Goal: Task Accomplishment & Management: Use online tool/utility

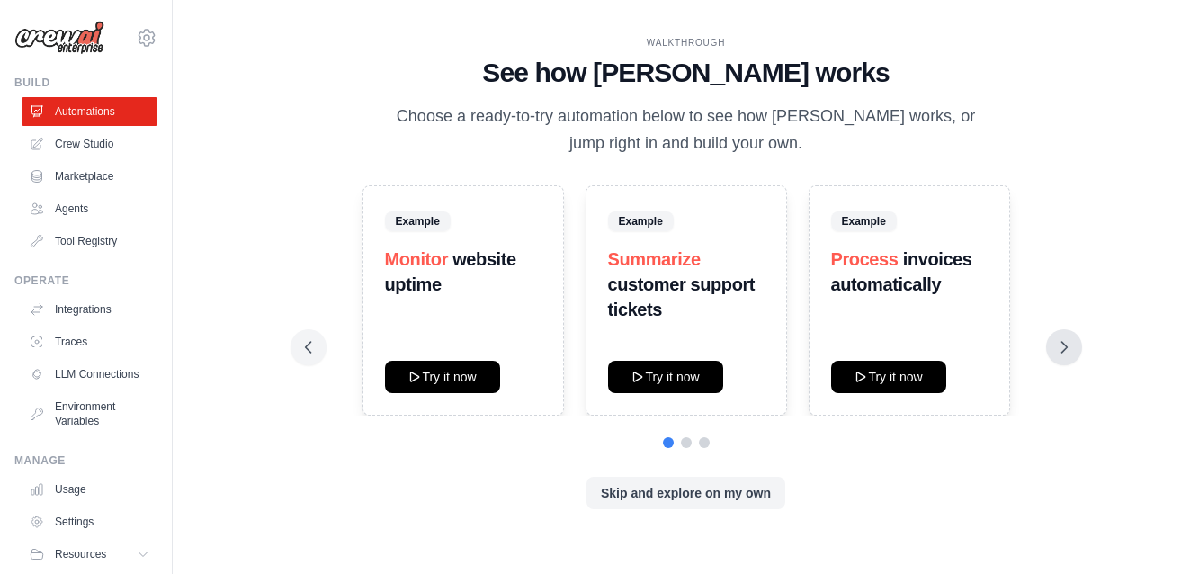
click at [1058, 350] on icon at bounding box center [1064, 347] width 18 height 18
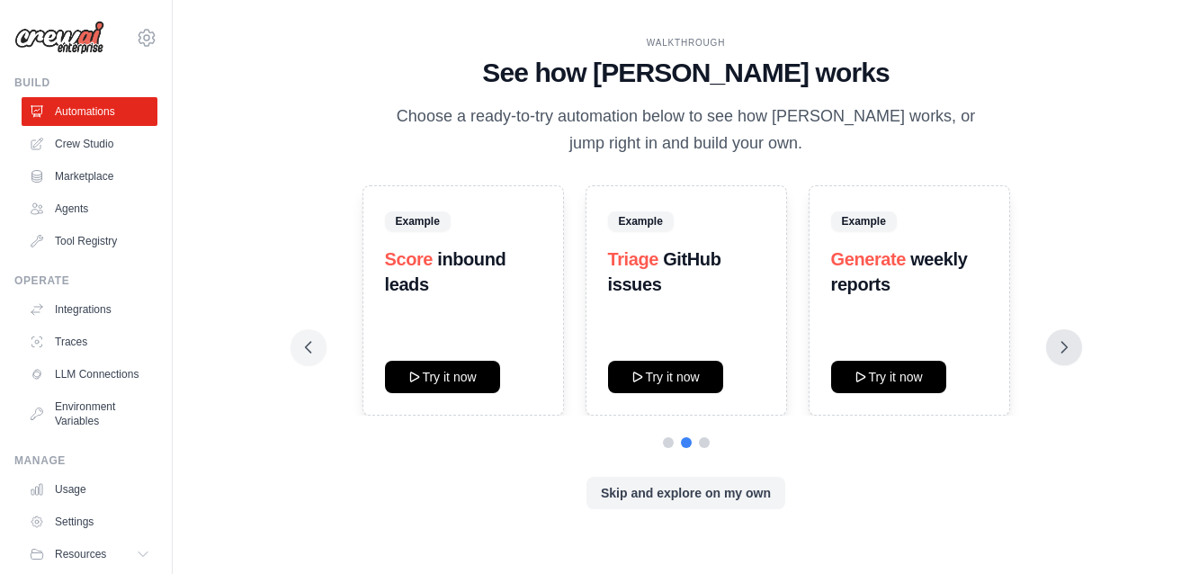
click at [1061, 349] on icon at bounding box center [1064, 347] width 18 height 18
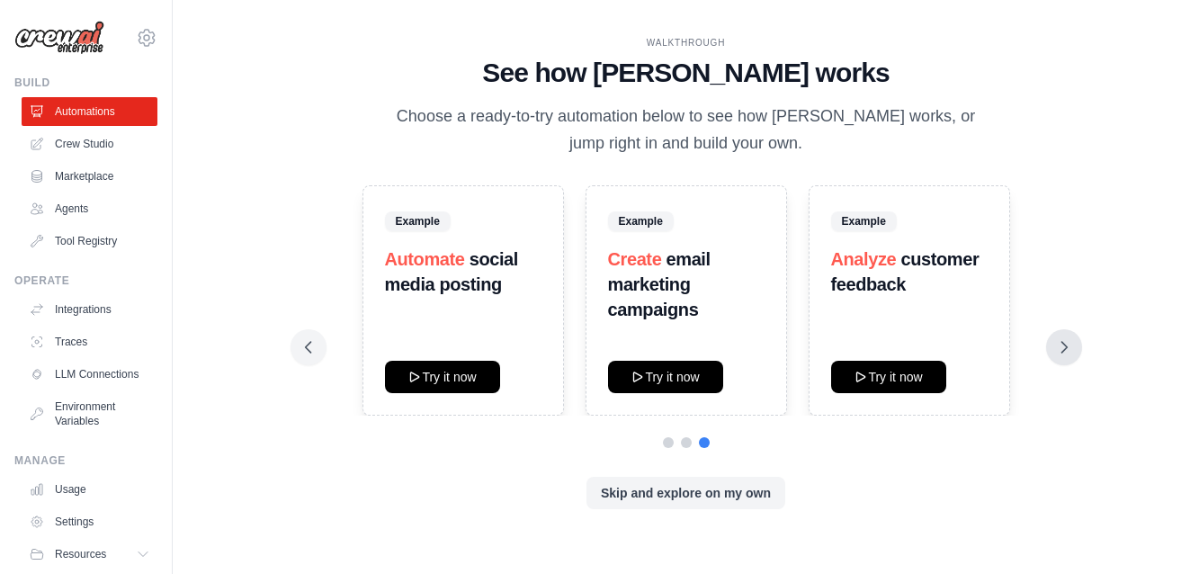
click at [1068, 344] on icon at bounding box center [1064, 347] width 18 height 18
click at [308, 350] on icon at bounding box center [307, 347] width 5 height 11
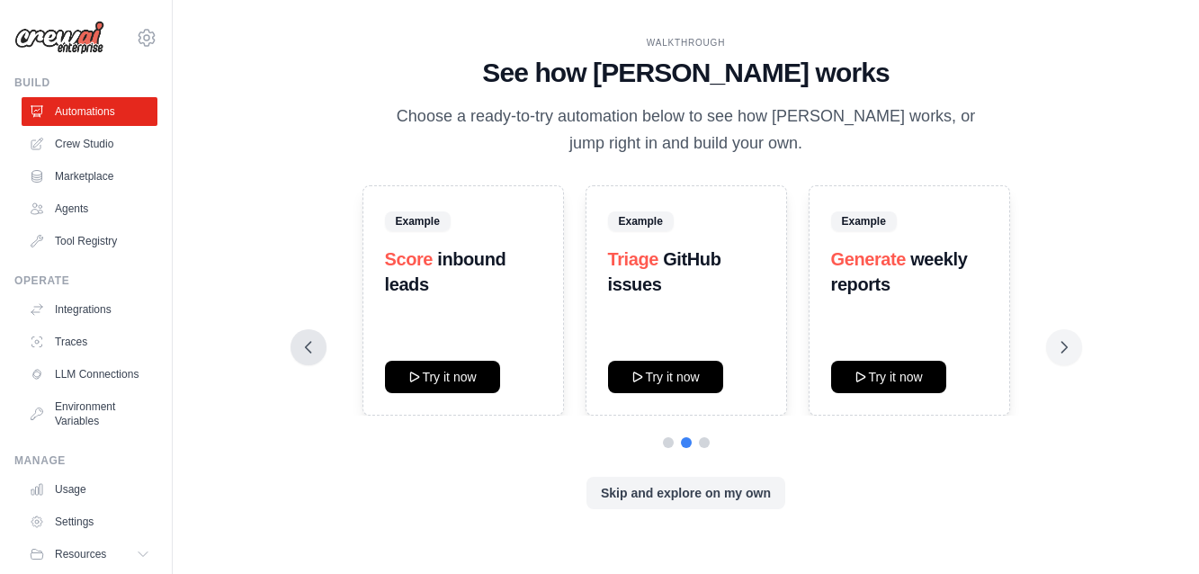
click at [308, 350] on icon at bounding box center [307, 347] width 5 height 11
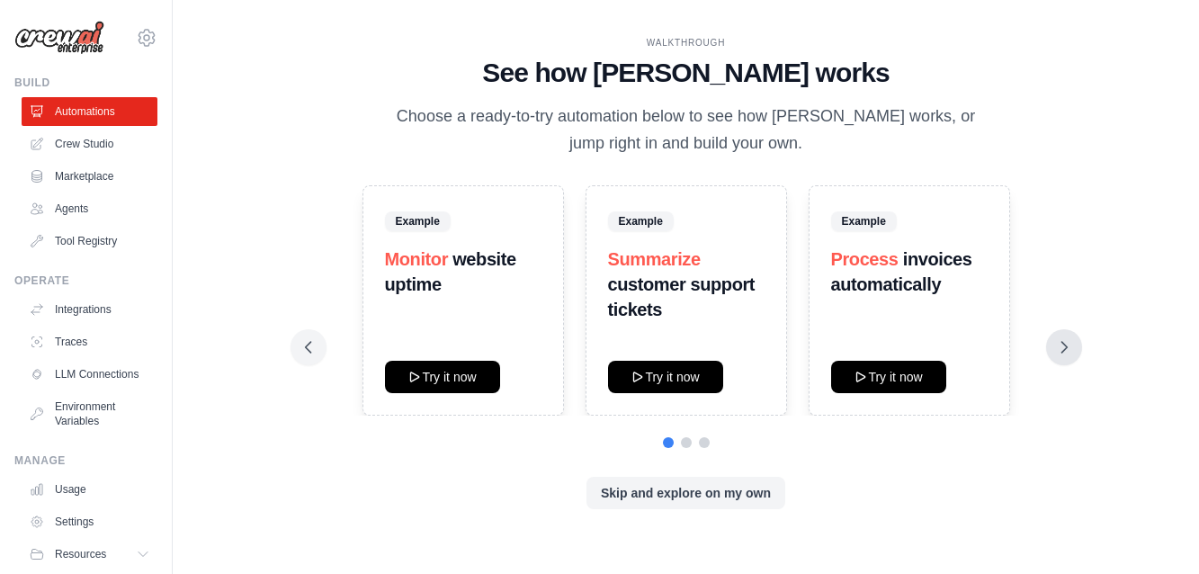
click at [1059, 356] on button at bounding box center [1064, 347] width 36 height 36
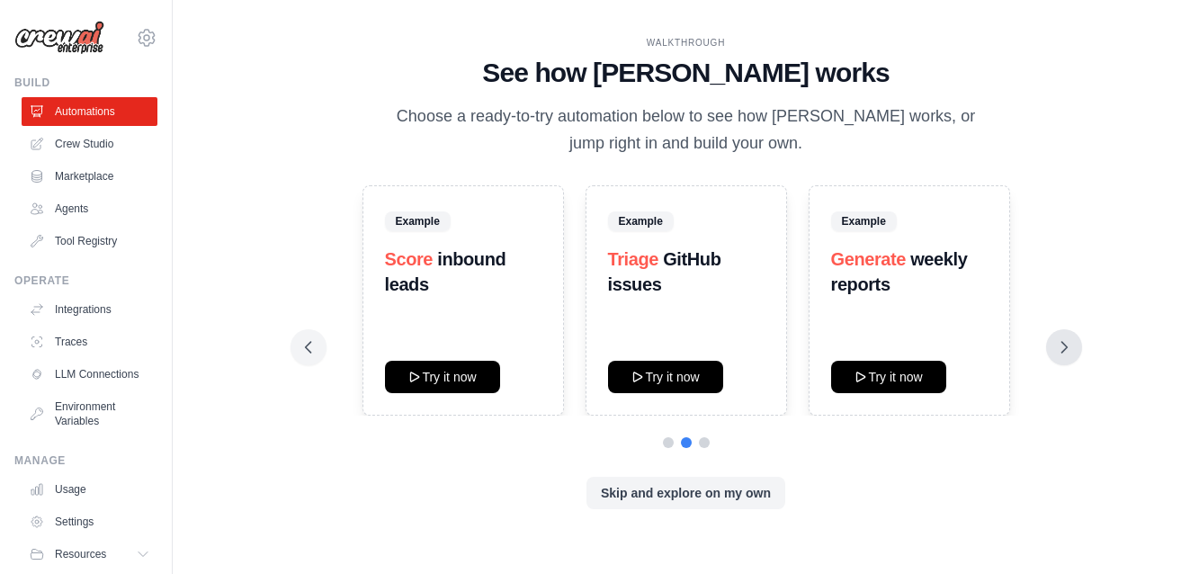
click at [1065, 357] on button at bounding box center [1064, 347] width 36 height 36
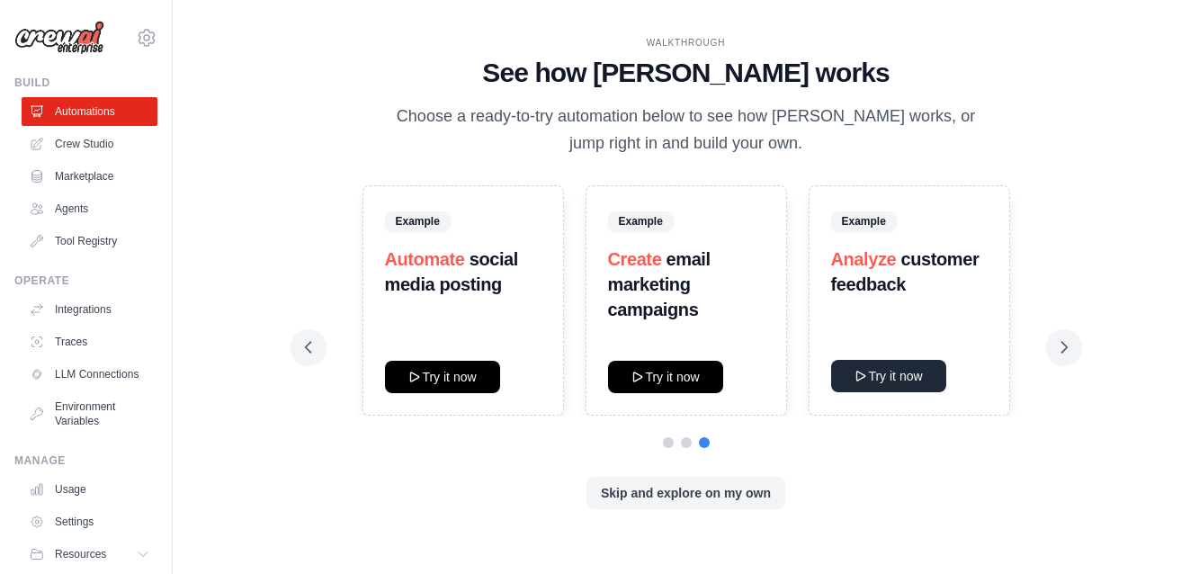
click at [899, 369] on button "Try it now" at bounding box center [888, 376] width 115 height 32
click at [71, 205] on link "Agents" at bounding box center [91, 208] width 136 height 29
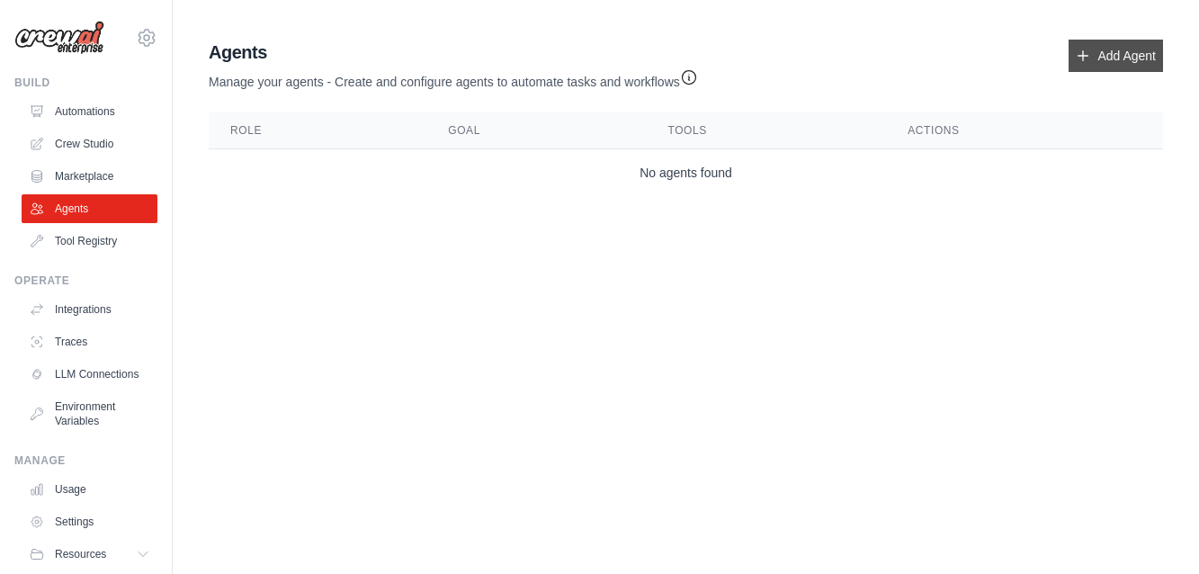
click at [1119, 52] on link "Add Agent" at bounding box center [1115, 56] width 94 height 32
click at [1118, 58] on link "Add Agent" at bounding box center [1115, 56] width 94 height 32
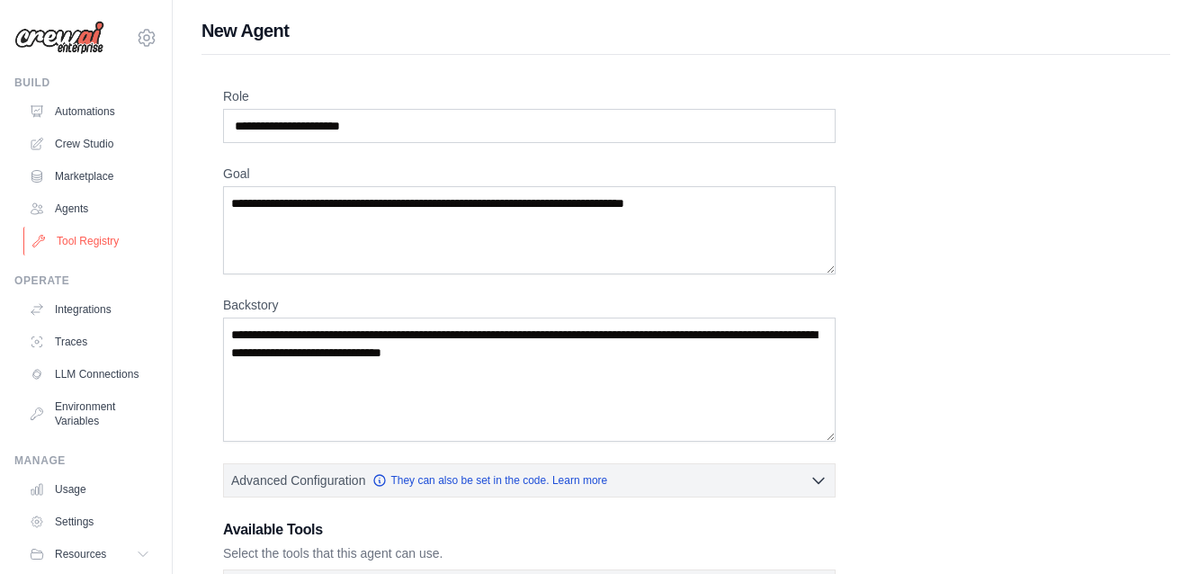
click at [85, 242] on link "Tool Registry" at bounding box center [91, 241] width 136 height 29
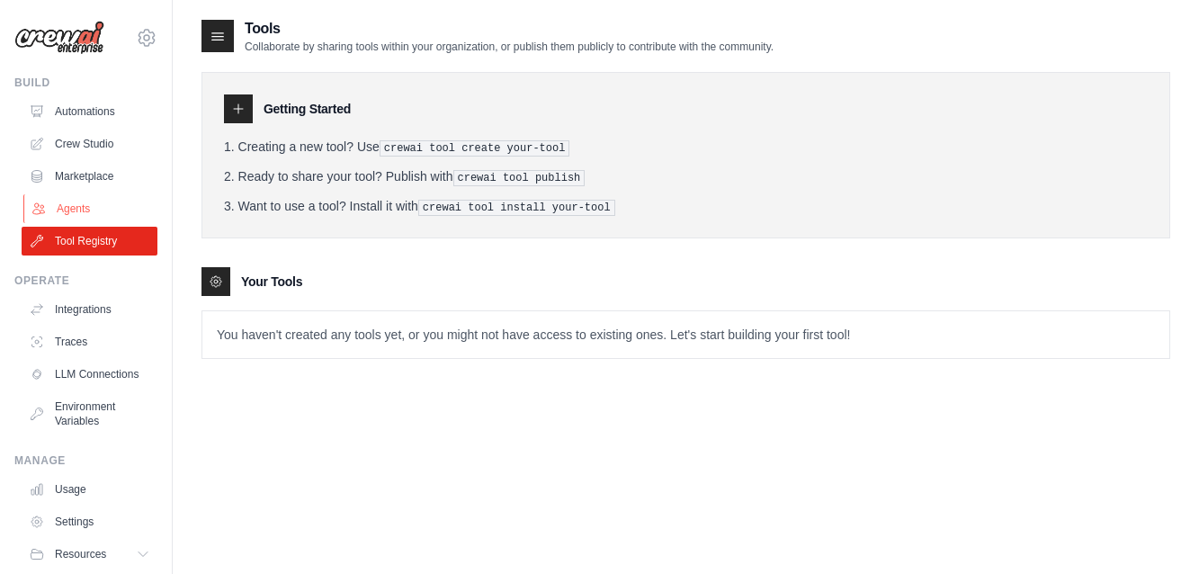
click at [70, 210] on link "Agents" at bounding box center [91, 208] width 136 height 29
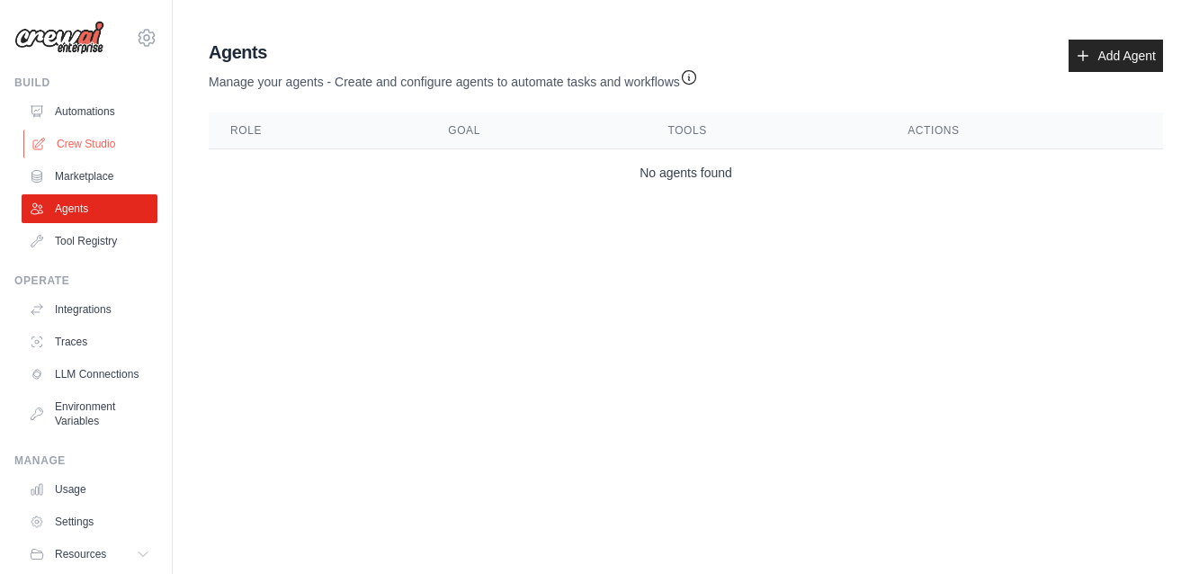
click at [101, 140] on link "Crew Studio" at bounding box center [91, 144] width 136 height 29
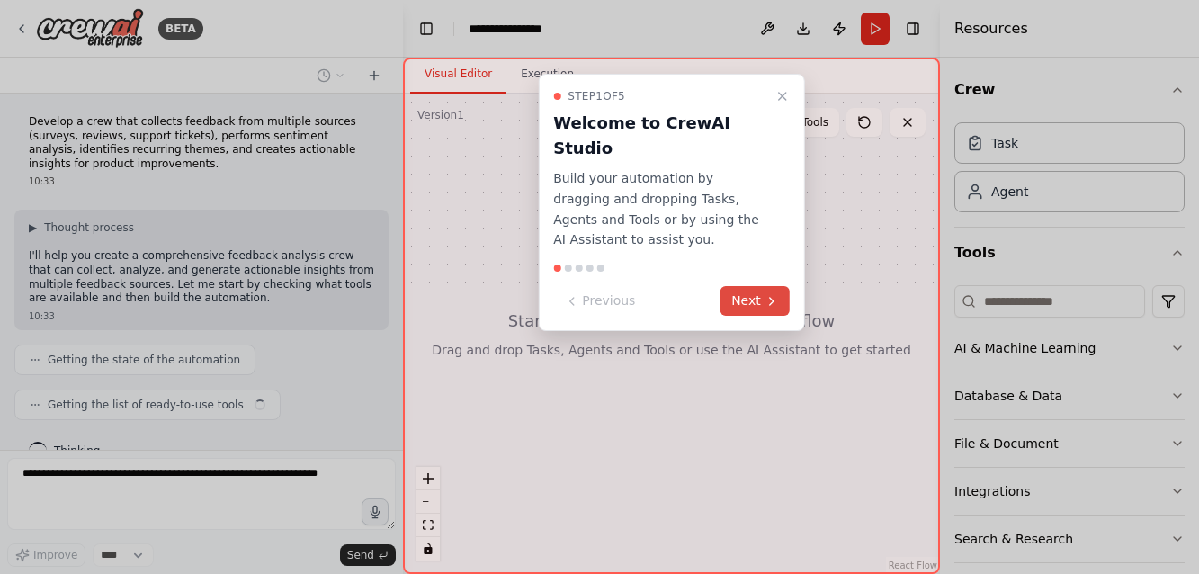
scroll to position [26, 0]
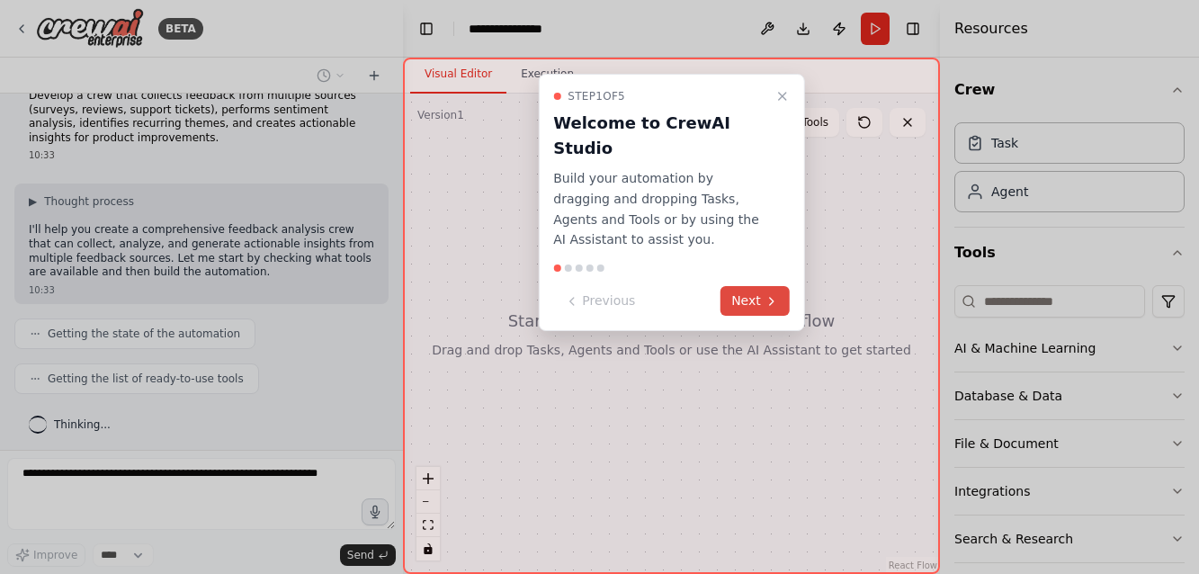
click at [755, 286] on button "Next" at bounding box center [754, 301] width 69 height 30
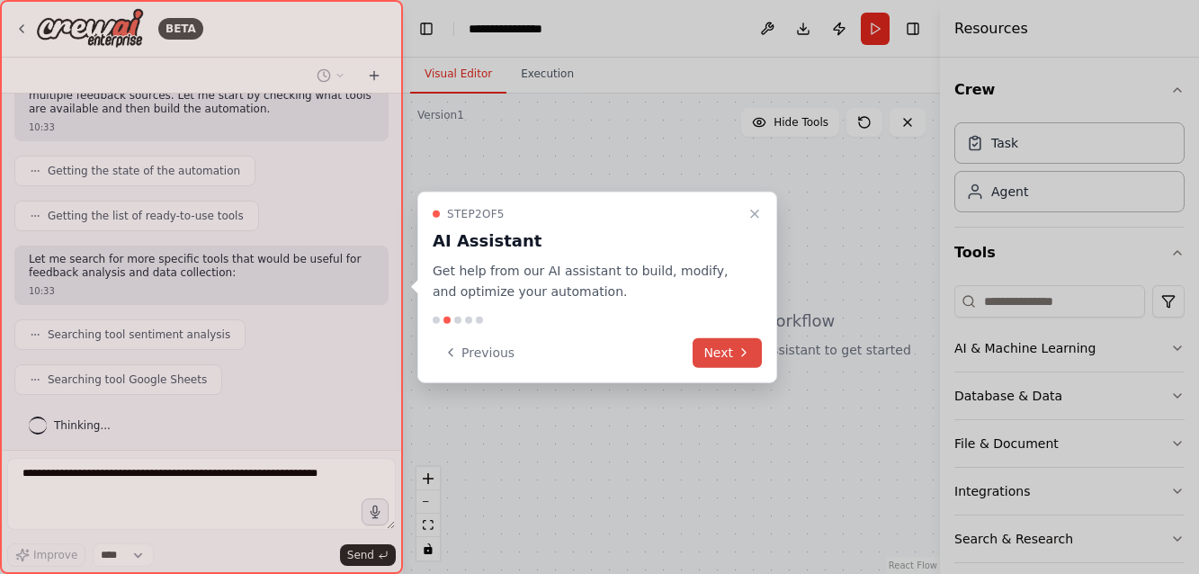
scroll to position [234, 0]
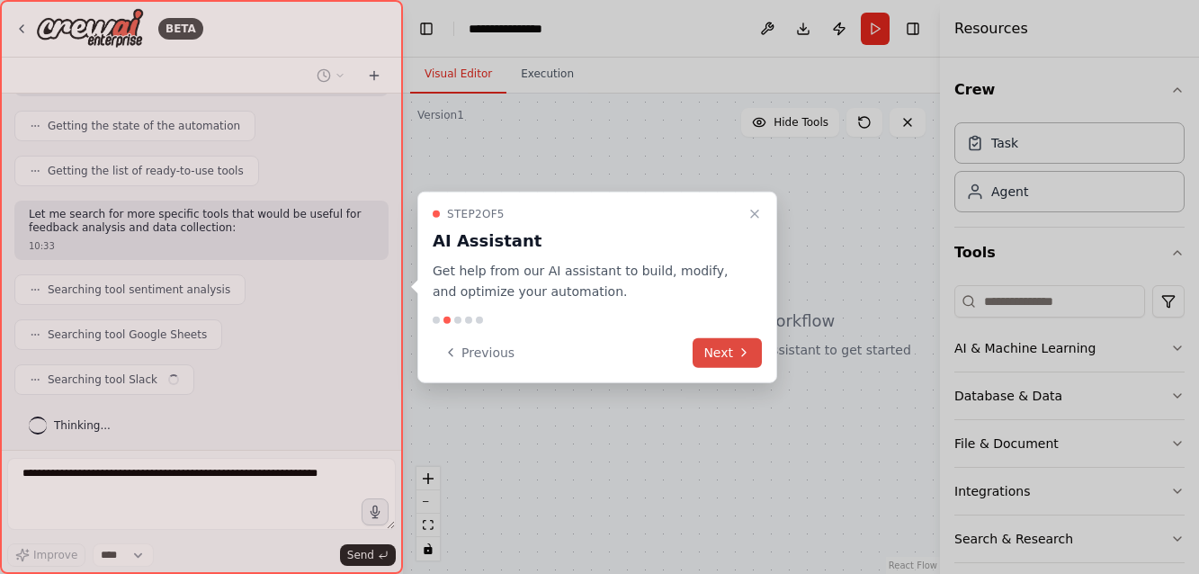
click at [732, 347] on button "Next" at bounding box center [726, 352] width 69 height 30
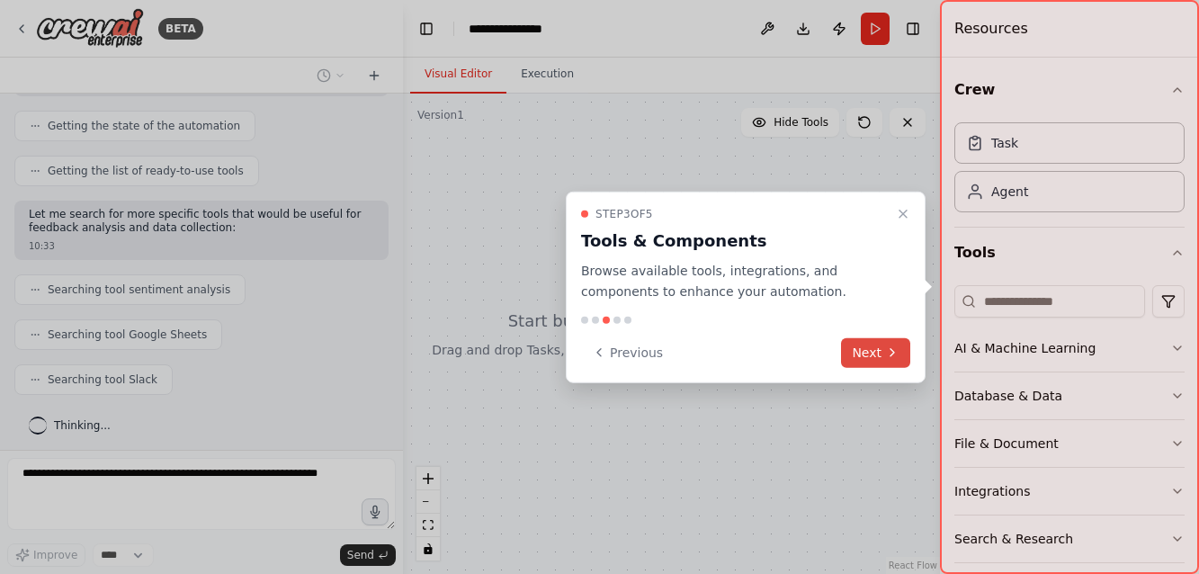
scroll to position [279, 0]
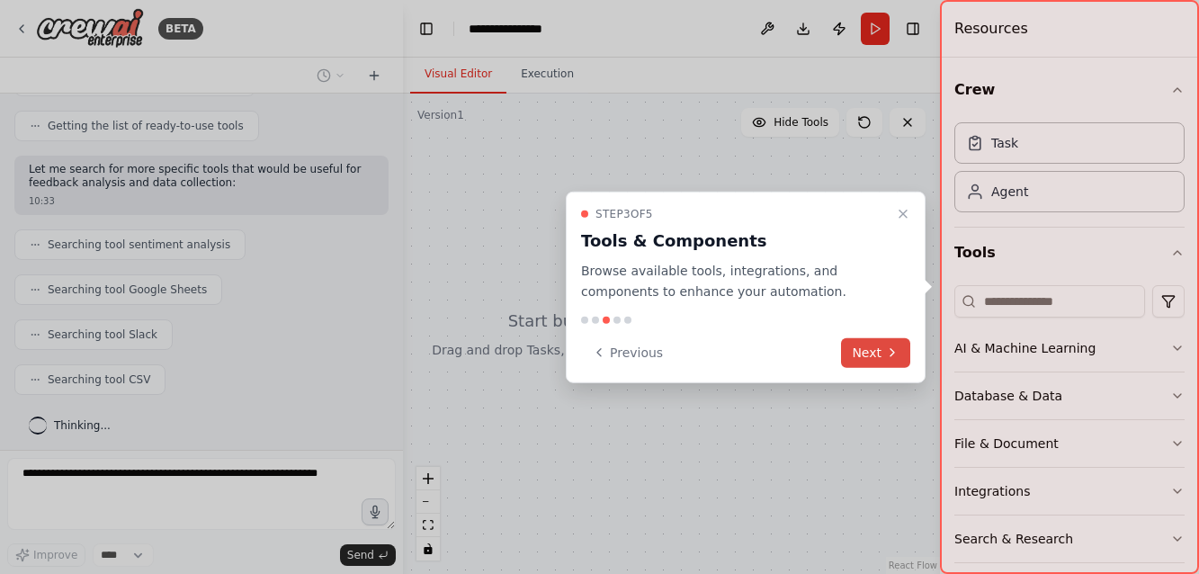
click at [895, 355] on icon at bounding box center [892, 352] width 14 height 14
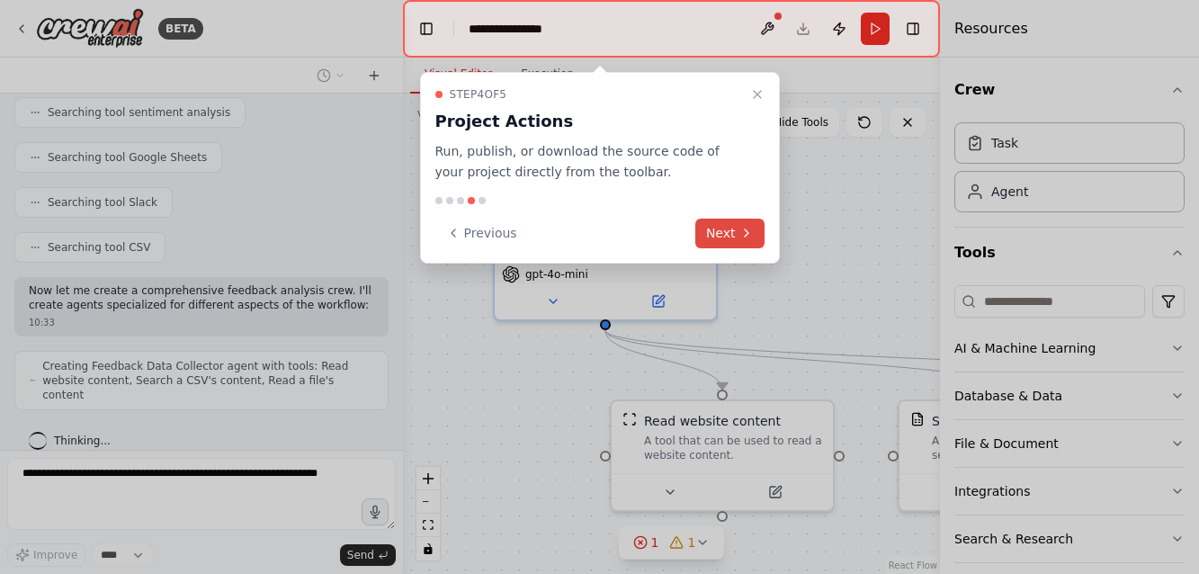
scroll to position [470, 0]
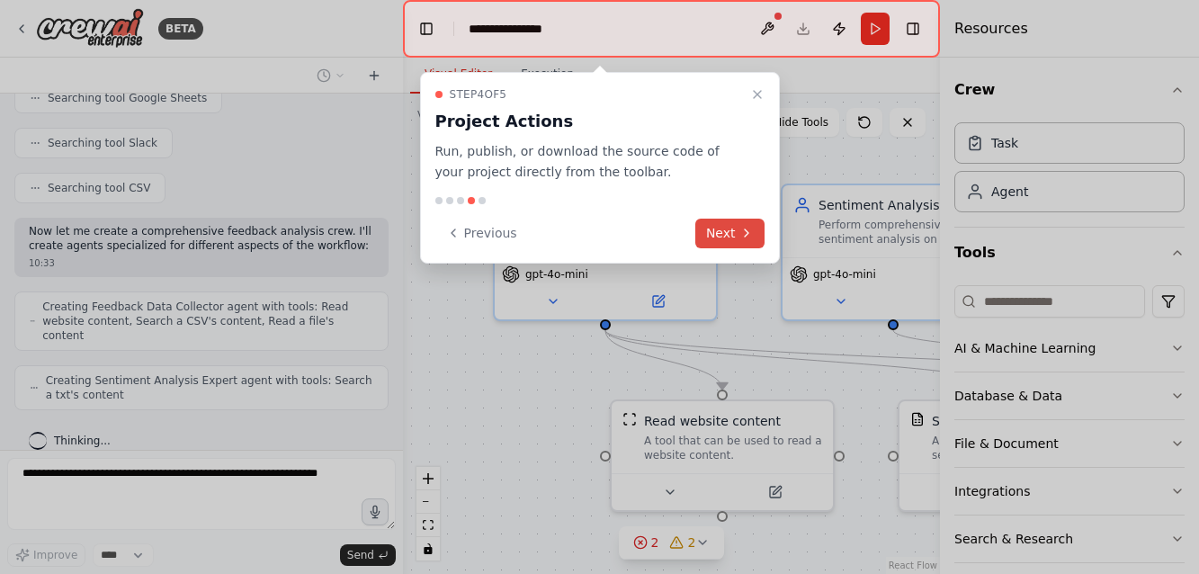
click at [718, 230] on button "Next" at bounding box center [729, 234] width 69 height 30
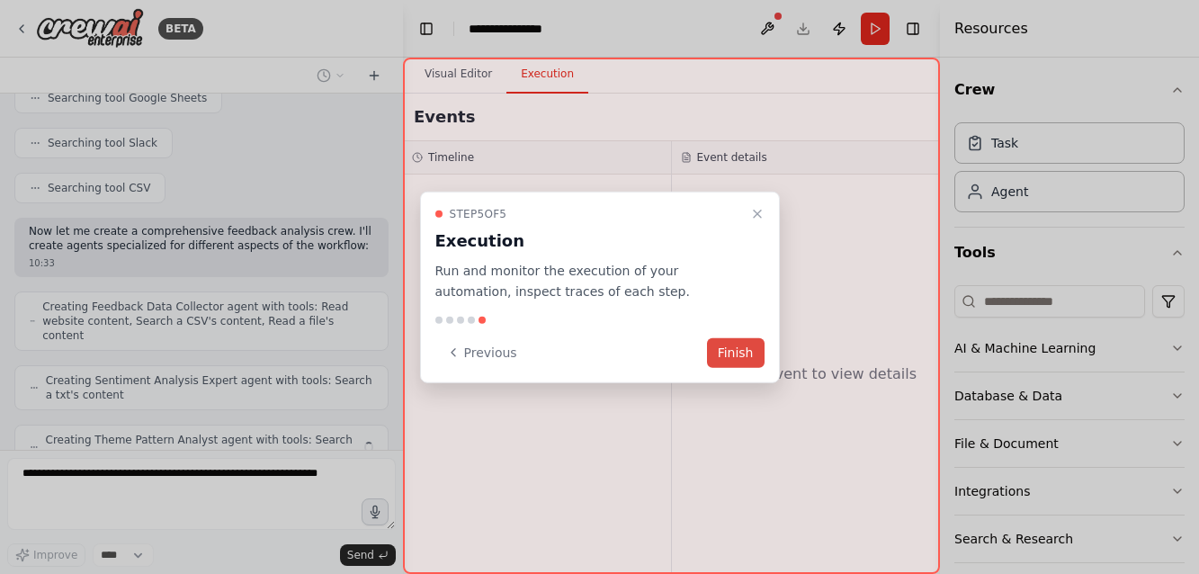
click at [729, 353] on button "Finish" at bounding box center [736, 352] width 58 height 30
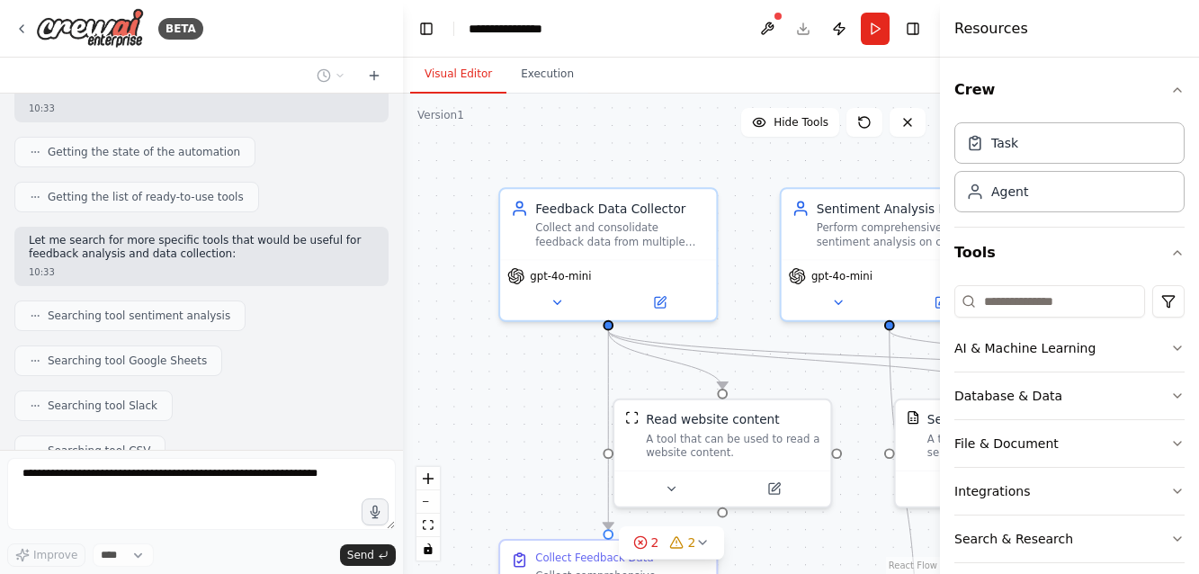
scroll to position [210, 0]
click at [613, 153] on div ".deletable-edge-delete-btn { width: 20px; height: 20px; border: 0px solid #ffff…" at bounding box center [671, 334] width 537 height 480
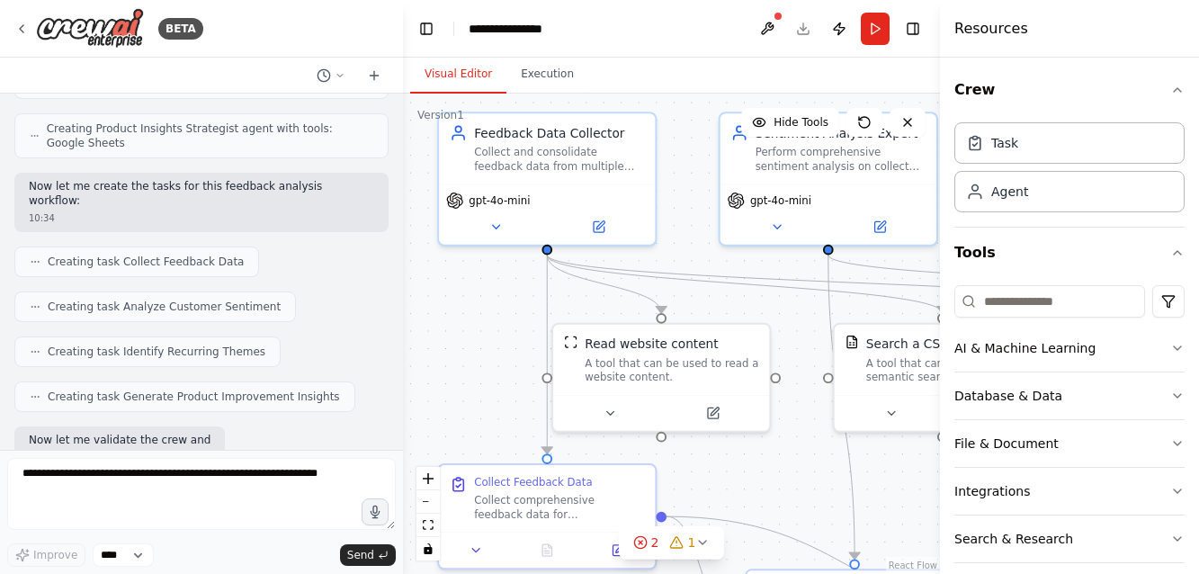
scroll to position [933, 0]
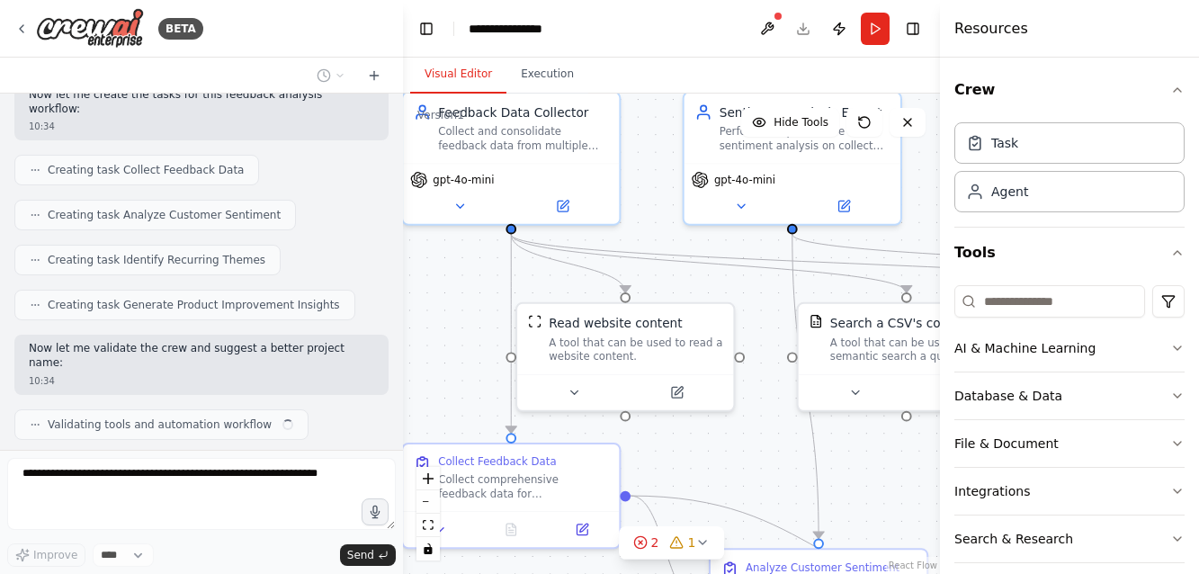
drag, startPoint x: 734, startPoint y: 177, endPoint x: 617, endPoint y: 69, distance: 159.1
click at [617, 69] on div "Visual Editor Execution Version 1 Hide Tools .deletable-edge-delete-btn { width…" at bounding box center [671, 316] width 537 height 516
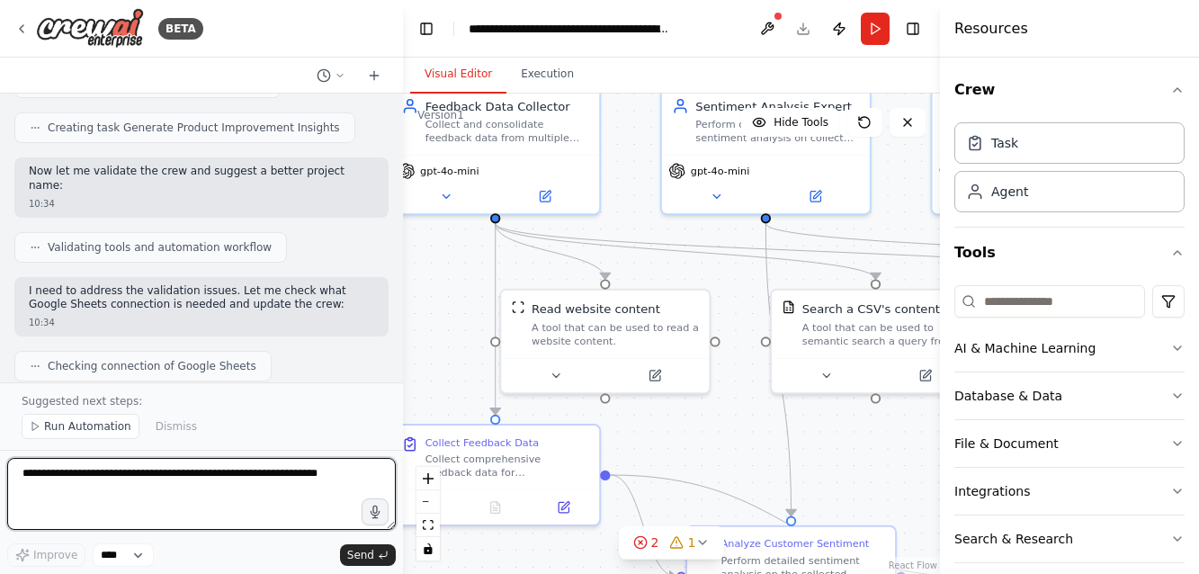
scroll to position [1875, 0]
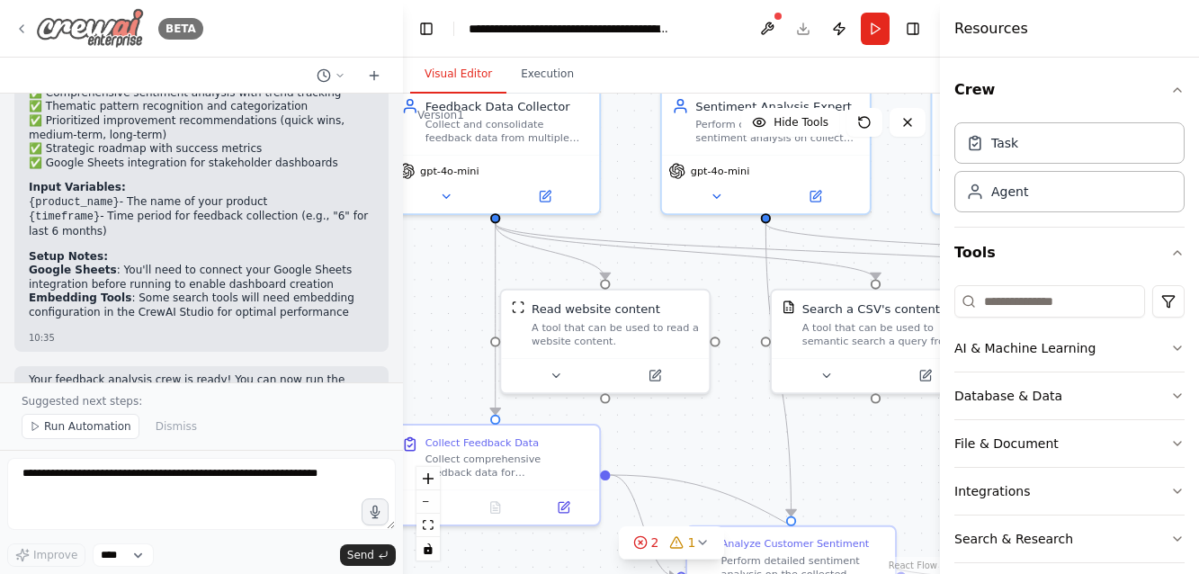
click at [22, 27] on icon at bounding box center [21, 29] width 14 height 14
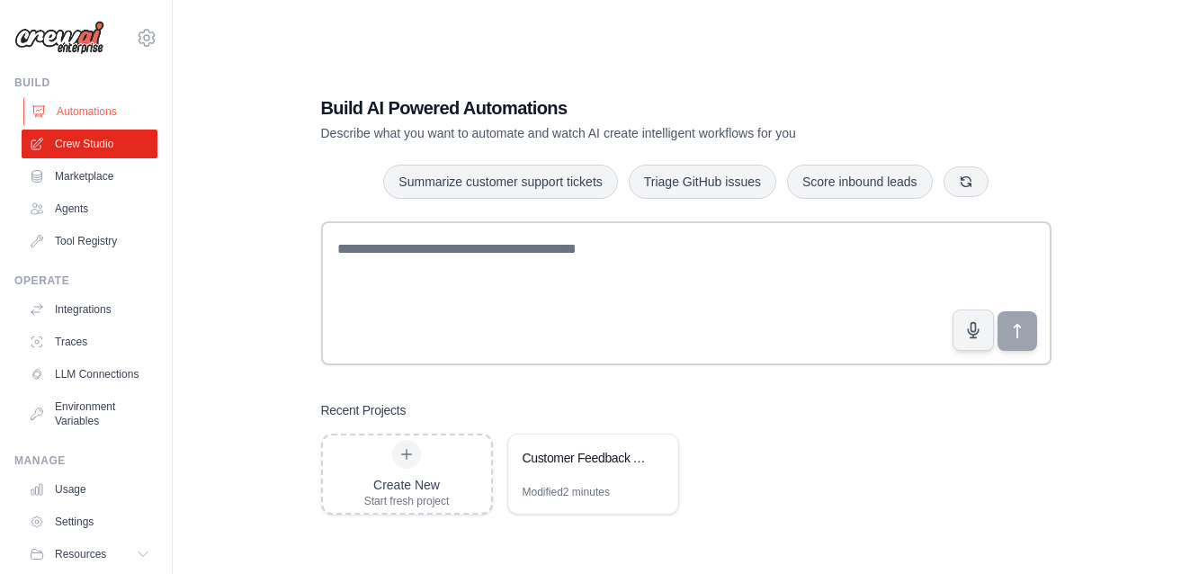
click at [93, 103] on link "Automations" at bounding box center [91, 111] width 136 height 29
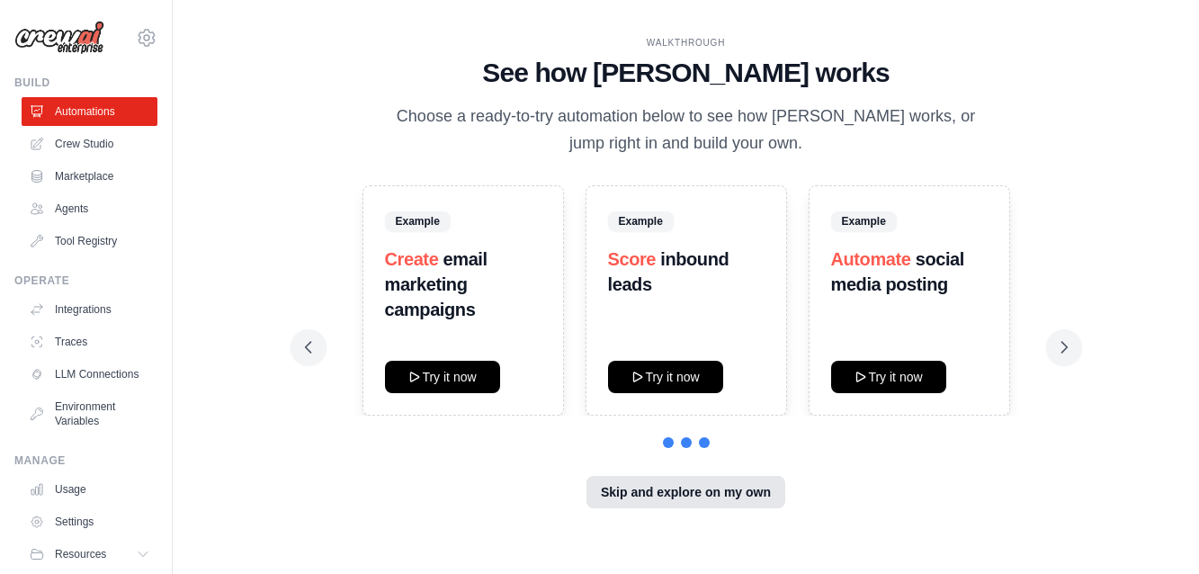
click at [693, 487] on button "Skip and explore on my own" at bounding box center [685, 492] width 199 height 32
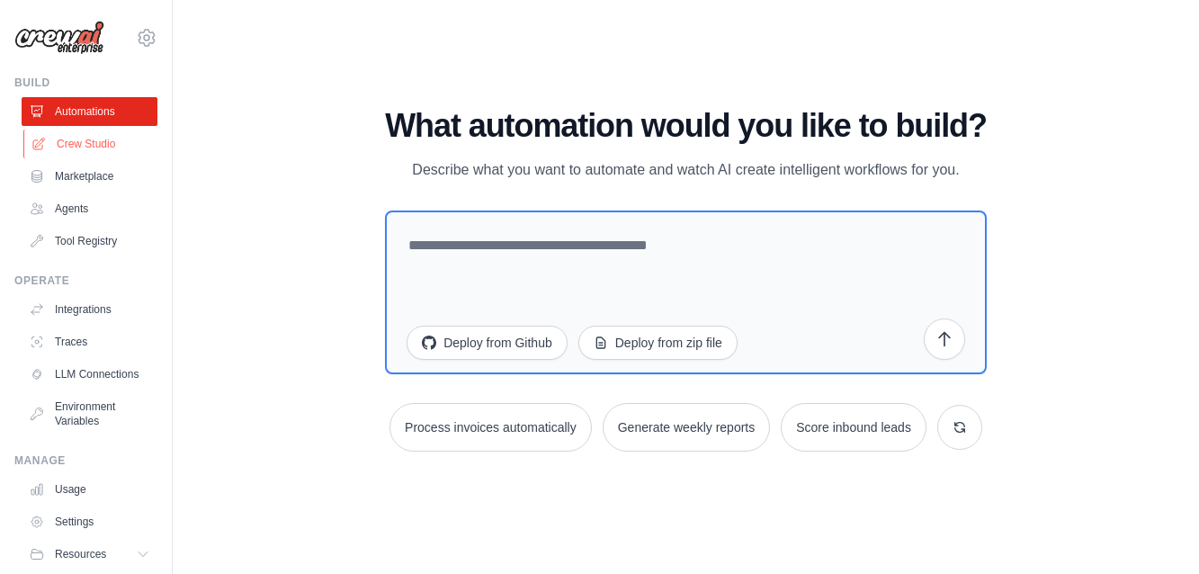
click at [71, 145] on link "Crew Studio" at bounding box center [91, 144] width 136 height 29
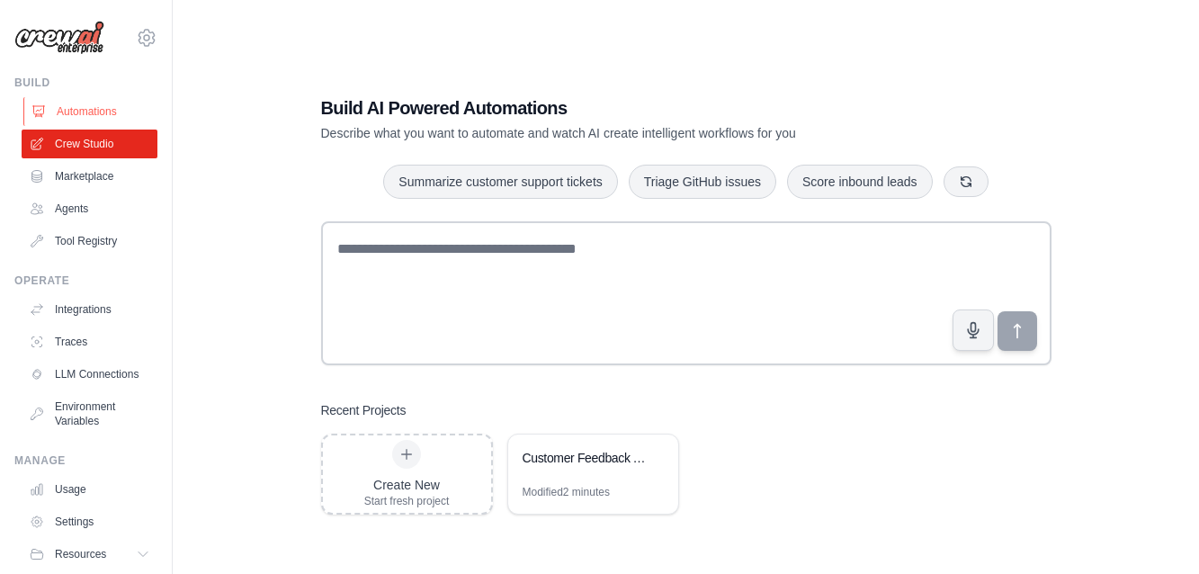
click at [83, 106] on link "Automations" at bounding box center [91, 111] width 136 height 29
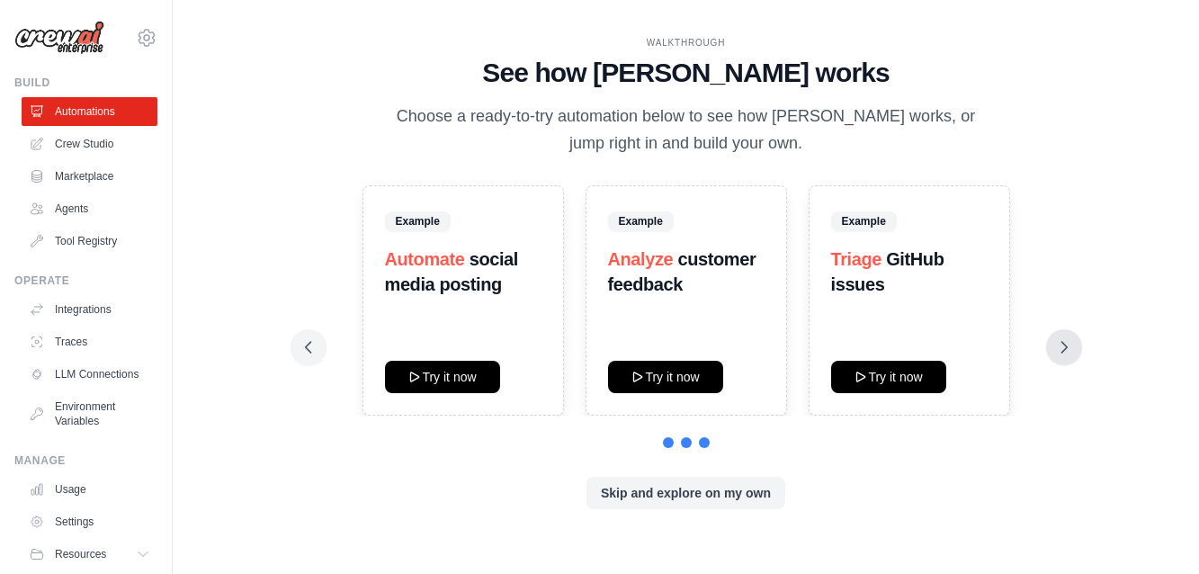
click at [1063, 353] on icon at bounding box center [1064, 347] width 18 height 18
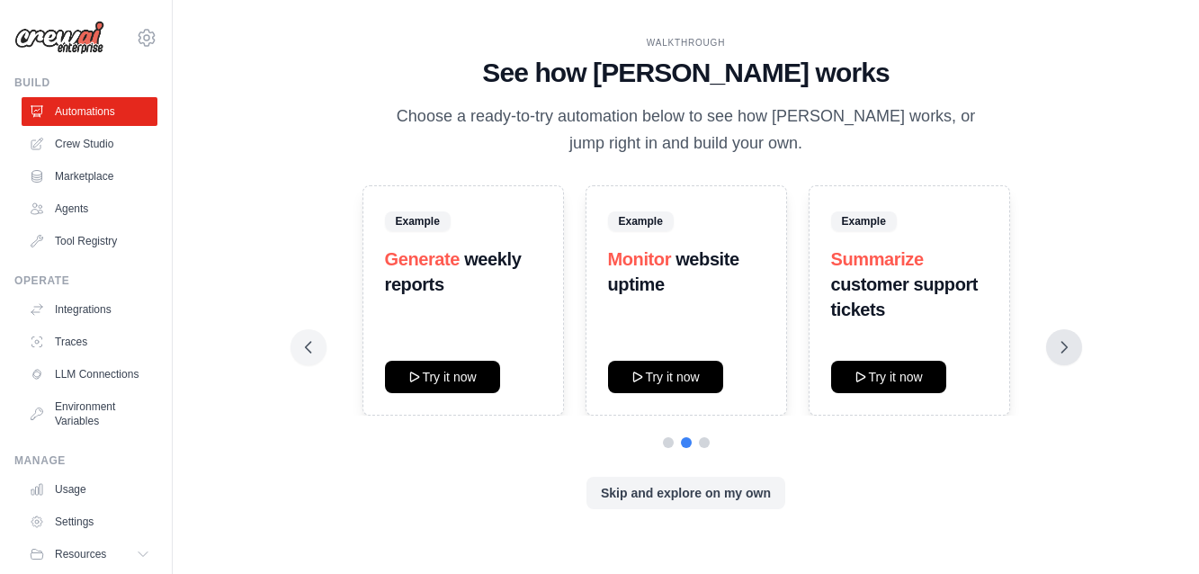
click at [1063, 353] on icon at bounding box center [1064, 347] width 18 height 18
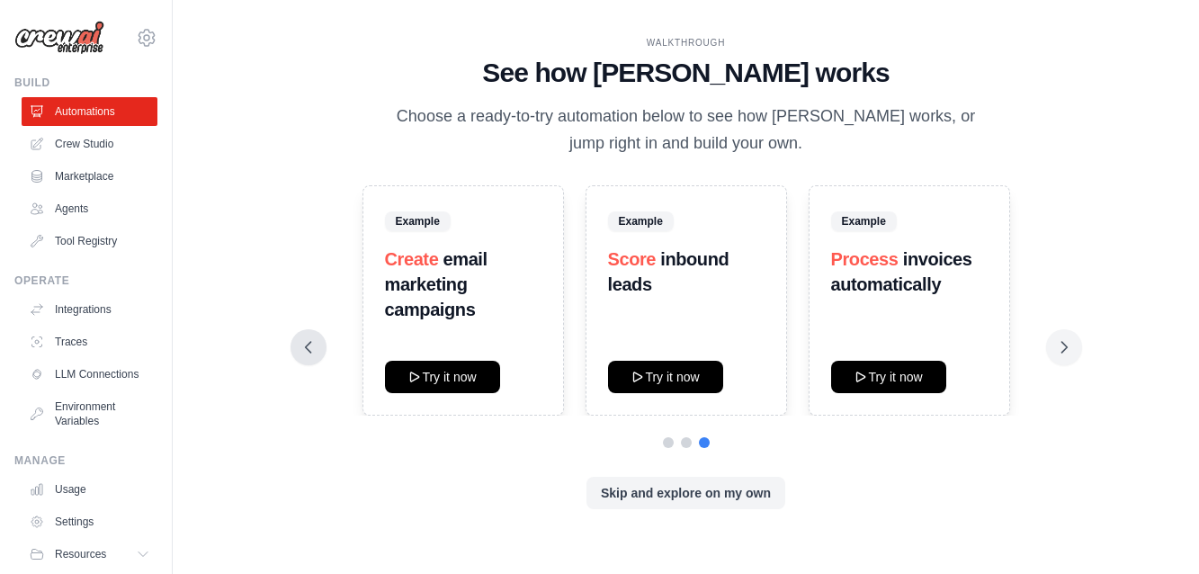
click at [311, 346] on icon at bounding box center [308, 347] width 18 height 18
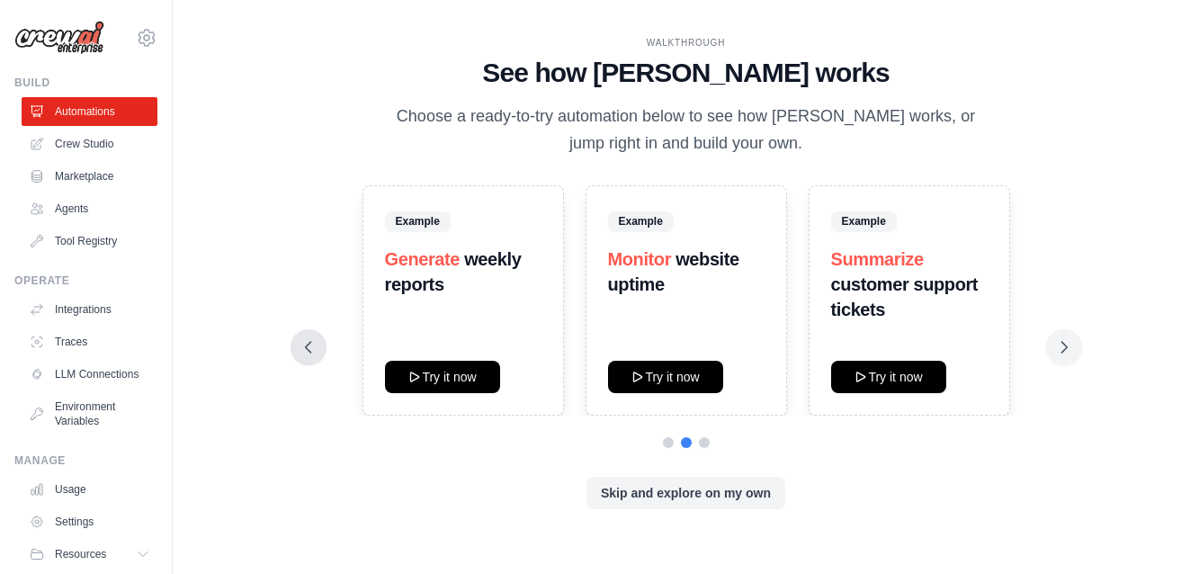
click at [311, 348] on icon at bounding box center [308, 347] width 18 height 18
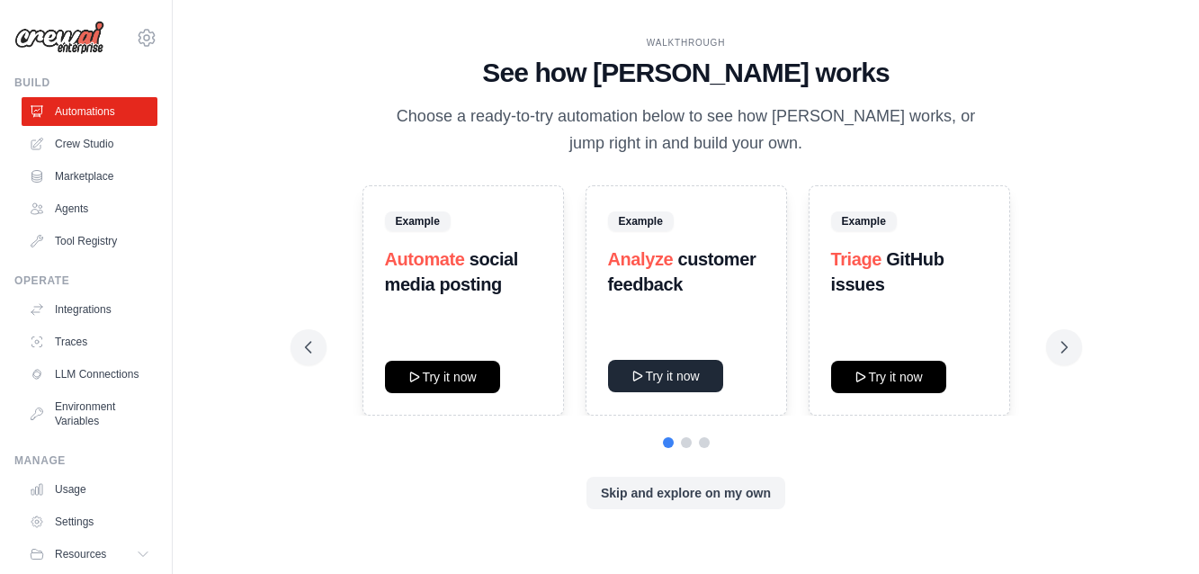
click at [675, 375] on button "Try it now" at bounding box center [665, 376] width 115 height 32
click at [308, 348] on icon at bounding box center [308, 347] width 18 height 18
click at [1066, 347] on icon at bounding box center [1063, 347] width 5 height 11
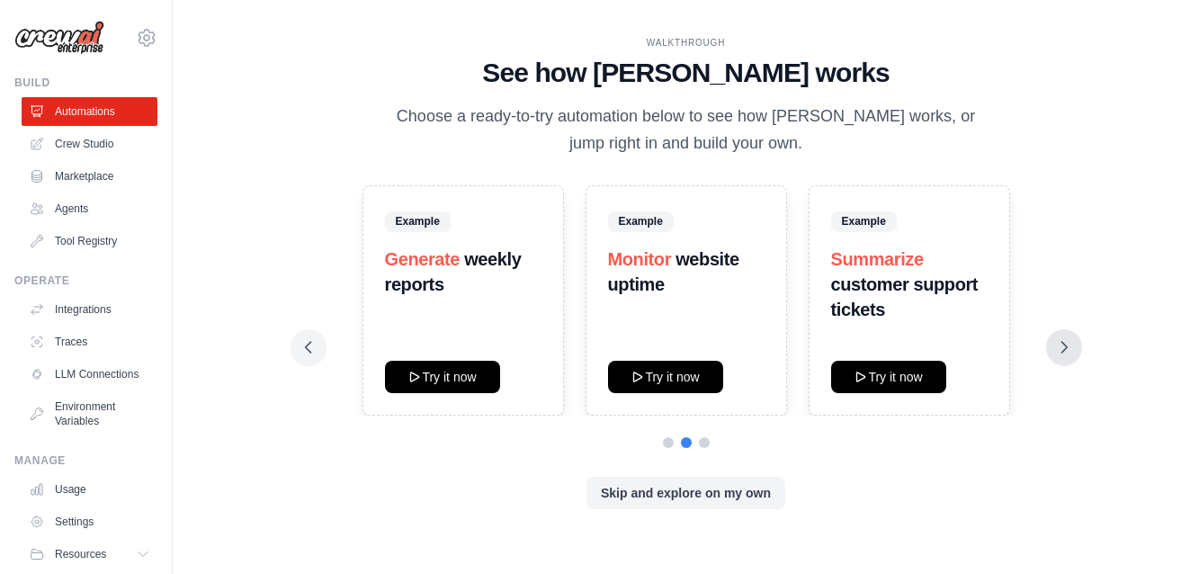
click at [1063, 355] on icon at bounding box center [1064, 347] width 18 height 18
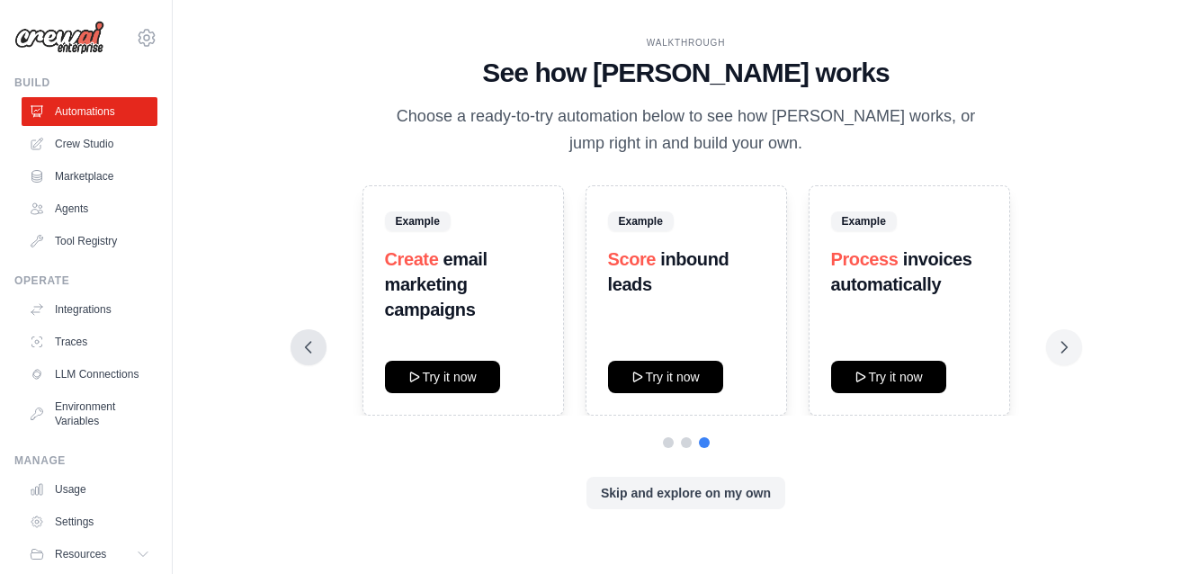
click at [300, 341] on icon at bounding box center [308, 347] width 18 height 18
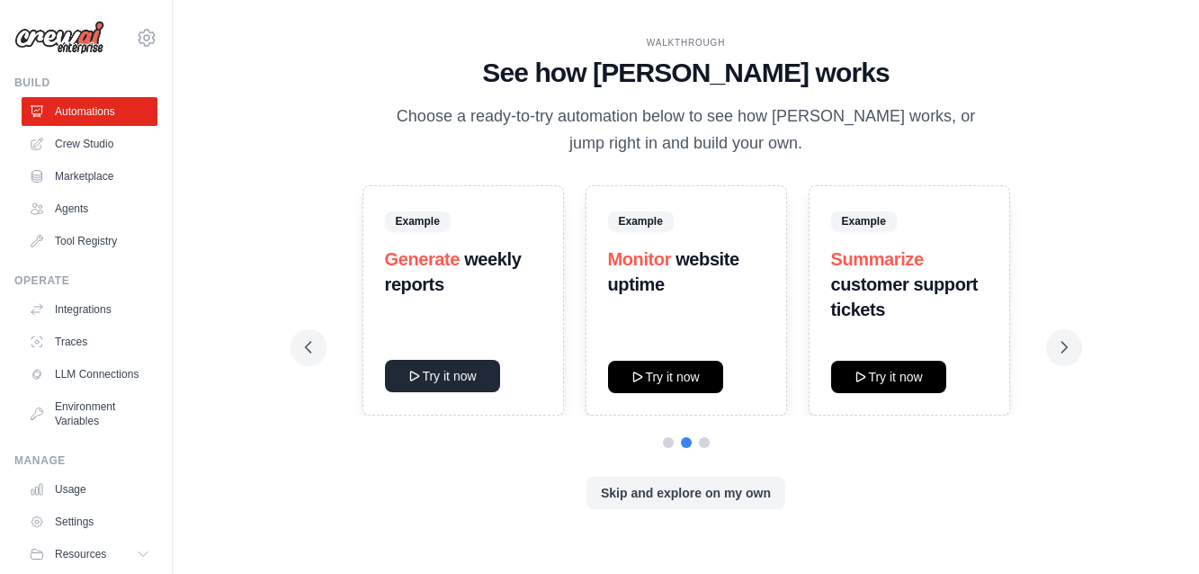
click at [439, 379] on button "Try it now" at bounding box center [442, 376] width 115 height 32
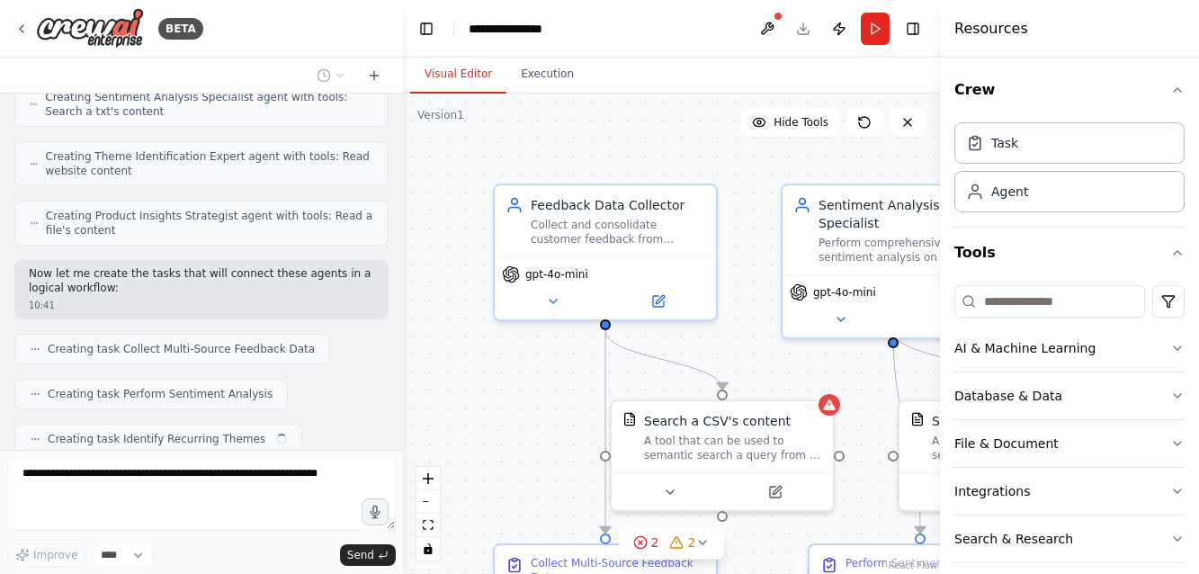
scroll to position [666, 0]
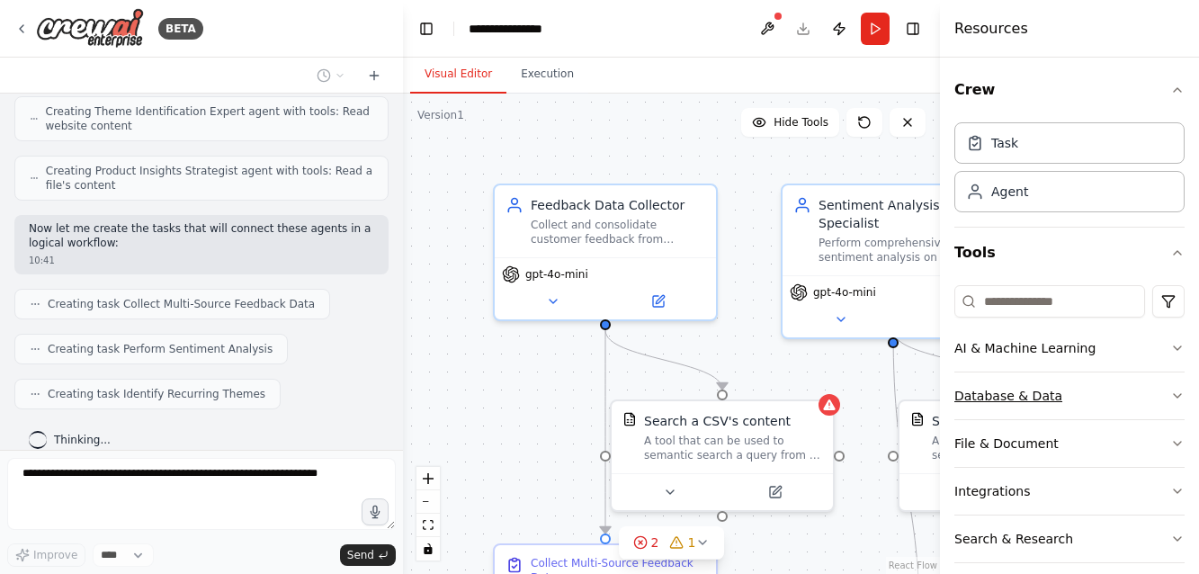
click at [1177, 395] on icon "button" at bounding box center [1177, 396] width 14 height 14
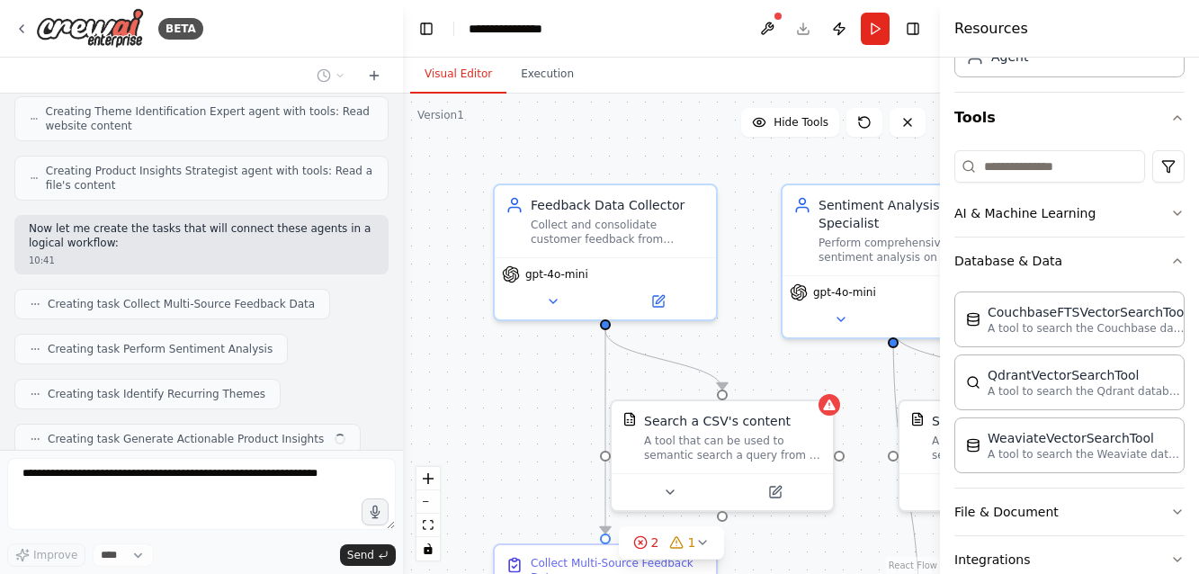
scroll to position [710, 0]
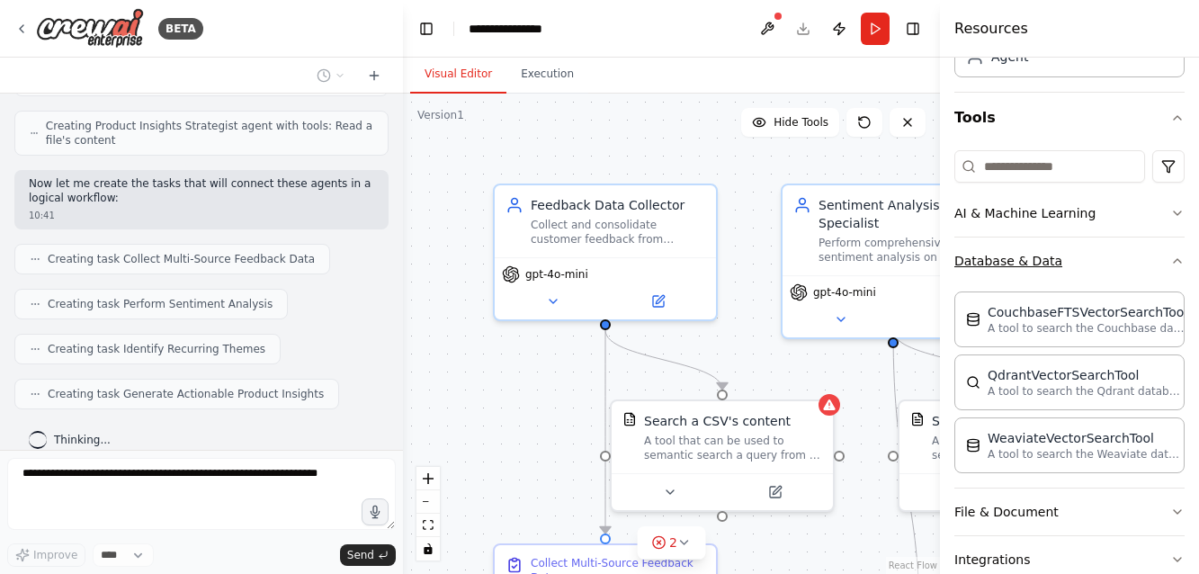
click at [1177, 260] on icon "button" at bounding box center [1177, 261] width 14 height 14
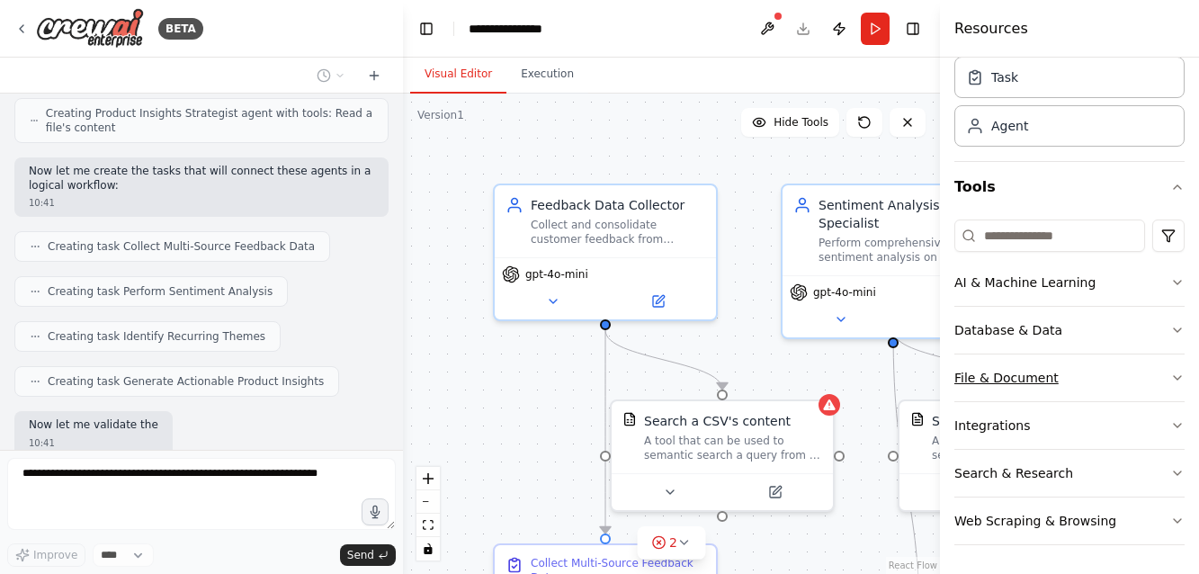
scroll to position [815, 0]
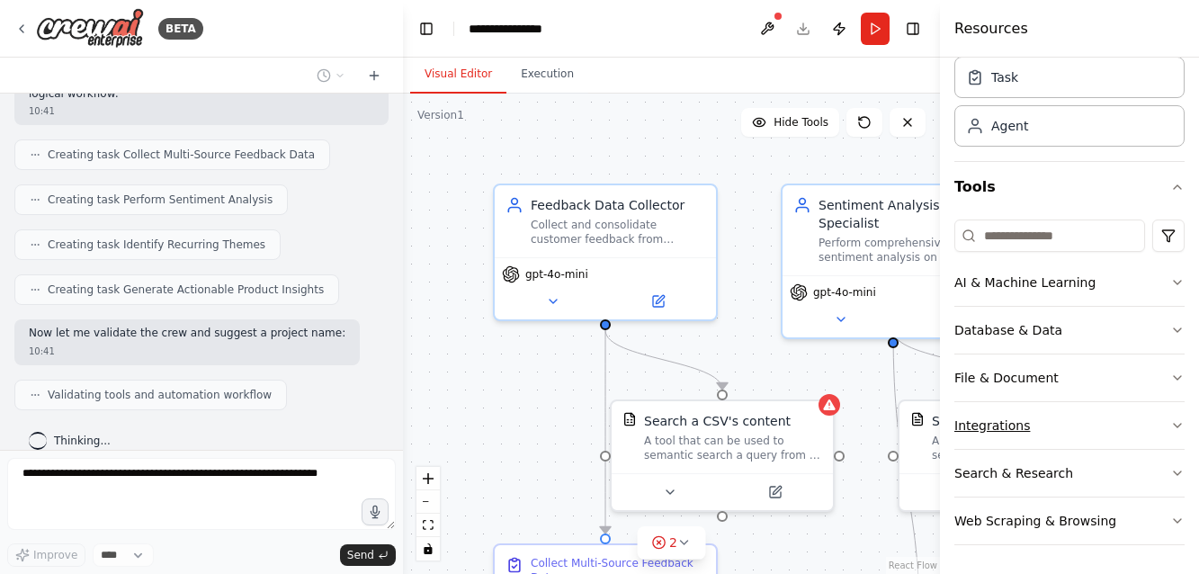
click at [1178, 426] on icon "button" at bounding box center [1177, 426] width 7 height 4
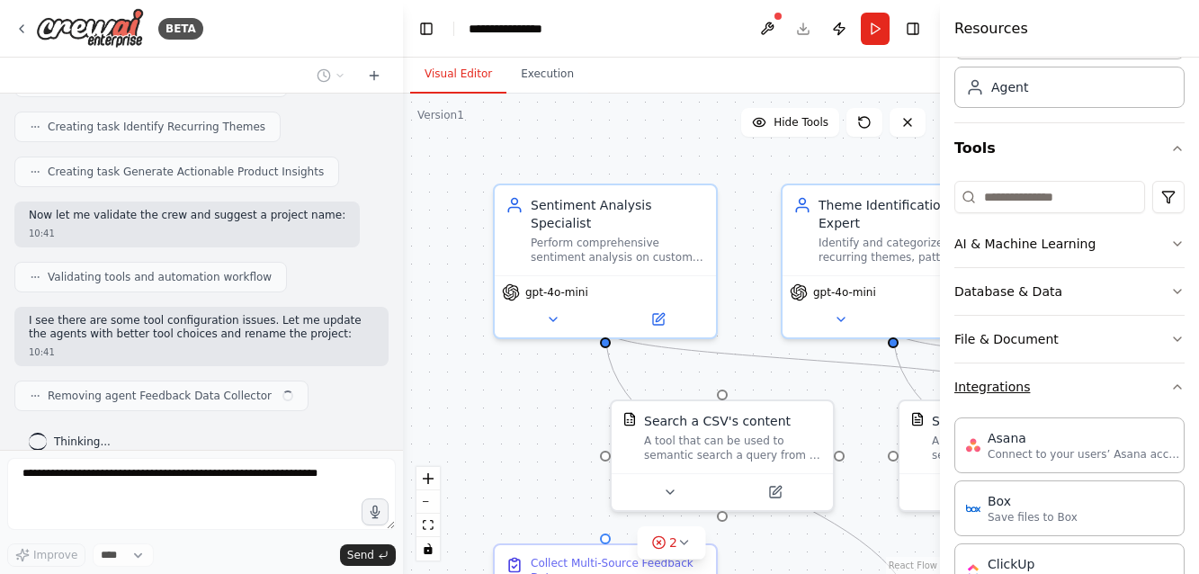
scroll to position [129, 0]
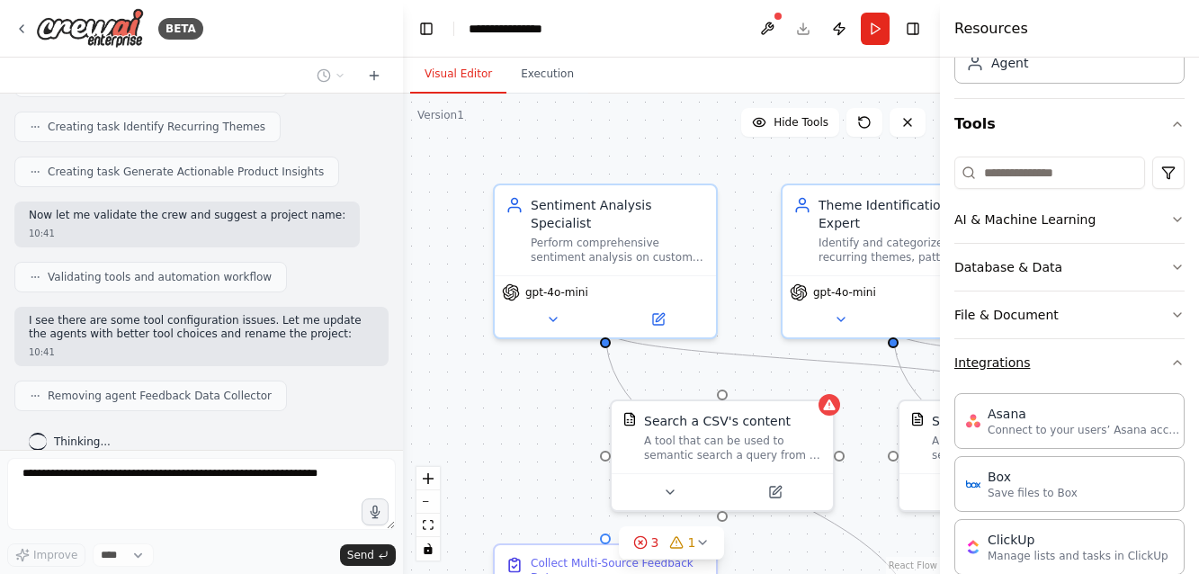
click at [1175, 362] on icon "button" at bounding box center [1177, 362] width 14 height 14
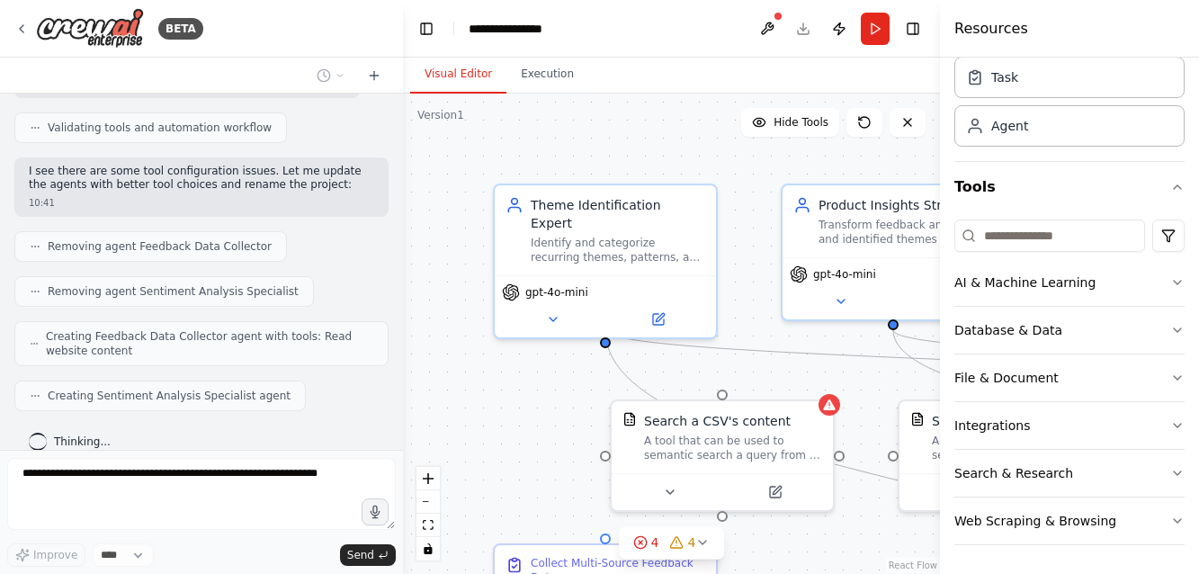
scroll to position [1141, 0]
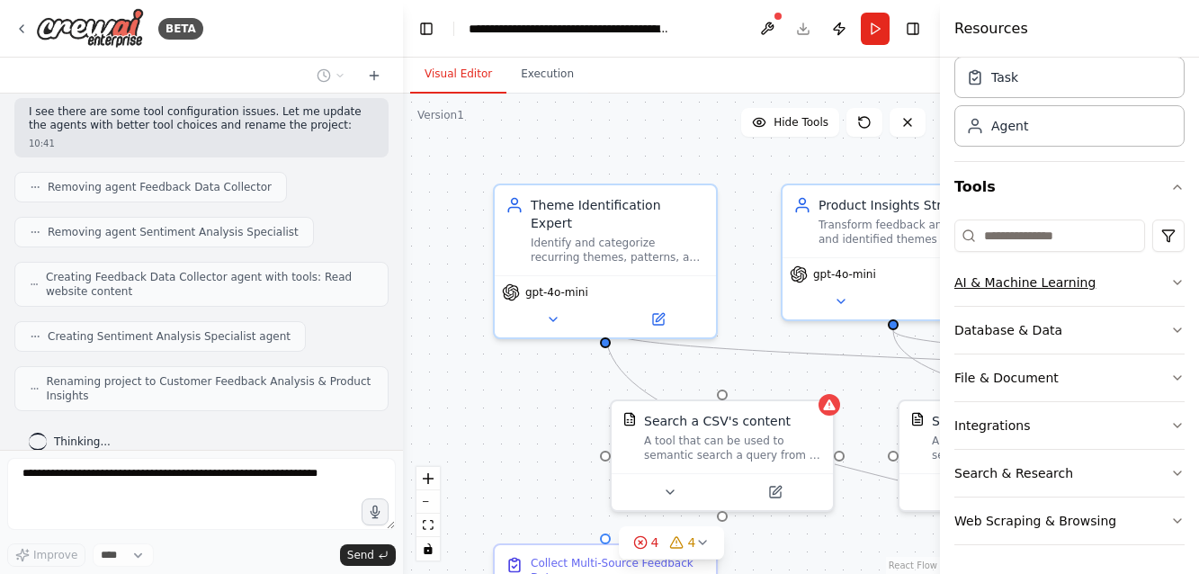
click at [1177, 282] on icon "button" at bounding box center [1177, 282] width 14 height 14
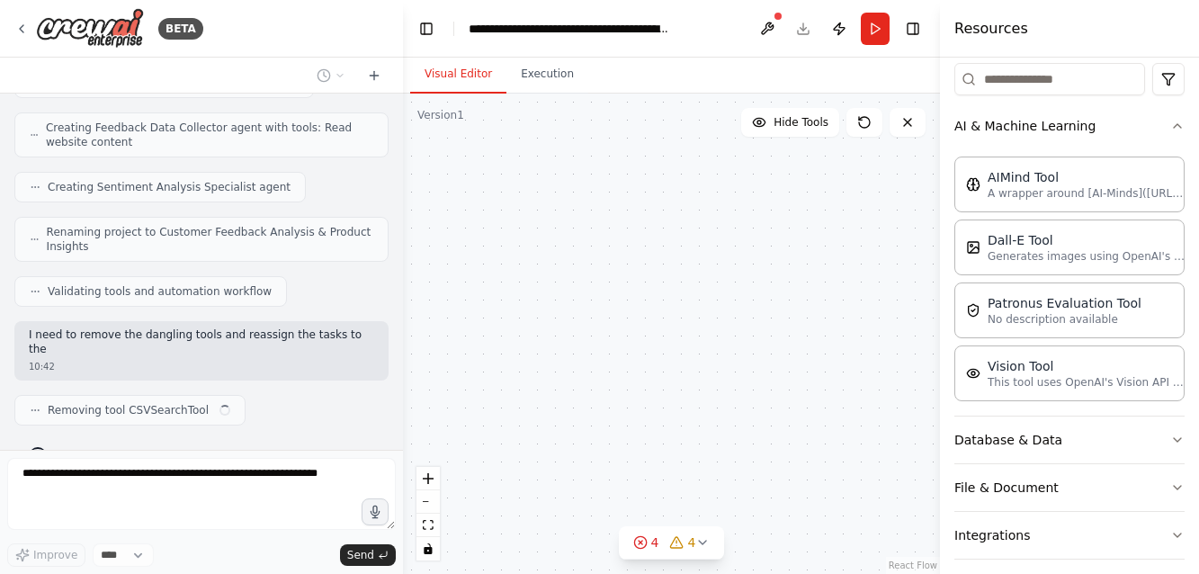
scroll to position [1304, 0]
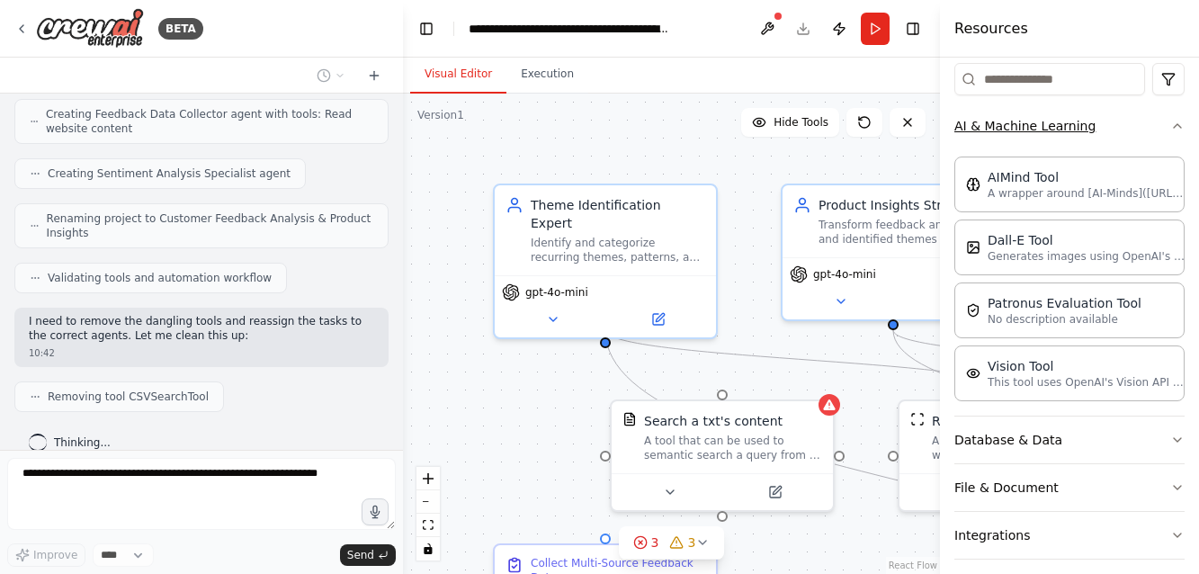
click at [1175, 123] on icon "button" at bounding box center [1177, 126] width 14 height 14
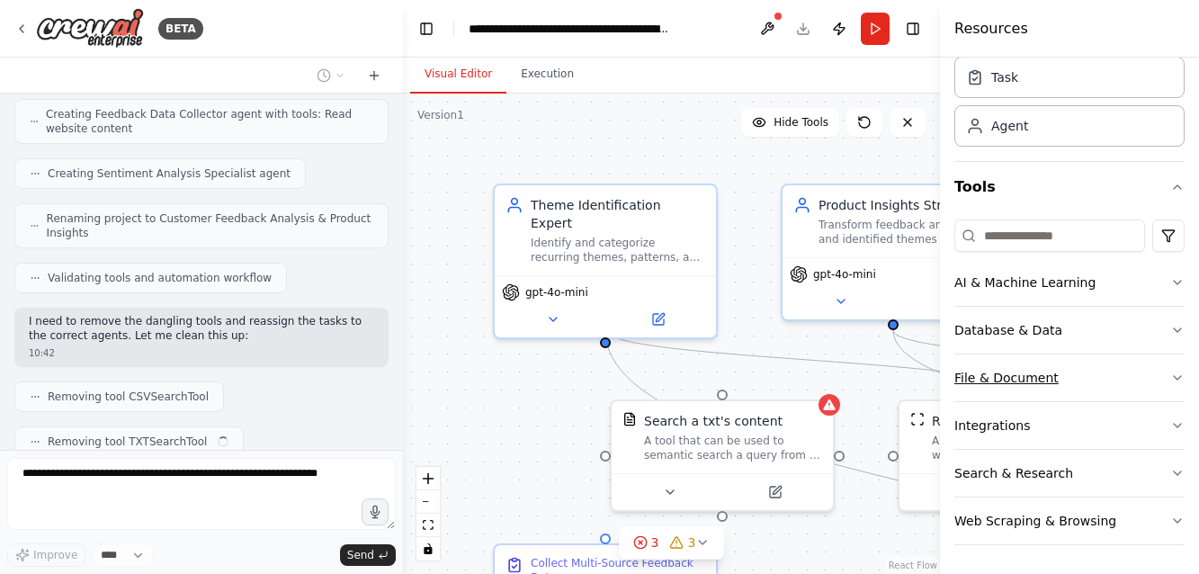
scroll to position [1349, 0]
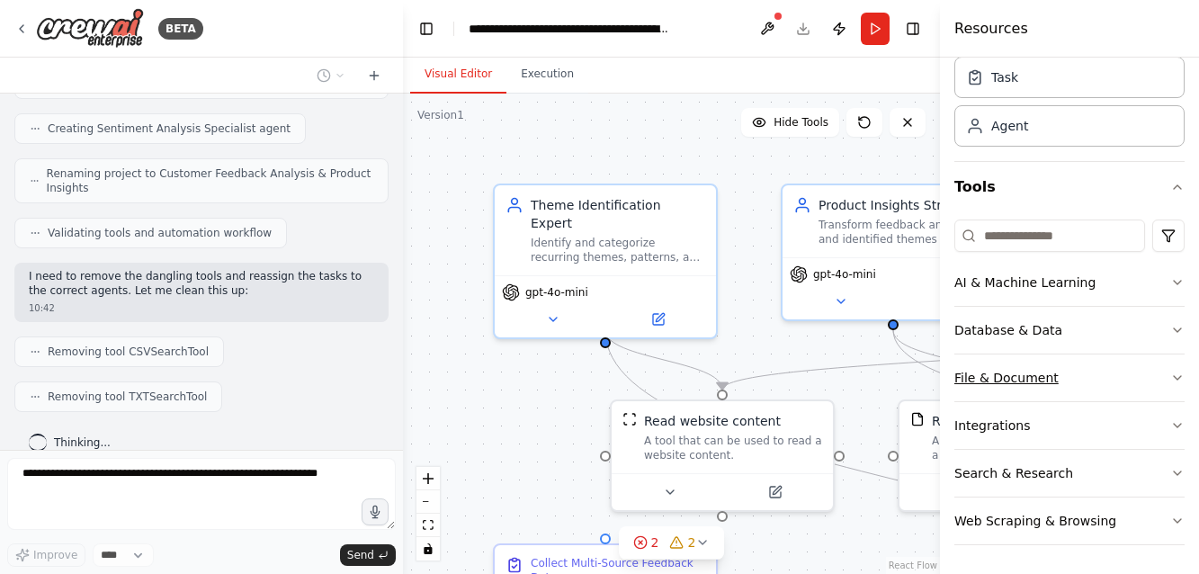
click at [1174, 375] on icon "button" at bounding box center [1177, 378] width 14 height 14
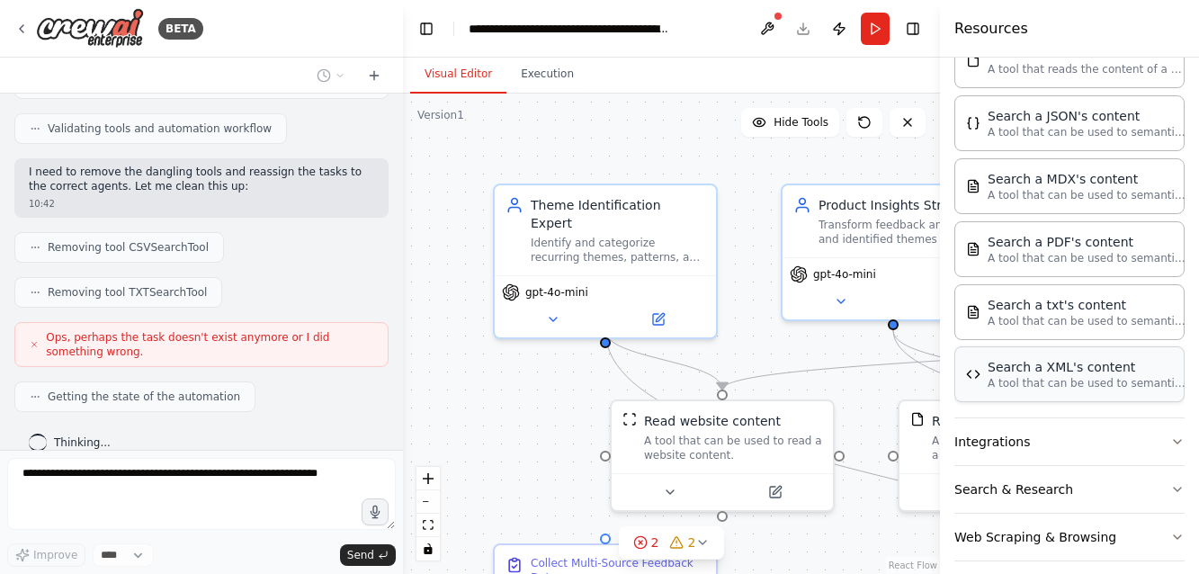
scroll to position [0, 0]
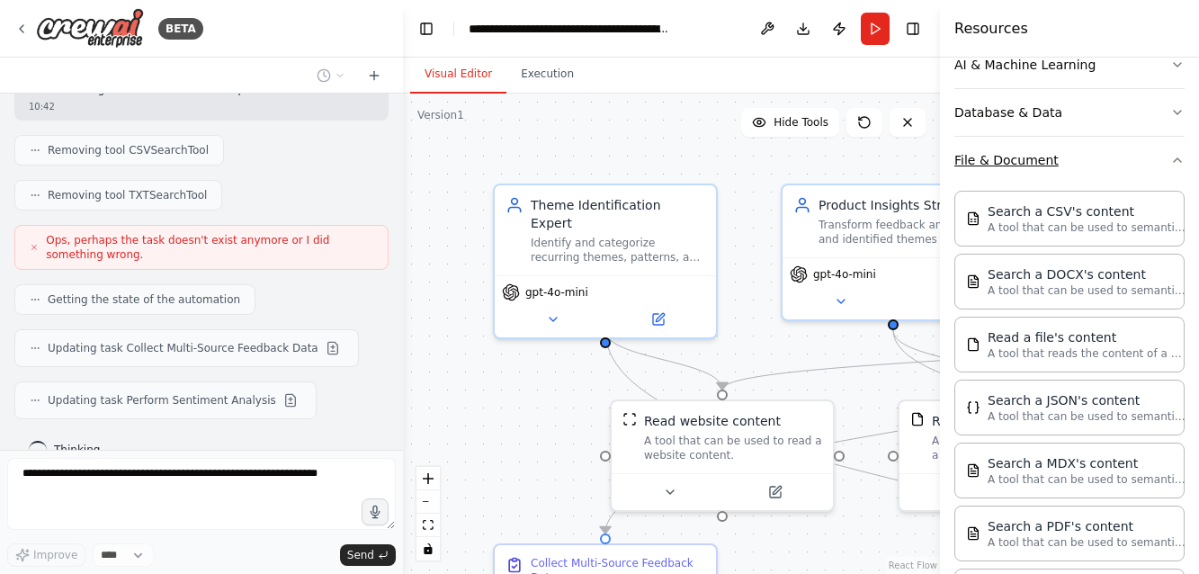
click at [1178, 163] on icon "button" at bounding box center [1177, 160] width 14 height 14
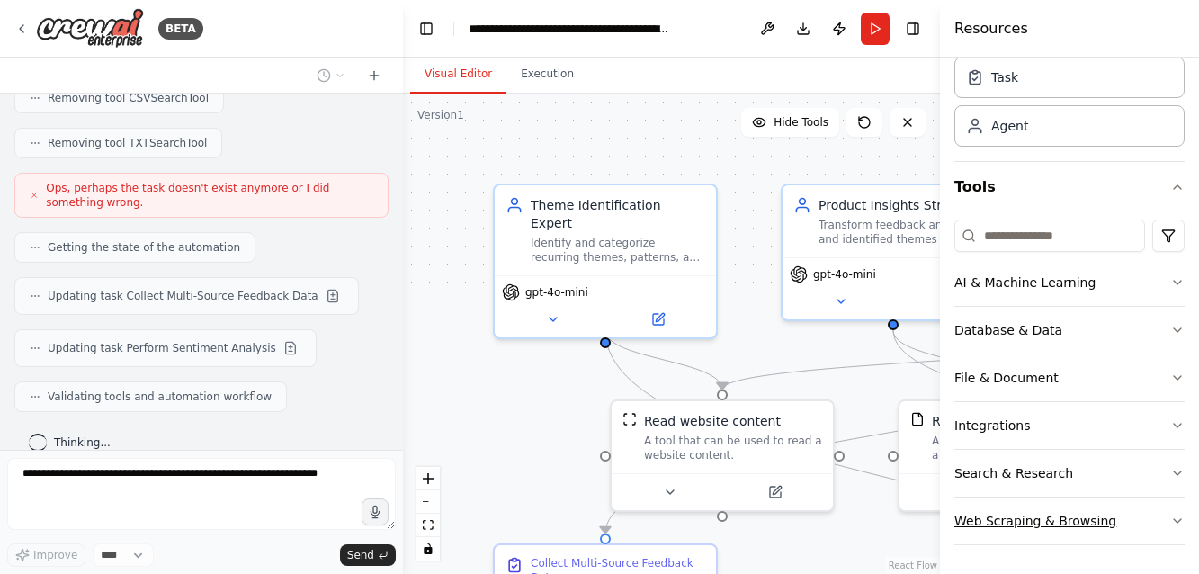
click at [1177, 519] on icon "button" at bounding box center [1177, 521] width 14 height 14
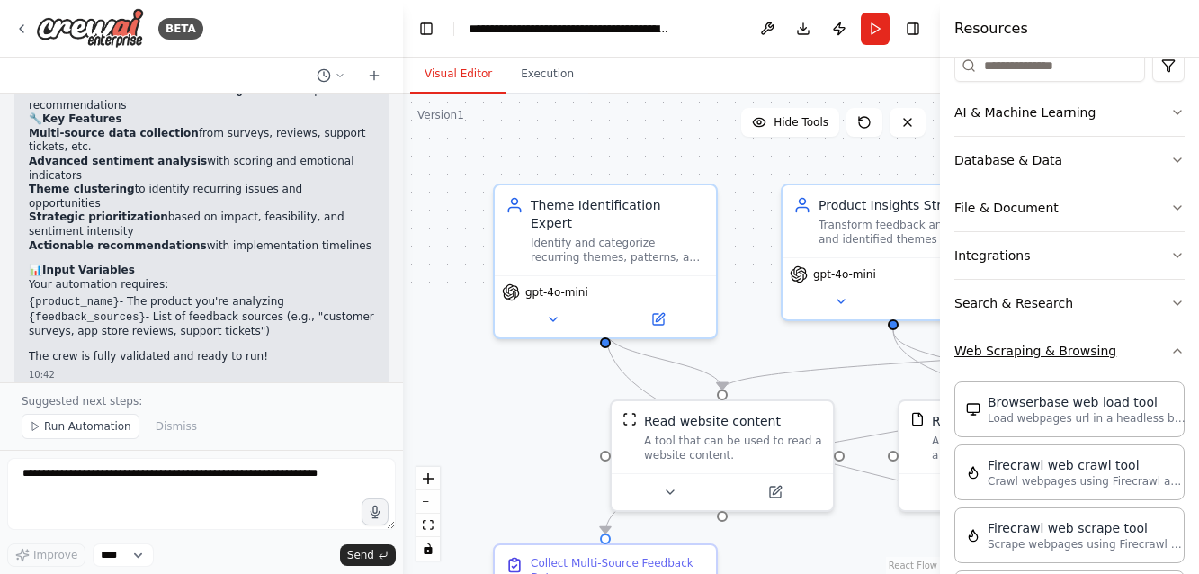
click at [1176, 352] on icon "button" at bounding box center [1177, 351] width 14 height 14
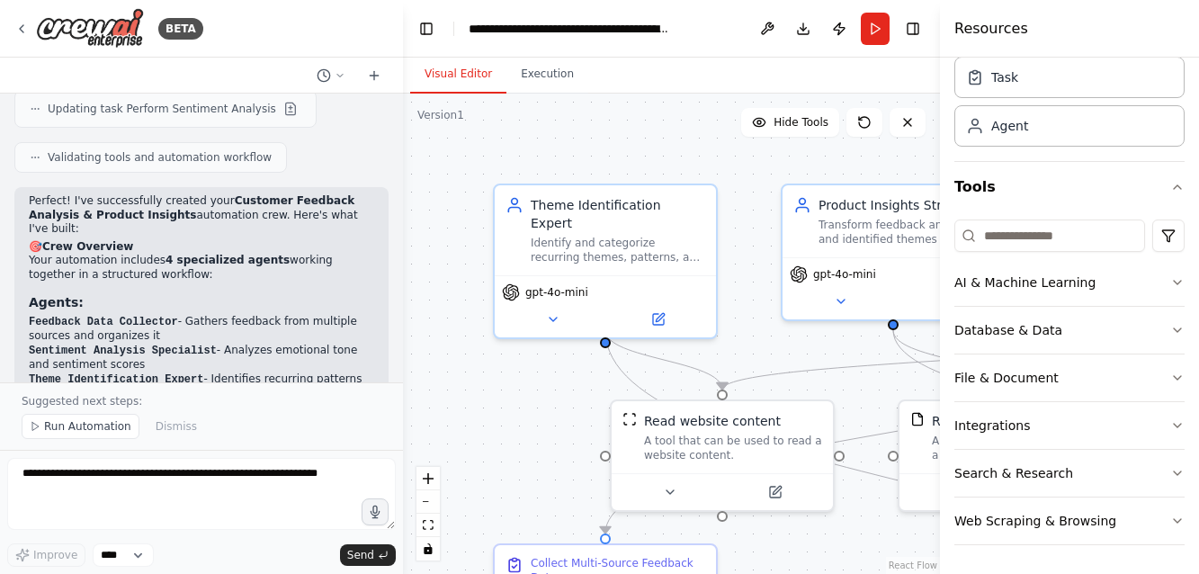
scroll to position [1857, 0]
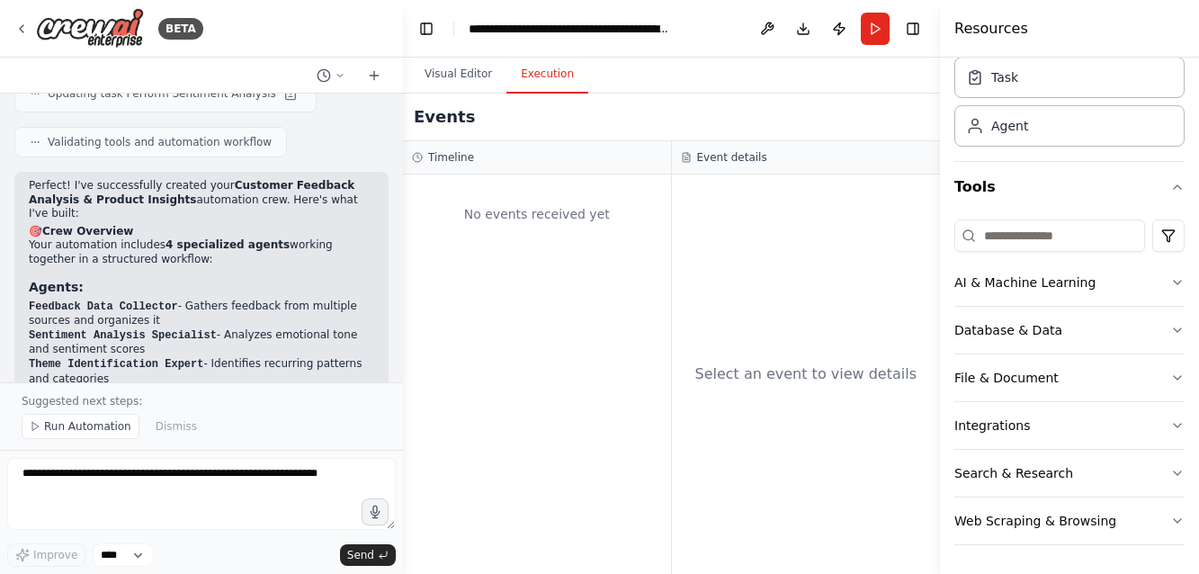
click at [541, 74] on button "Execution" at bounding box center [547, 75] width 82 height 38
click at [465, 76] on button "Visual Editor" at bounding box center [458, 75] width 96 height 38
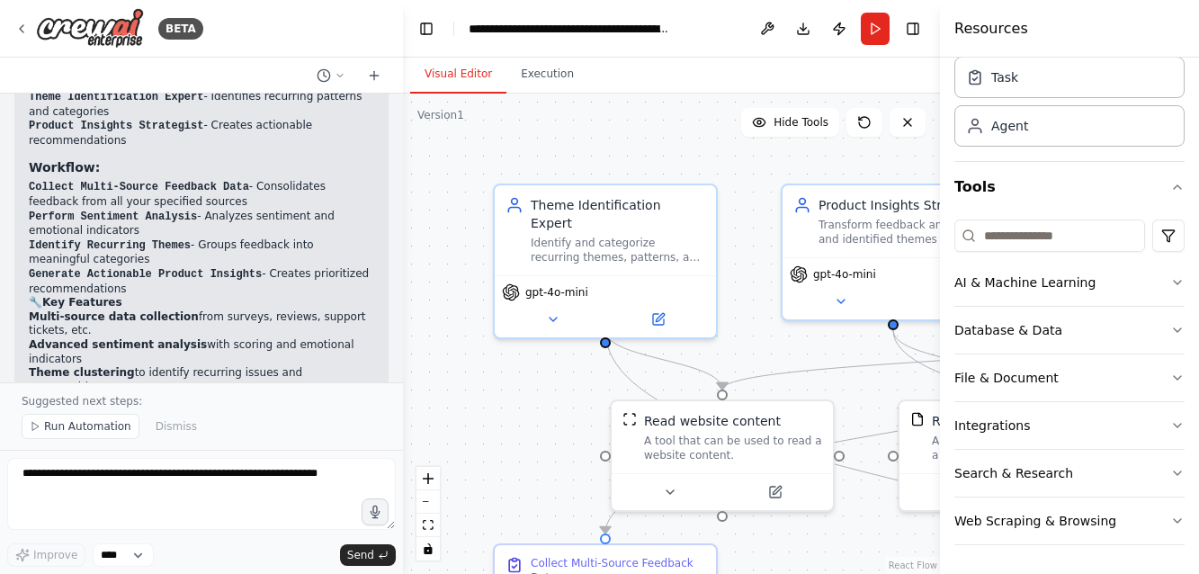
scroll to position [2122, 0]
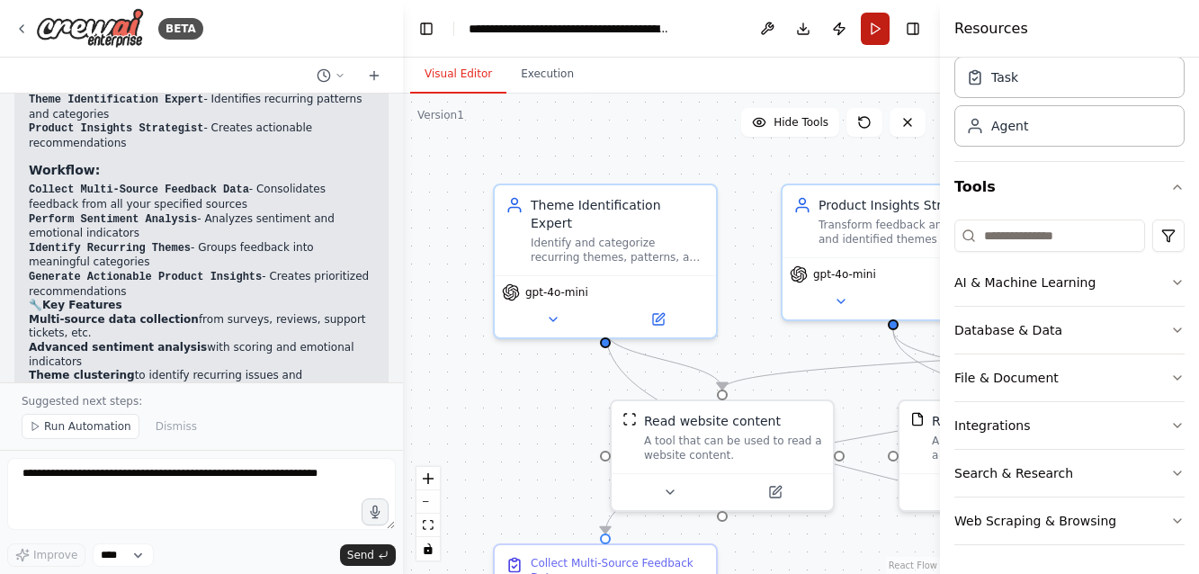
click at [878, 25] on button "Run" at bounding box center [875, 29] width 29 height 32
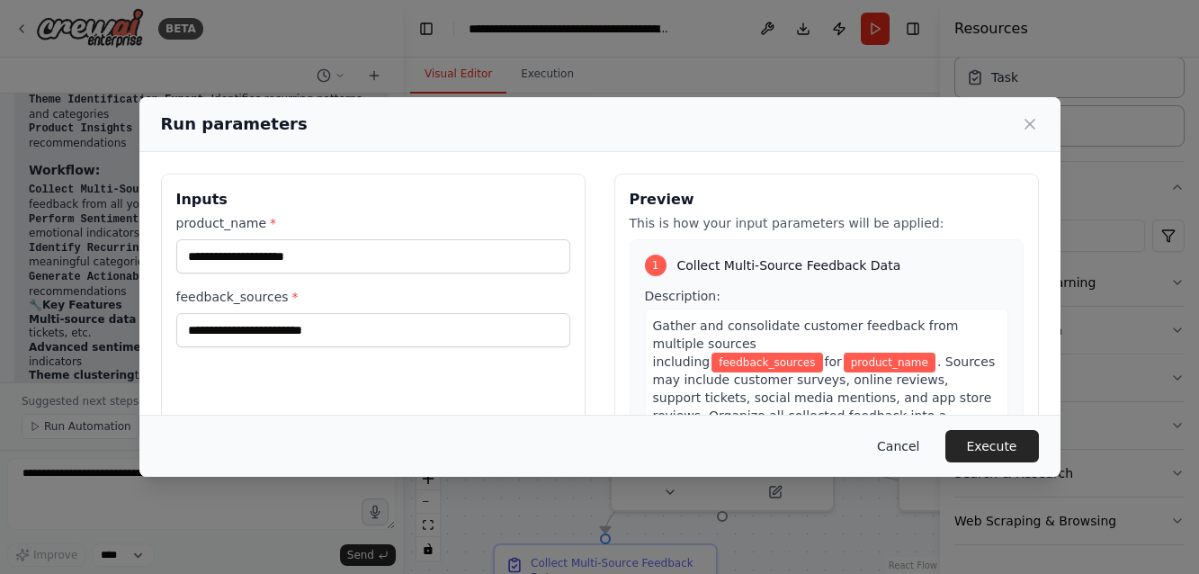
click at [894, 443] on button "Cancel" at bounding box center [897, 446] width 71 height 32
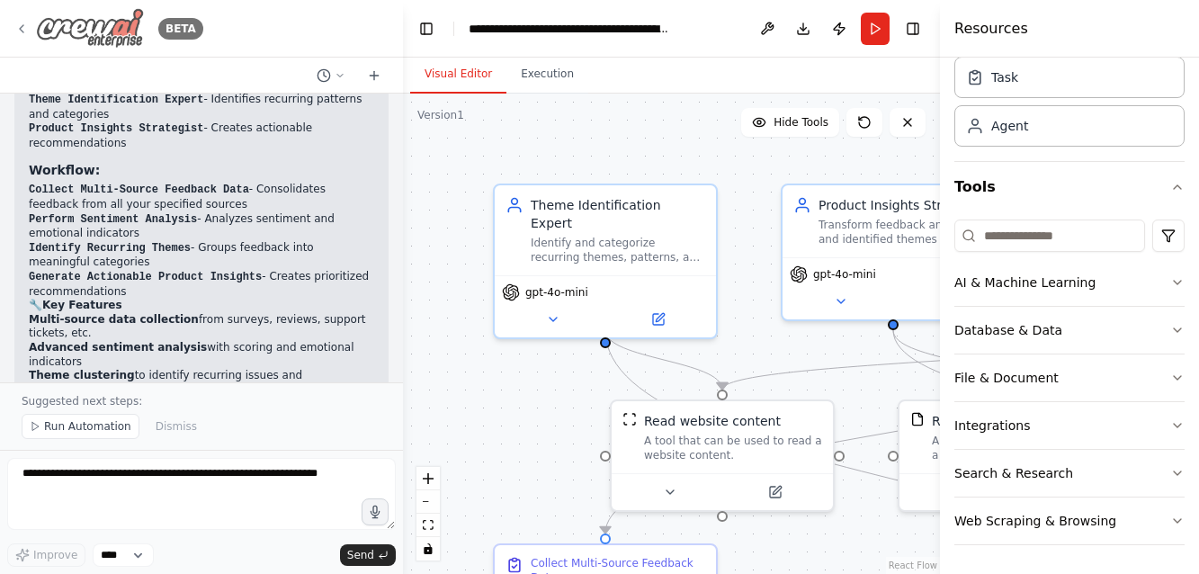
click at [22, 31] on icon at bounding box center [22, 28] width 4 height 7
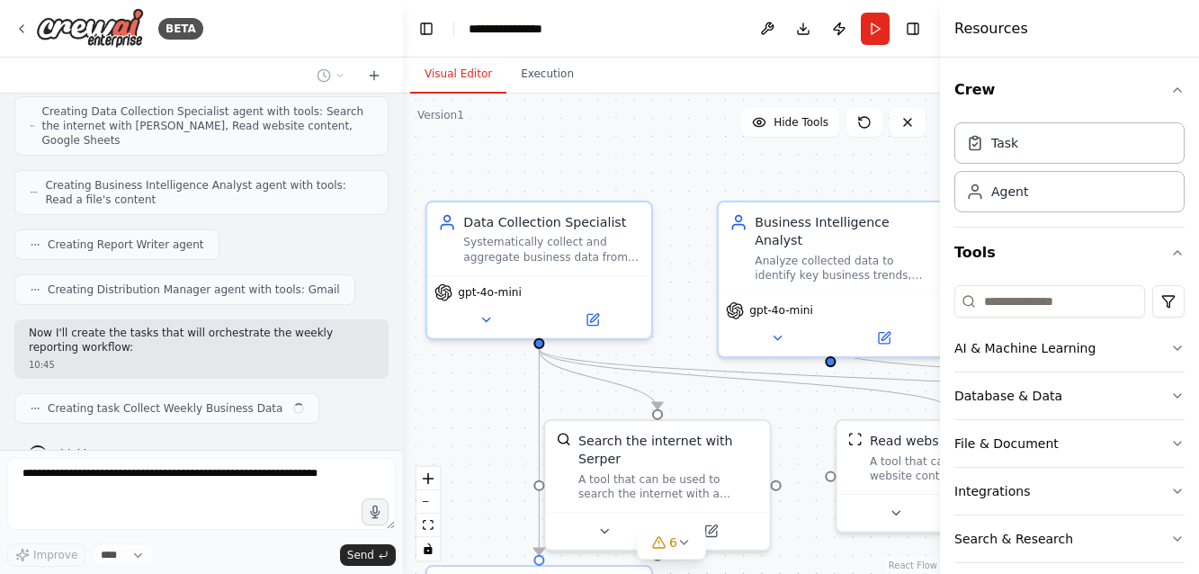
scroll to position [560, 0]
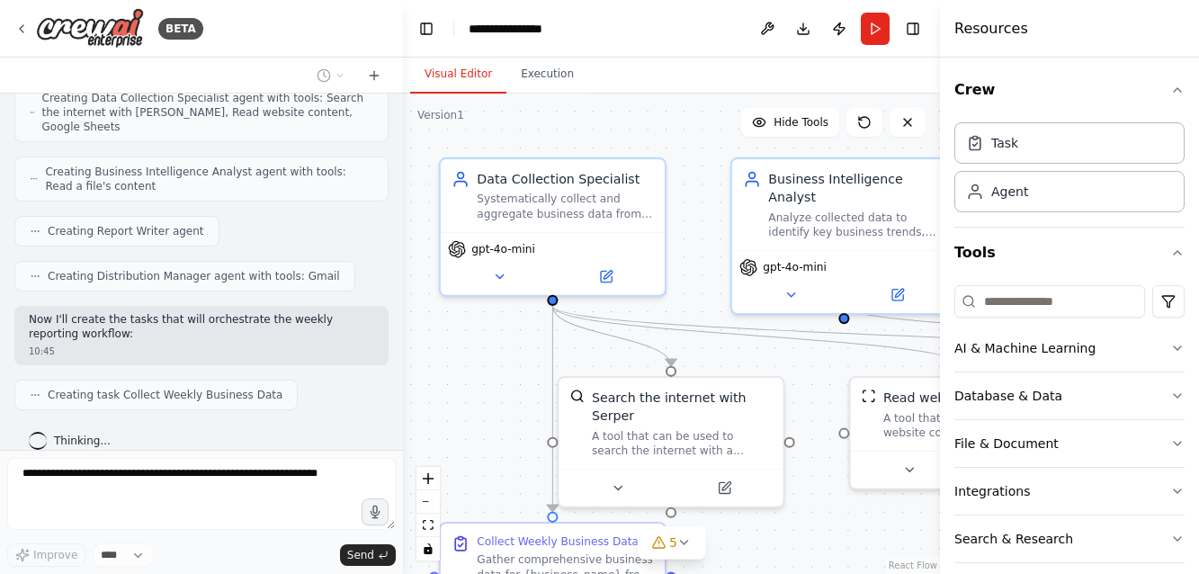
drag, startPoint x: 726, startPoint y: 156, endPoint x: 670, endPoint y: 126, distance: 63.2
click at [670, 126] on div ".deletable-edge-delete-btn { width: 20px; height: 20px; border: 0px solid #ffff…" at bounding box center [671, 334] width 537 height 480
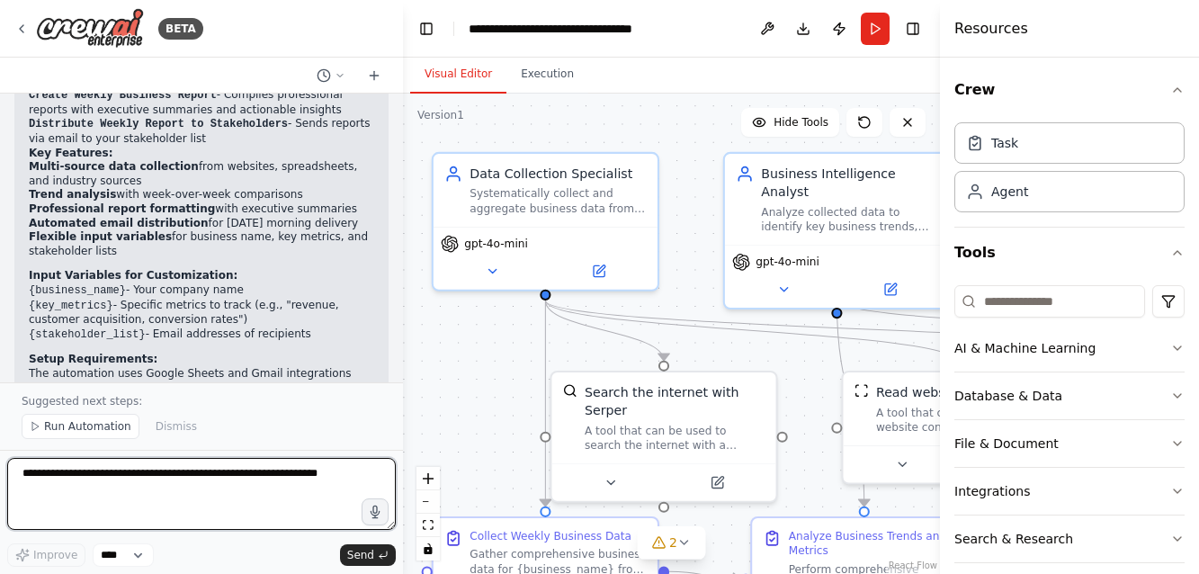
scroll to position [1425, 0]
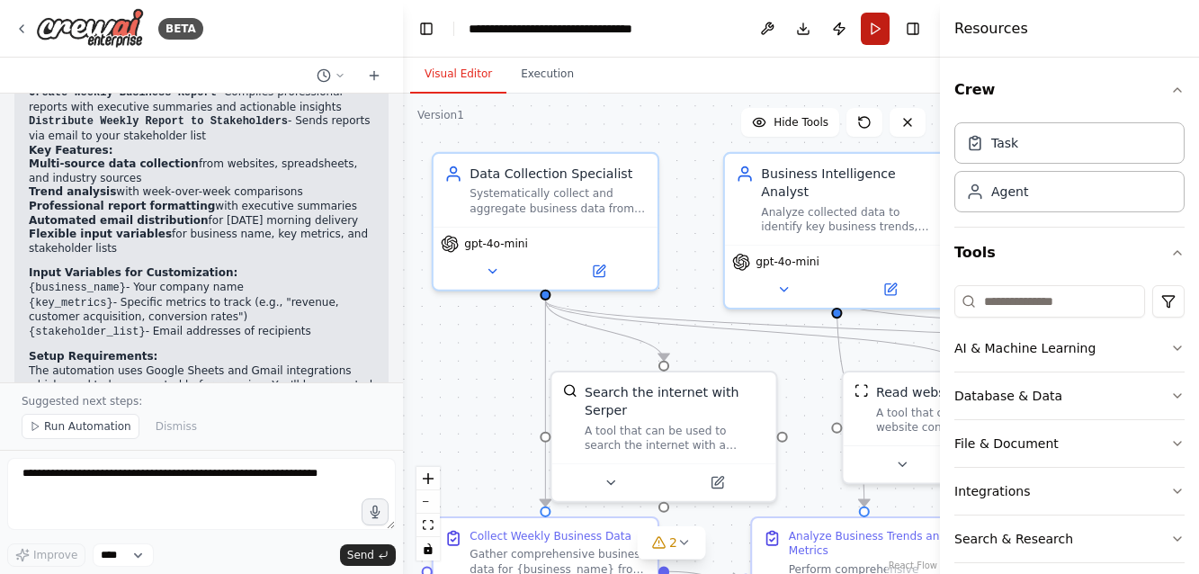
click at [880, 31] on button "Run" at bounding box center [875, 29] width 29 height 32
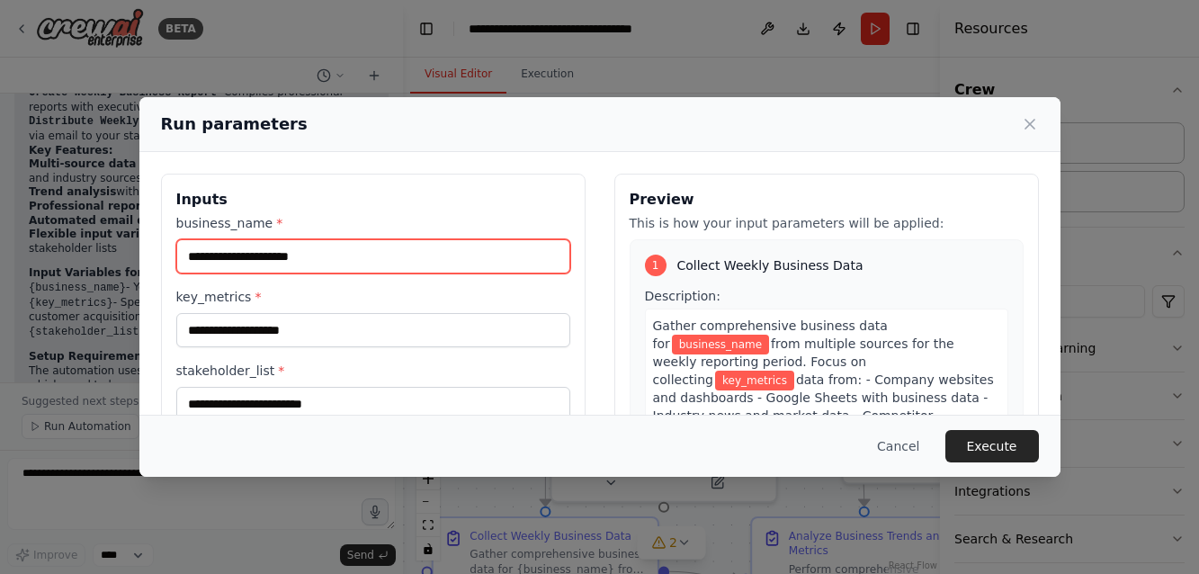
click at [231, 252] on input "business_name *" at bounding box center [373, 256] width 394 height 34
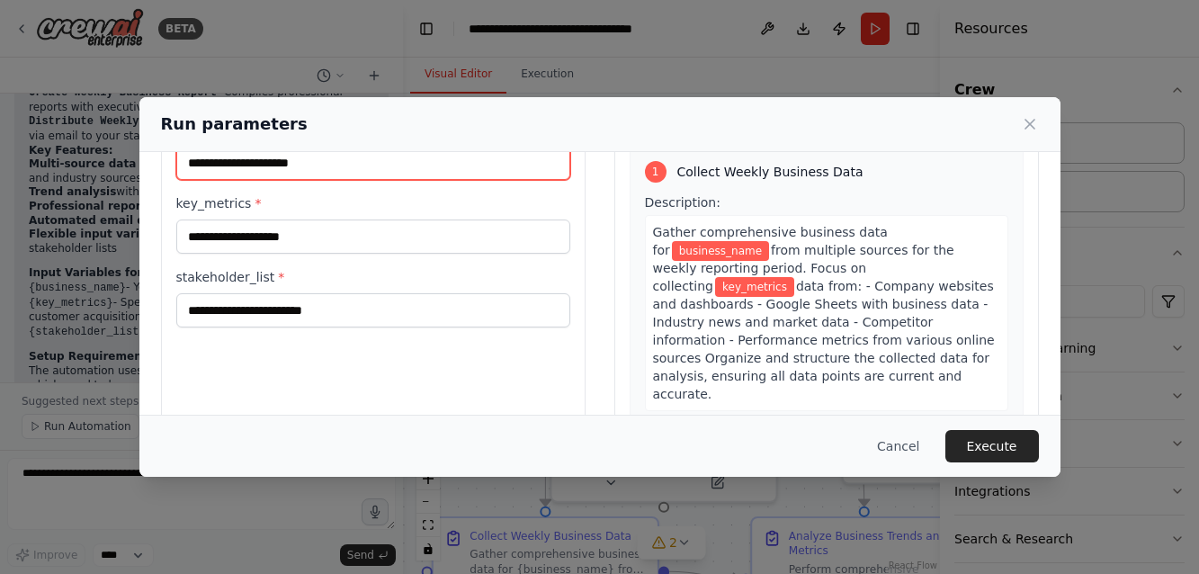
scroll to position [32, 0]
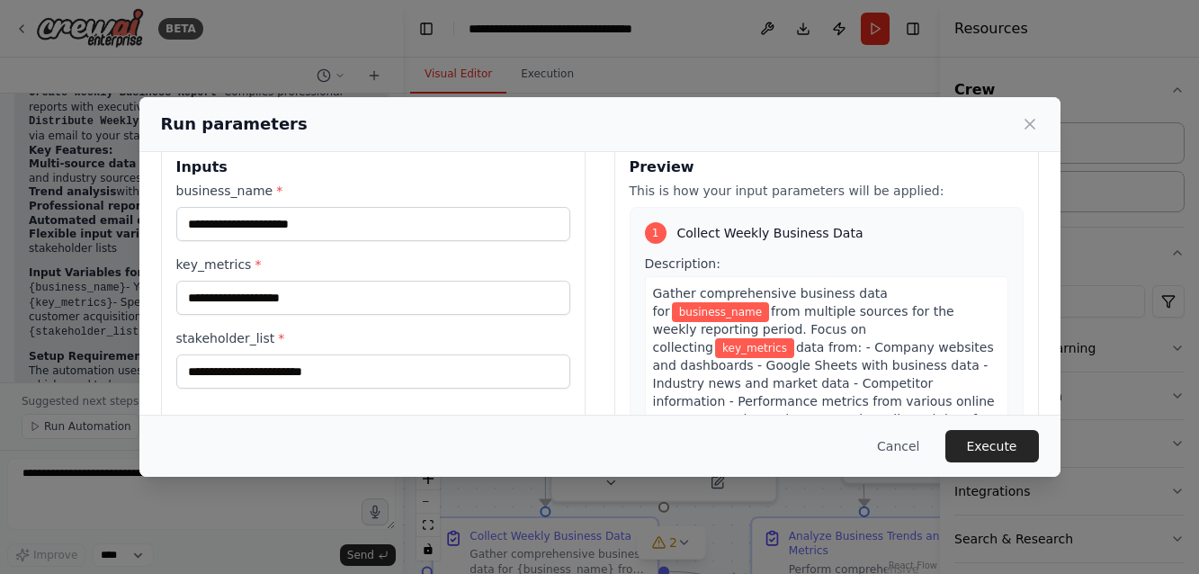
drag, startPoint x: 417, startPoint y: 121, endPoint x: 710, endPoint y: 112, distance: 293.3
click at [710, 112] on div "Run parameters" at bounding box center [600, 124] width 878 height 25
click at [1025, 126] on icon at bounding box center [1030, 124] width 18 height 18
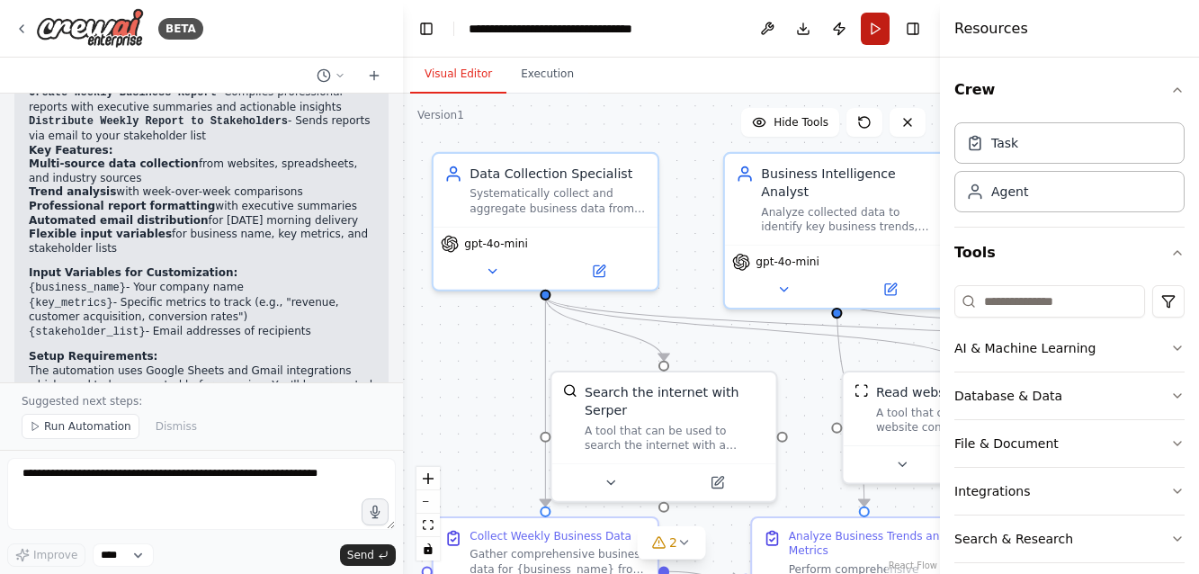
click at [871, 30] on button "Run" at bounding box center [875, 29] width 29 height 32
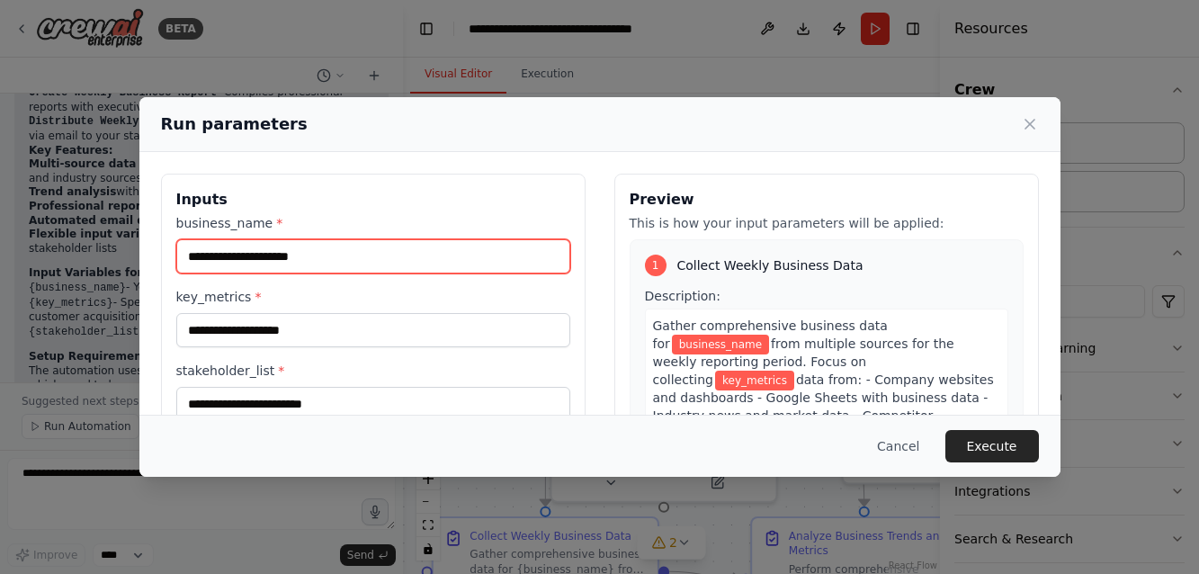
click at [255, 273] on input "business_name *" at bounding box center [373, 256] width 394 height 34
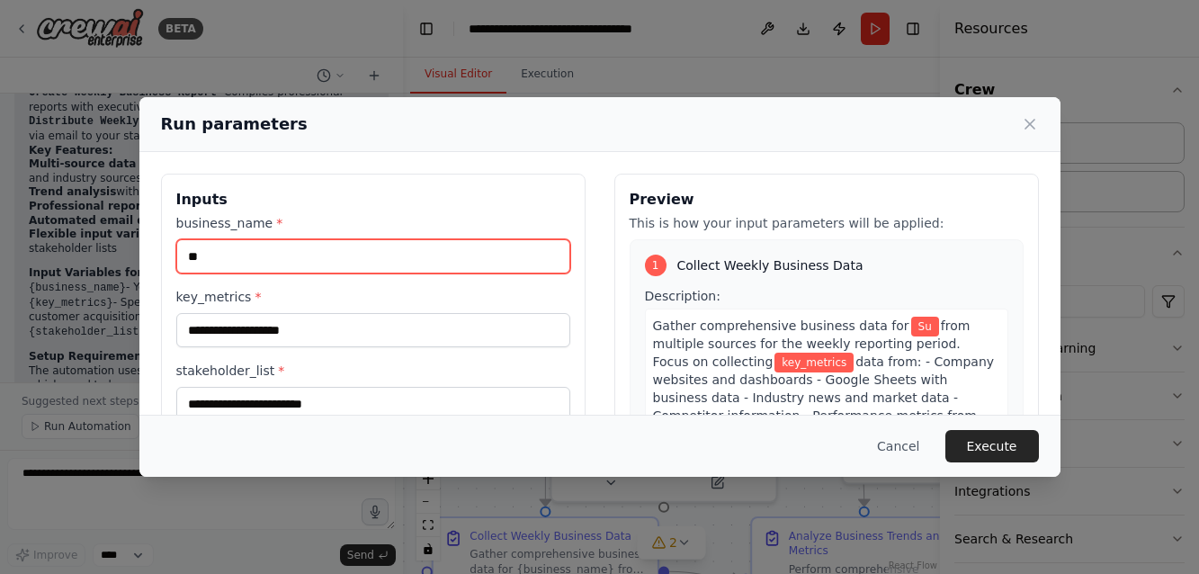
type input "*"
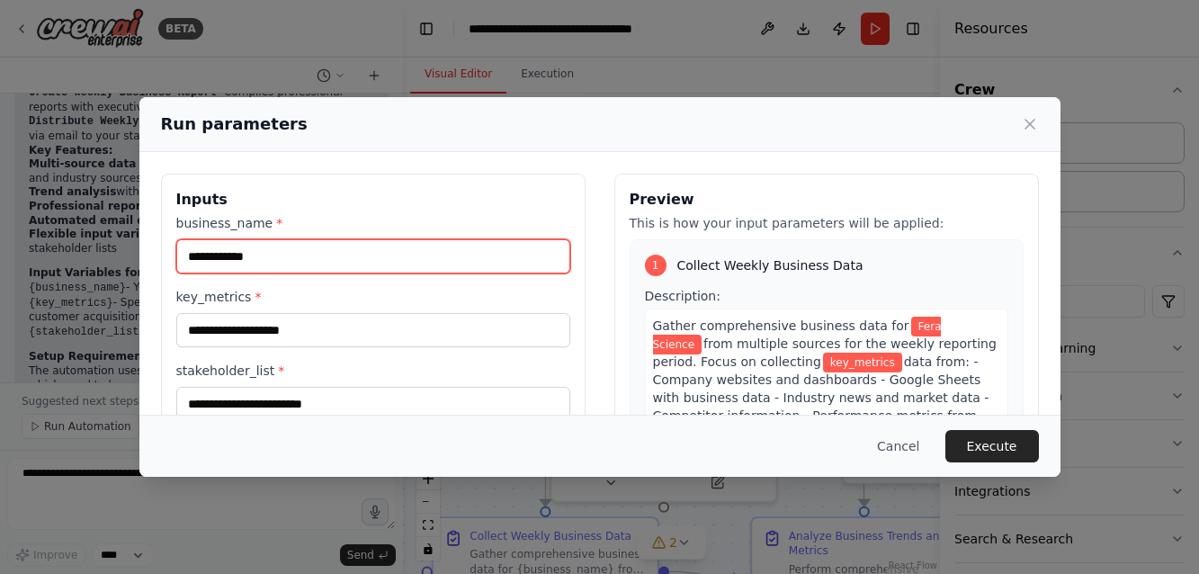
type input "**********"
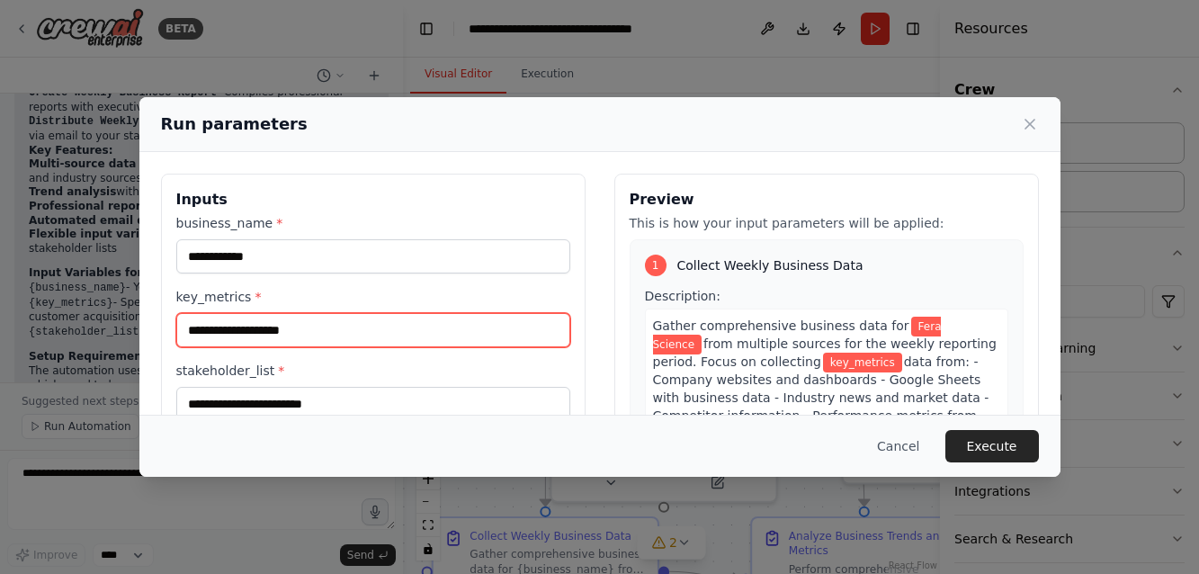
click at [324, 342] on input "key_metrics *" at bounding box center [373, 330] width 394 height 34
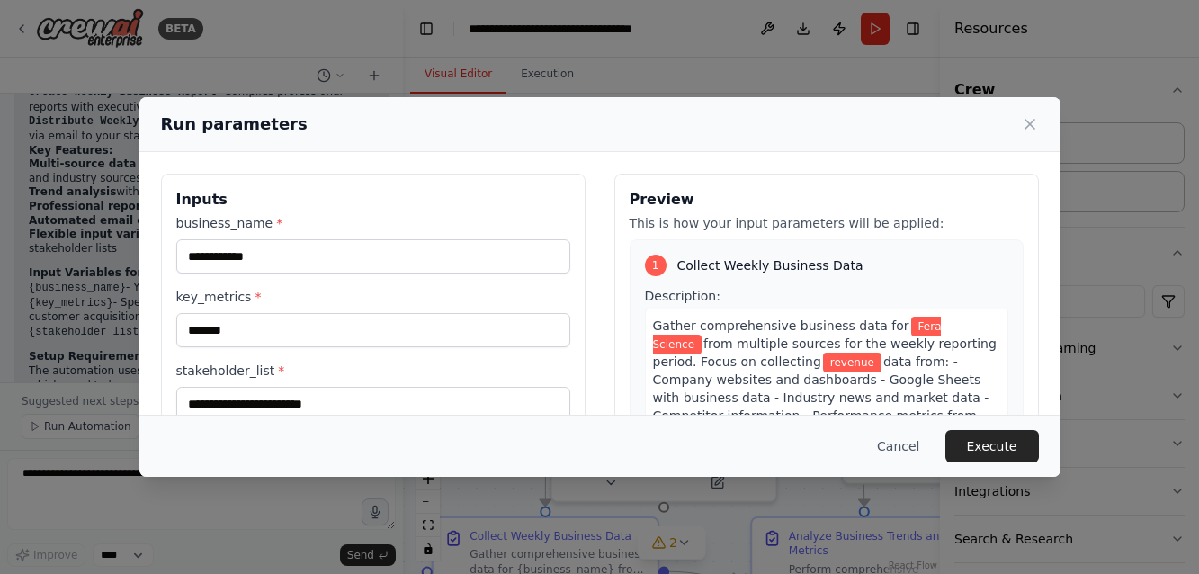
click at [408, 123] on div "Run parameters" at bounding box center [600, 124] width 878 height 25
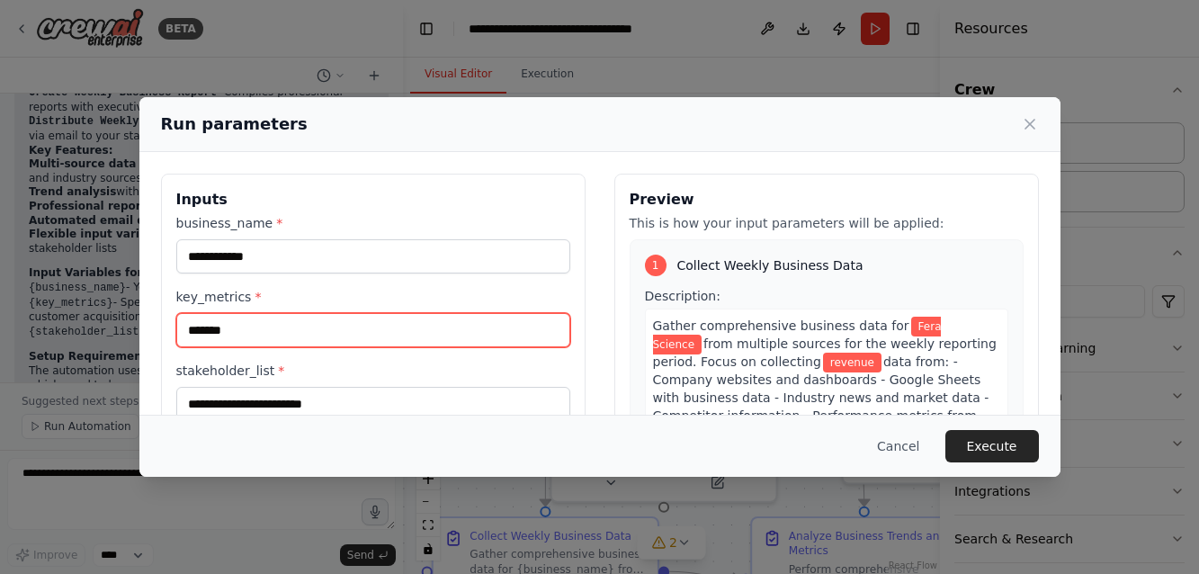
click at [283, 327] on input "*******" at bounding box center [373, 330] width 394 height 34
type input "*******"
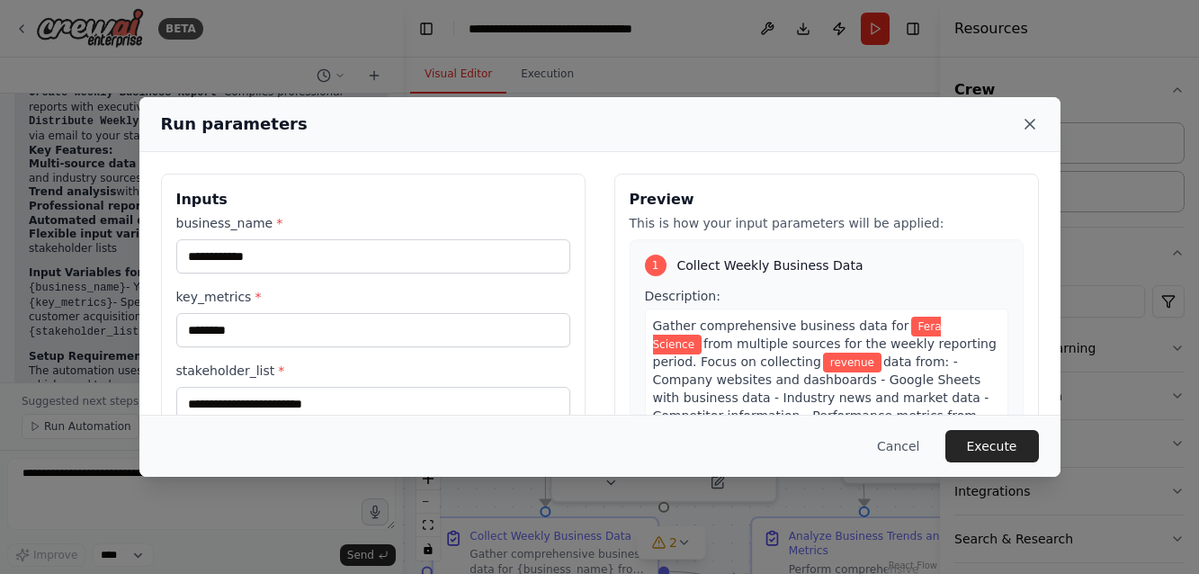
click at [1031, 122] on icon at bounding box center [1029, 124] width 9 height 9
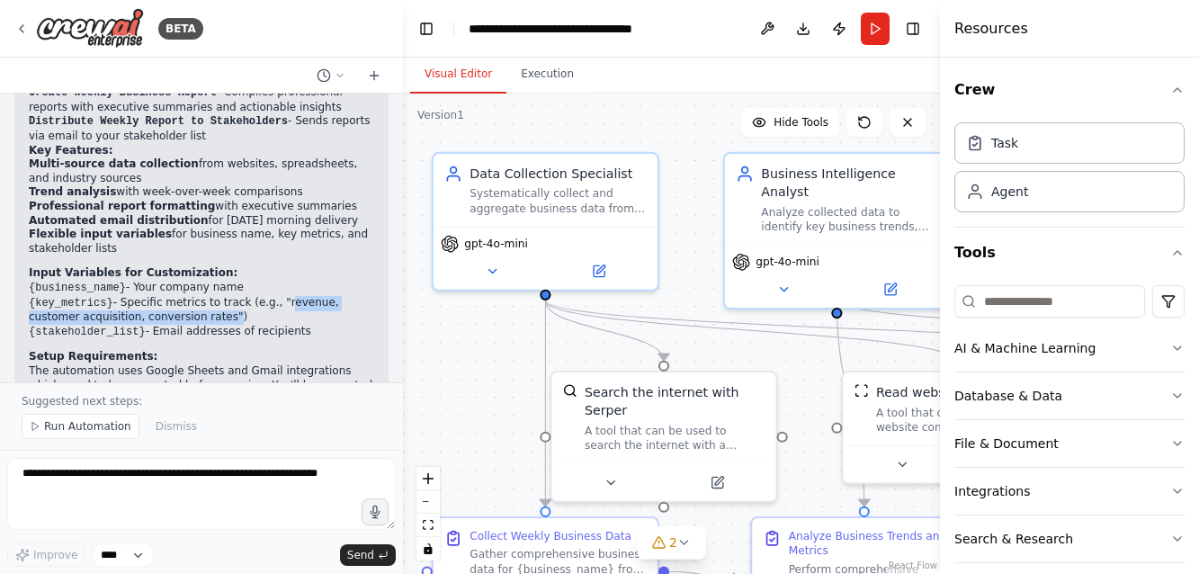
drag, startPoint x: 226, startPoint y: 270, endPoint x: 287, endPoint y: 255, distance: 63.0
click at [287, 296] on li "{key_metrics} - Specific metrics to track (e.g., "revenue, customer acquisition…" at bounding box center [201, 310] width 345 height 29
copy li "revenue, customer acquisition, conversion rates"
click at [864, 21] on button "Run" at bounding box center [875, 29] width 29 height 32
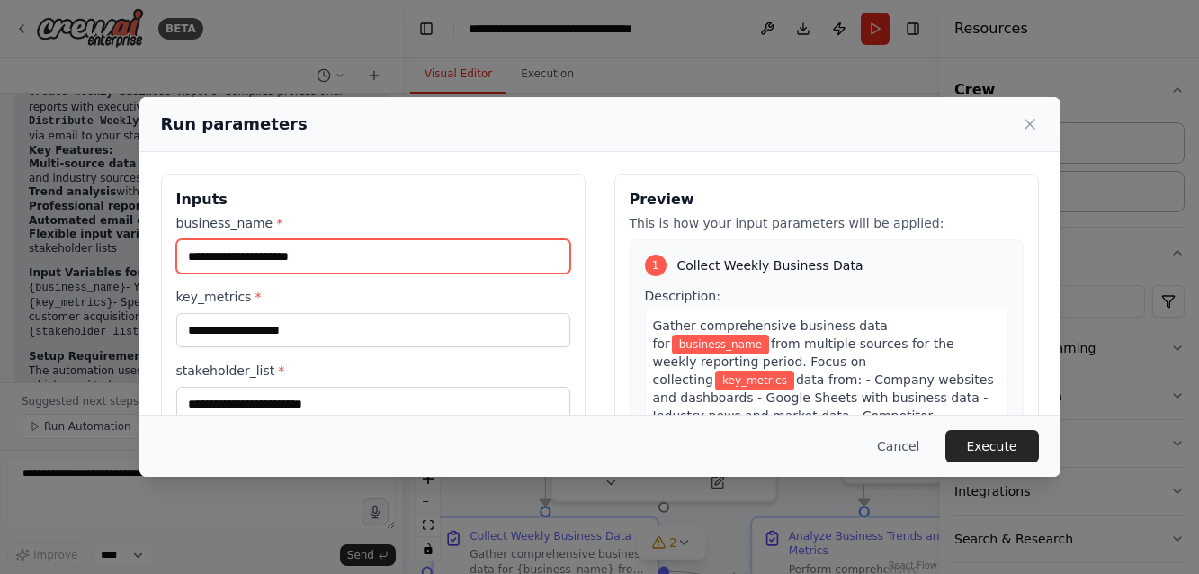
click at [417, 261] on input "business_name *" at bounding box center [373, 256] width 394 height 34
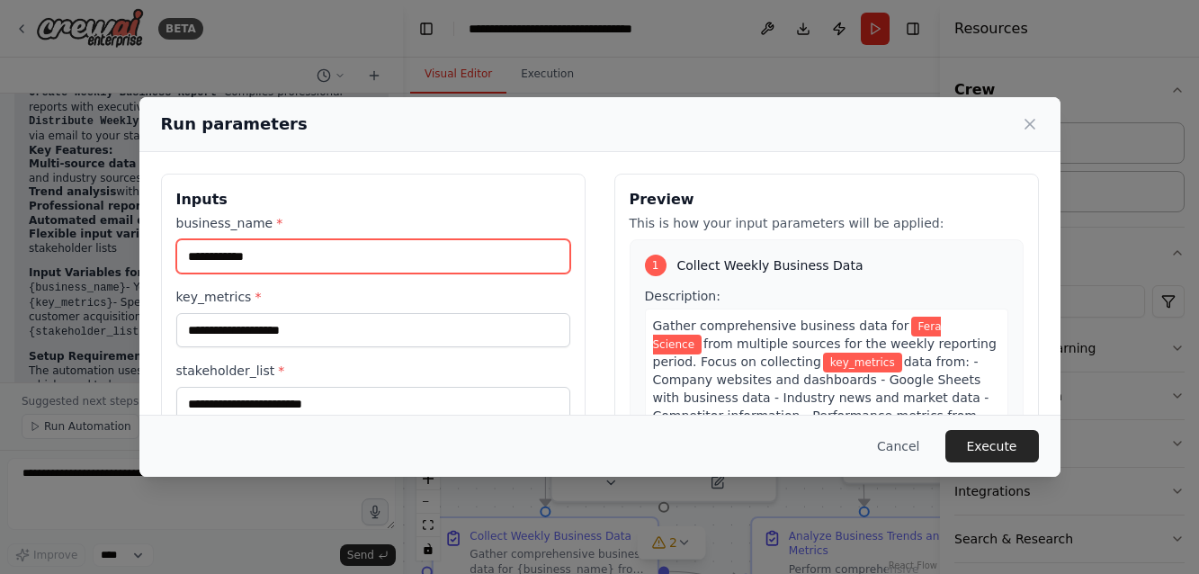
type input "**********"
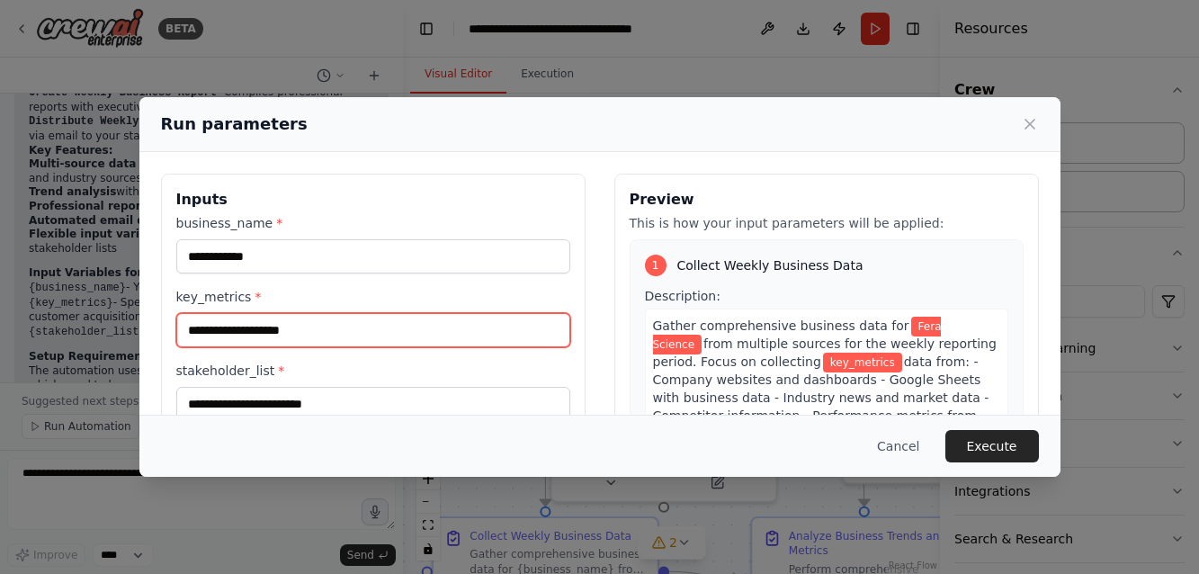
click at [319, 327] on input "key_metrics *" at bounding box center [373, 330] width 394 height 34
paste input "**********"
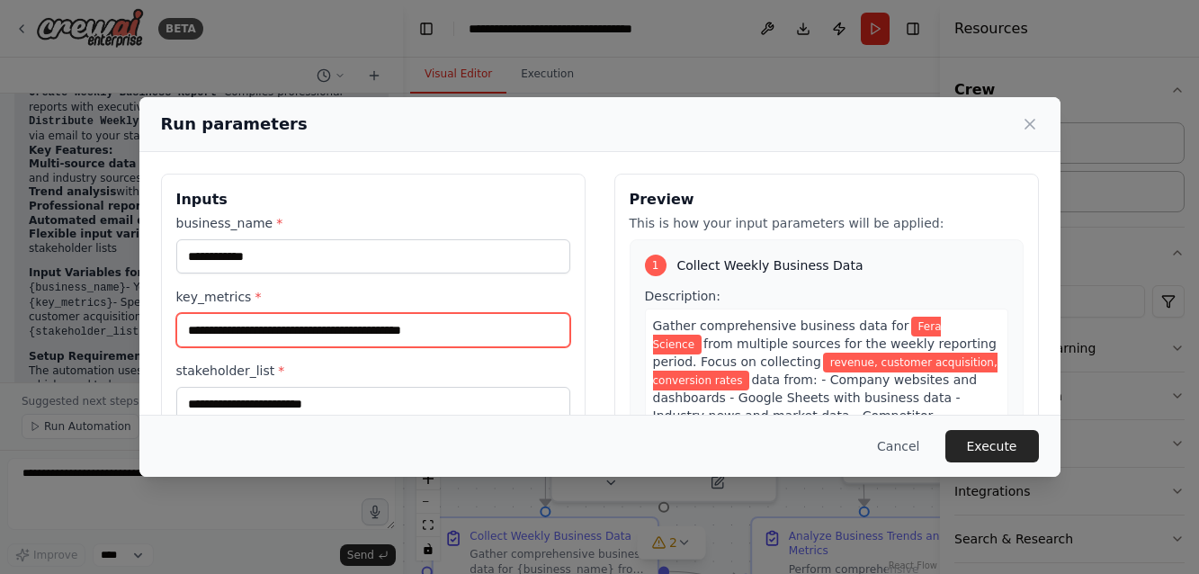
type input "**********"
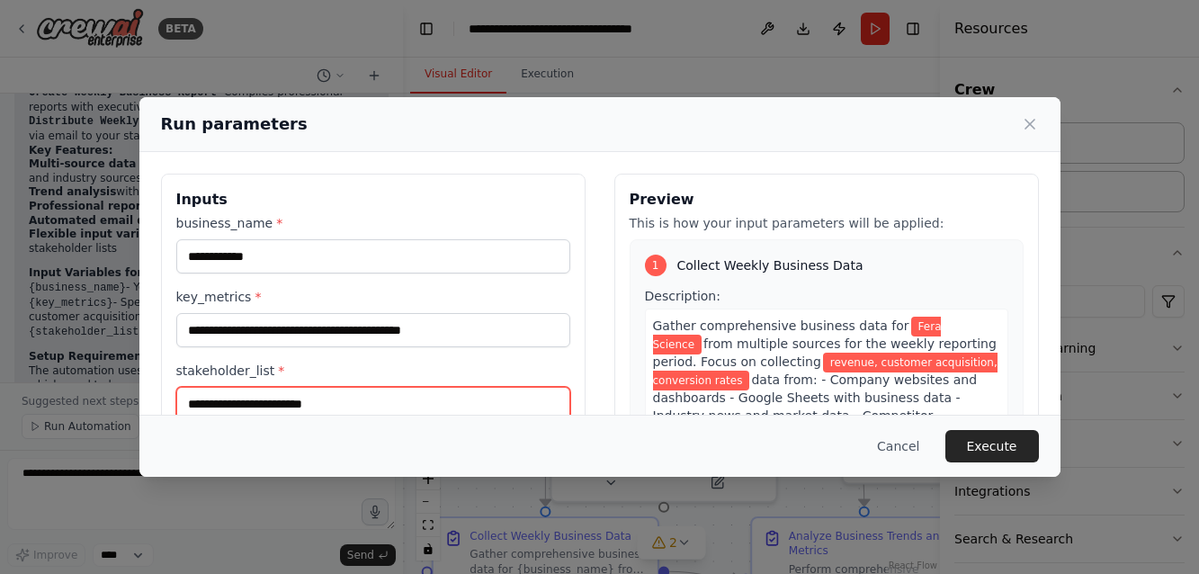
click at [255, 404] on input "stakeholder_list *" at bounding box center [373, 404] width 394 height 34
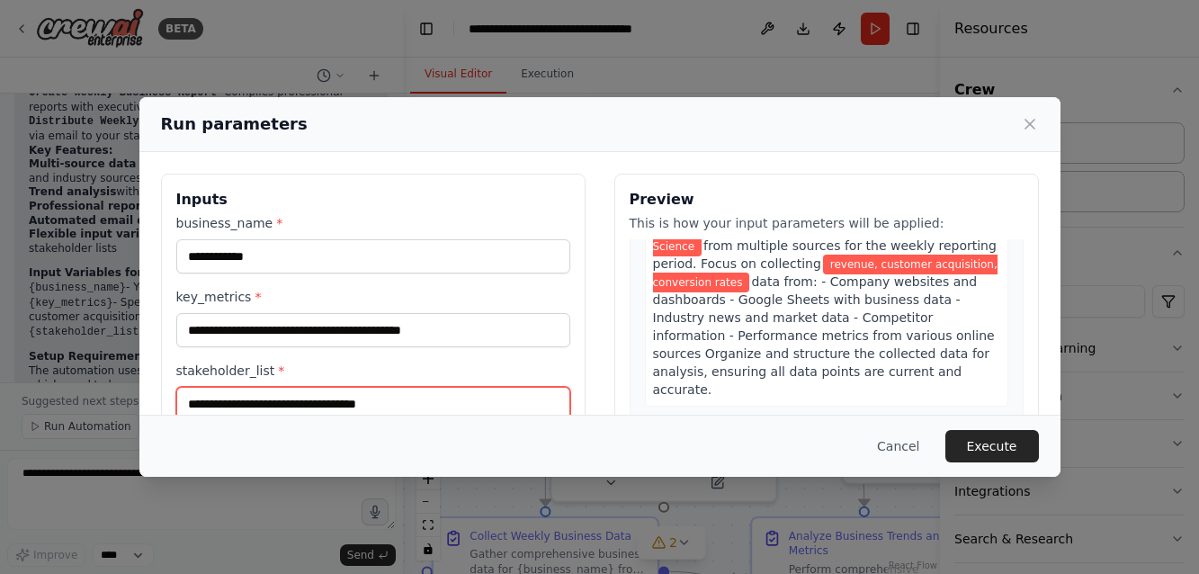
scroll to position [100, 0]
type input "**********"
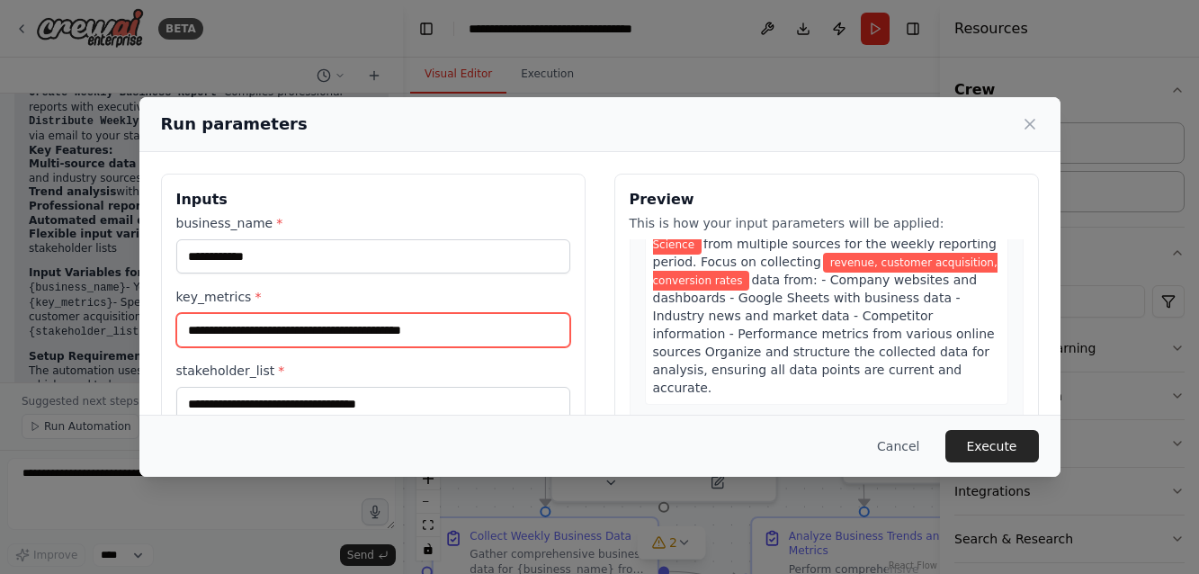
click at [470, 335] on input "**********" at bounding box center [373, 330] width 394 height 34
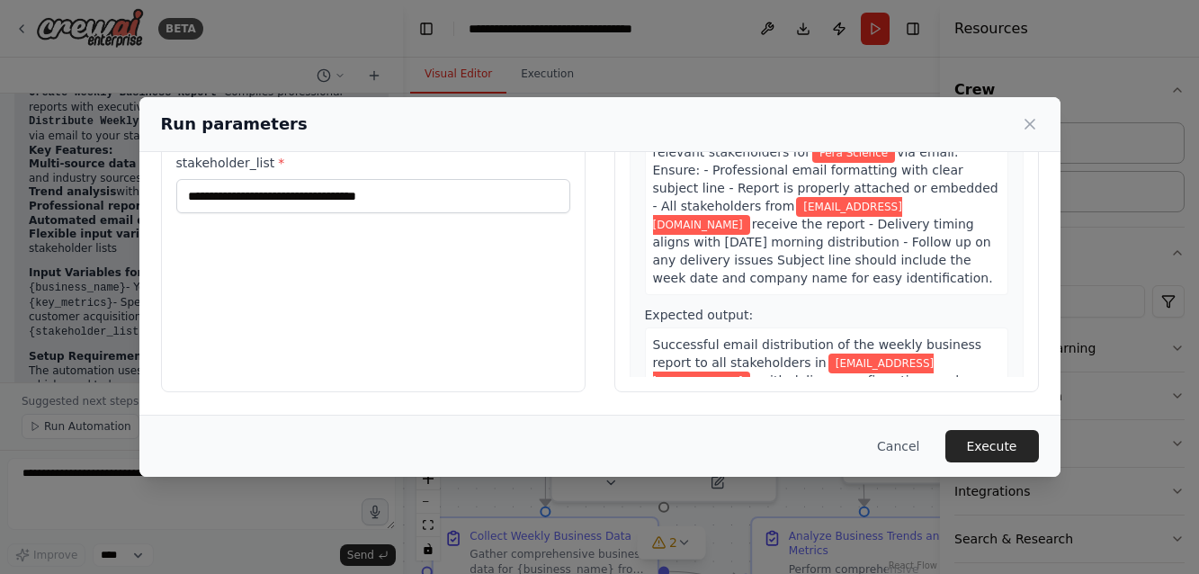
scroll to position [208, 0]
type input "**********"
click at [998, 446] on button "Execute" at bounding box center [992, 446] width 94 height 32
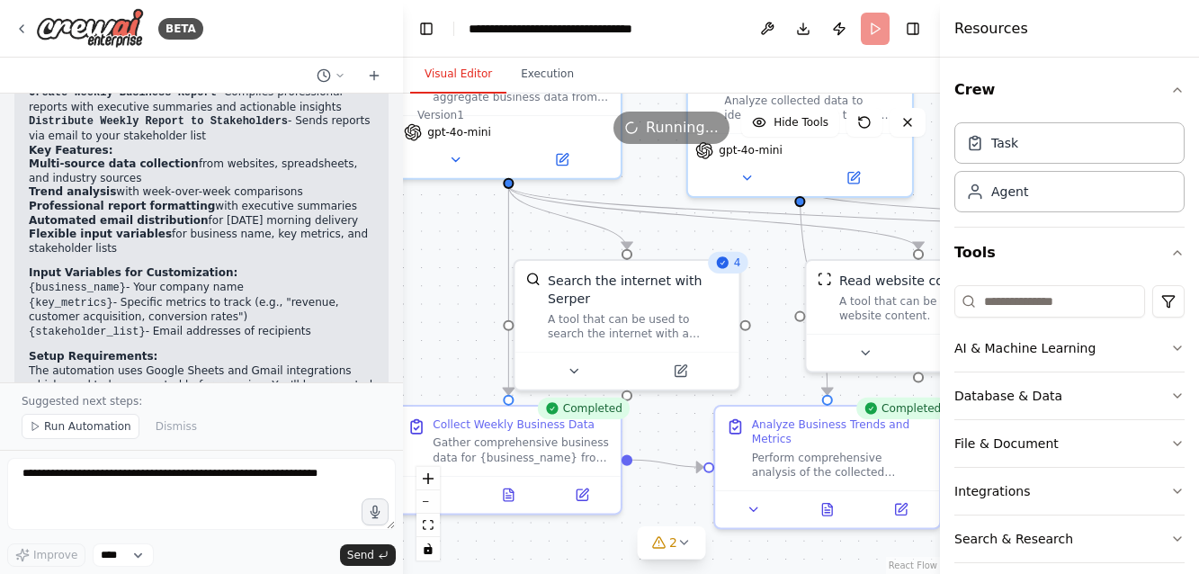
drag, startPoint x: 500, startPoint y: 369, endPoint x: 463, endPoint y: 257, distance: 117.5
click at [463, 257] on div ".deletable-edge-delete-btn { width: 20px; height: 20px; border: 0px solid #ffff…" at bounding box center [671, 334] width 537 height 480
click at [686, 543] on icon at bounding box center [684, 542] width 14 height 14
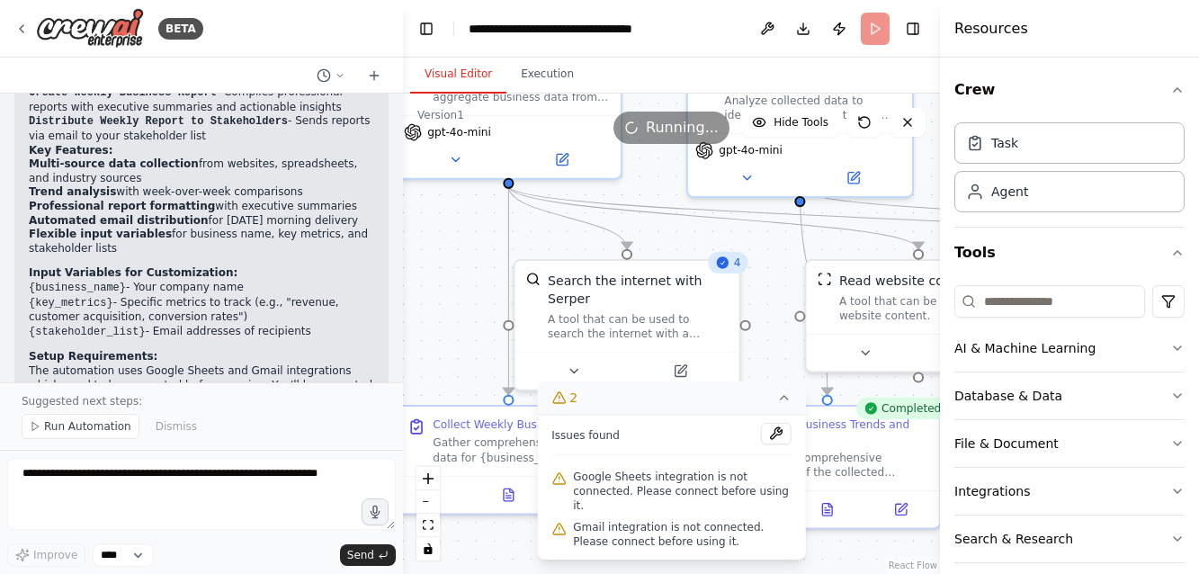
click at [457, 370] on div ".deletable-edge-delete-btn { width: 20px; height: 20px; border: 0px solid #ffff…" at bounding box center [671, 334] width 537 height 480
click at [779, 405] on icon at bounding box center [784, 397] width 14 height 14
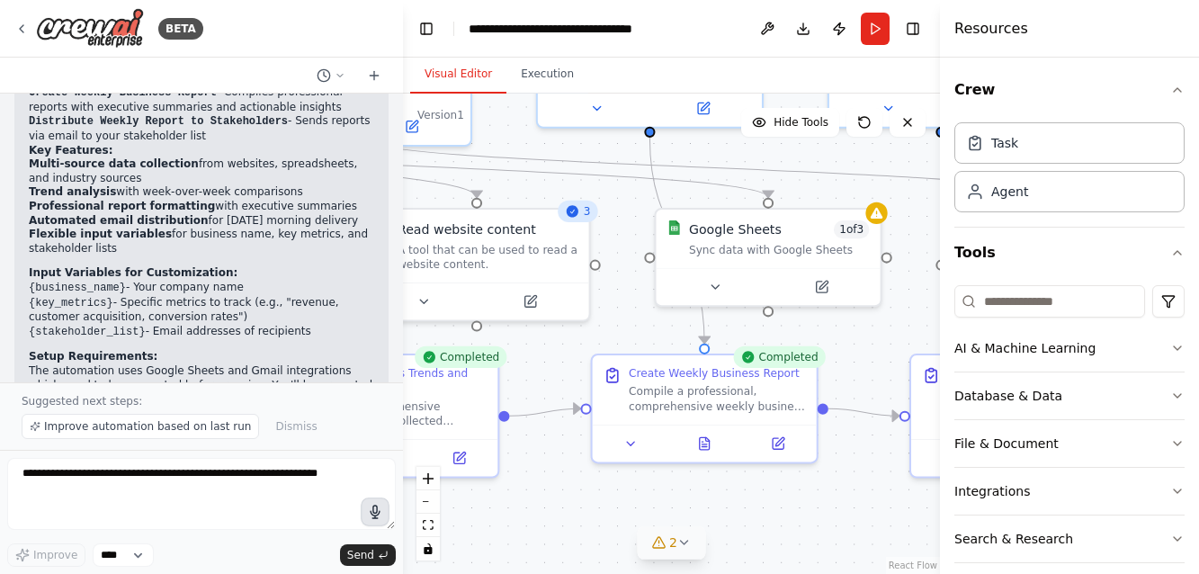
drag, startPoint x: 828, startPoint y: 560, endPoint x: 388, endPoint y: 510, distance: 443.5
click at [388, 510] on div "BETA Set up a crew that collects data from multiple sources, creates comprehens…" at bounding box center [599, 287] width 1199 height 574
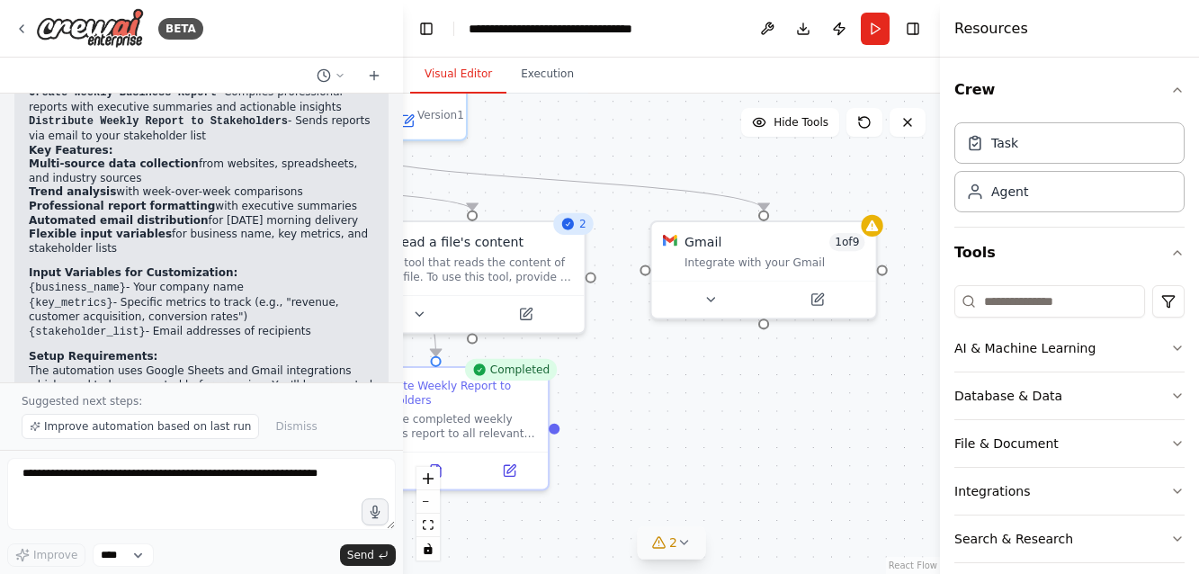
drag, startPoint x: 777, startPoint y: 518, endPoint x: 189, endPoint y: 530, distance: 588.3
click at [189, 530] on div "BETA Set up a crew that collects data from multiple sources, creates comprehens…" at bounding box center [599, 287] width 1199 height 574
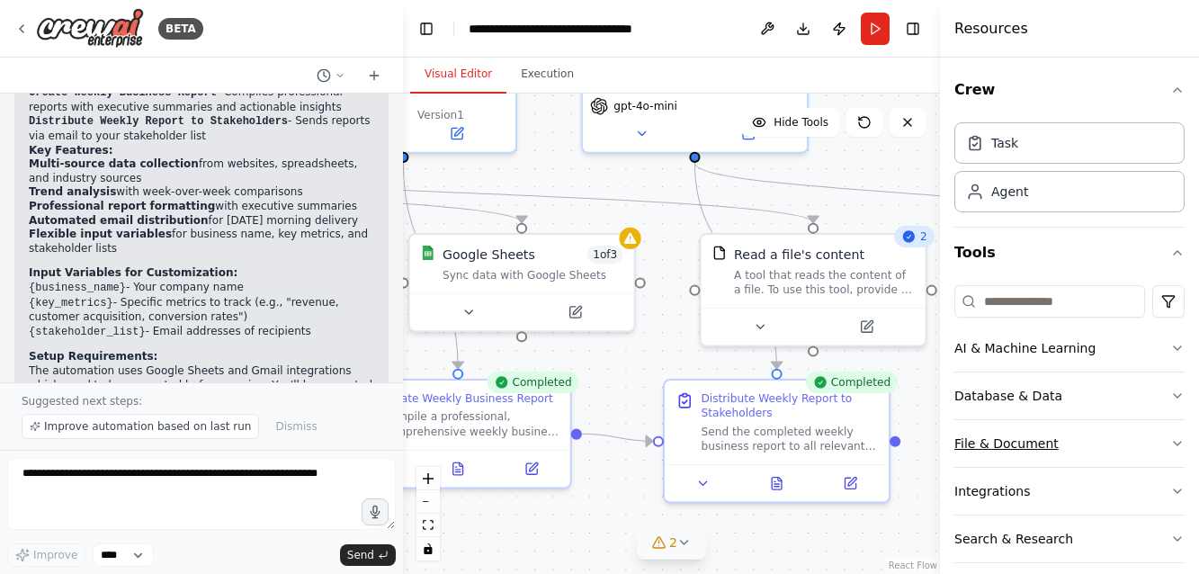
drag, startPoint x: 697, startPoint y: 434, endPoint x: 1077, endPoint y: 446, distance: 379.7
click at [1077, 446] on div "BETA Set up a crew that collects data from multiple sources, creates comprehens…" at bounding box center [599, 287] width 1199 height 574
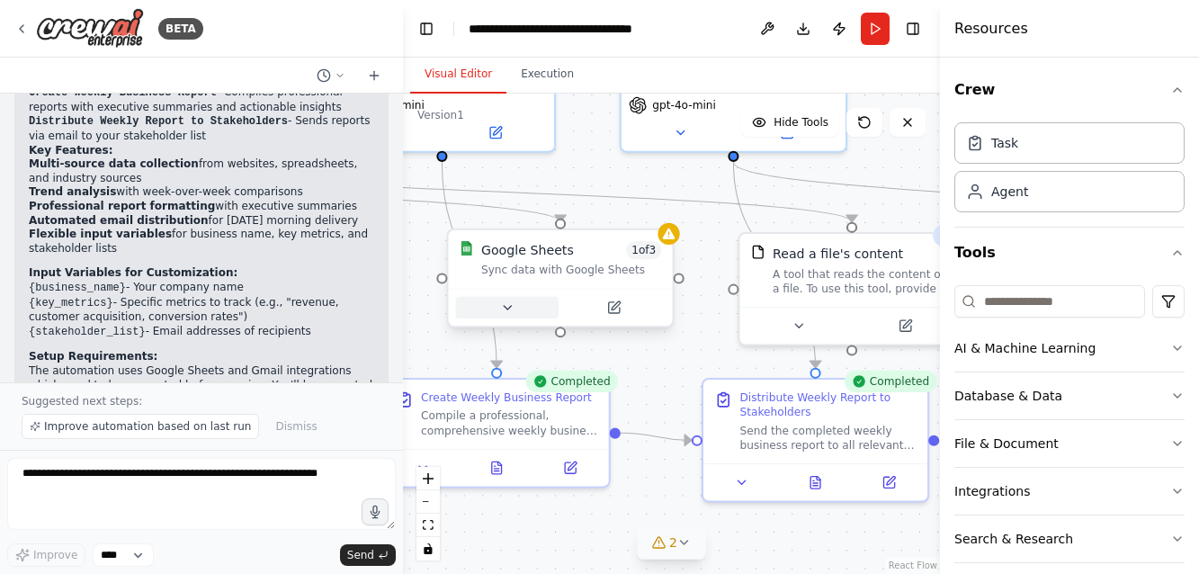
click at [508, 307] on icon at bounding box center [507, 308] width 7 height 4
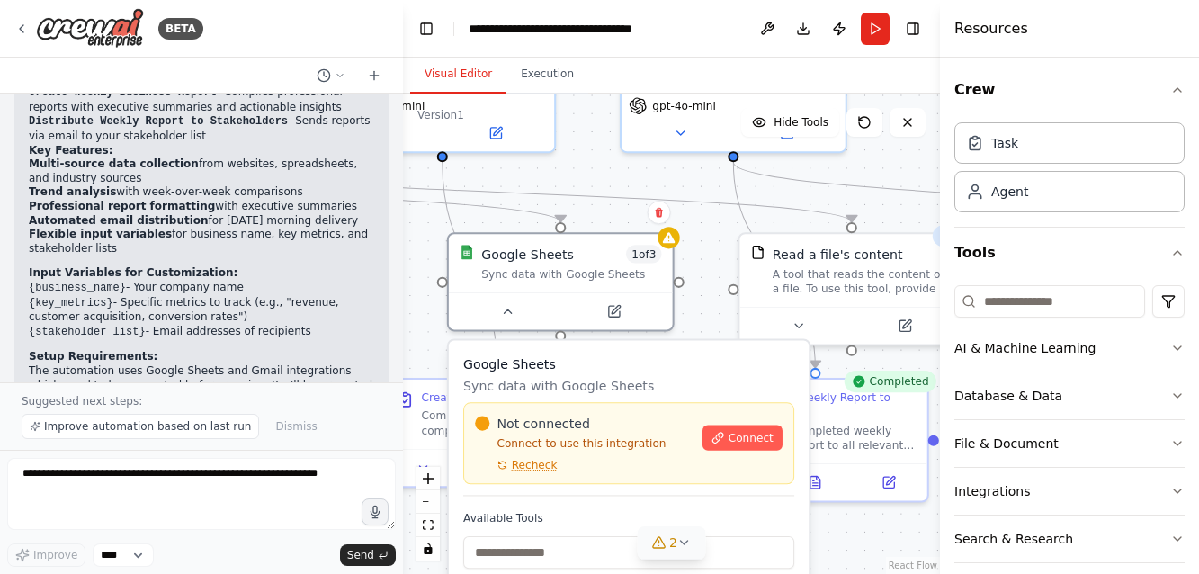
click at [872, 210] on div ".deletable-edge-delete-btn { width: 20px; height: 20px; border: 0px solid #ffff…" at bounding box center [671, 334] width 537 height 480
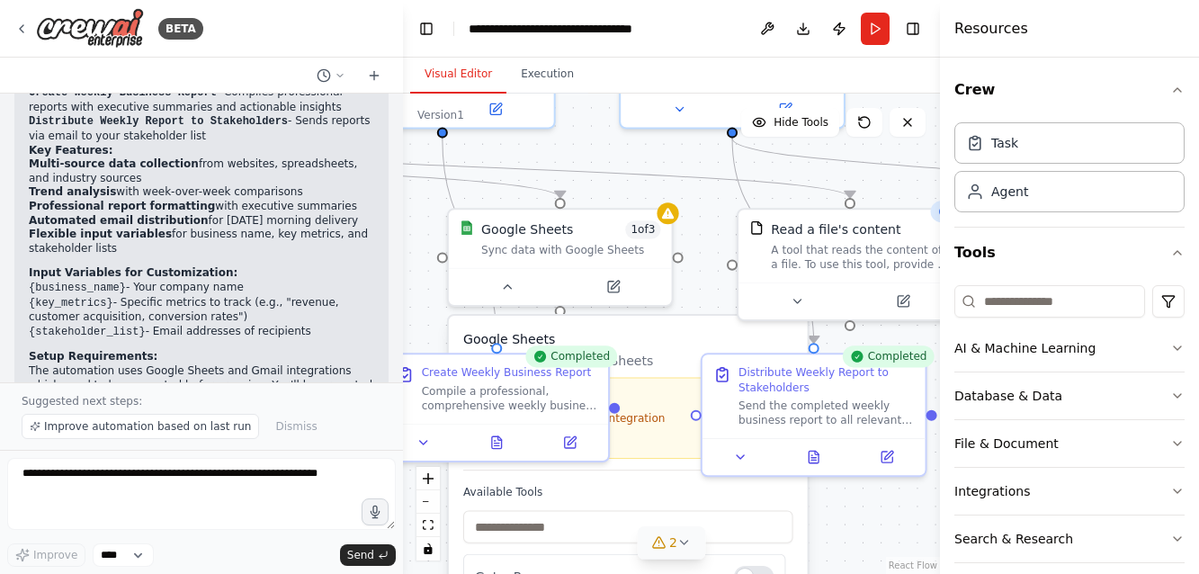
drag, startPoint x: 906, startPoint y: 210, endPoint x: 953, endPoint y: 199, distance: 48.9
click at [951, 199] on div "BETA Set up a crew that collects data from multiple sources, creates comprehens…" at bounding box center [599, 287] width 1199 height 574
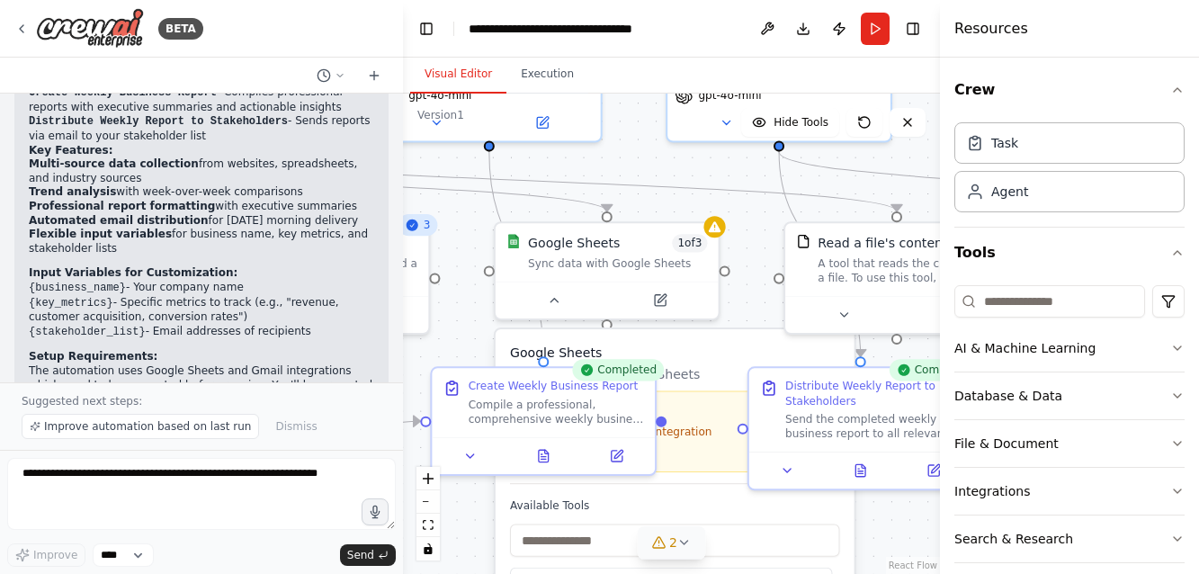
click at [741, 353] on h3 "Google Sheets" at bounding box center [675, 353] width 330 height 18
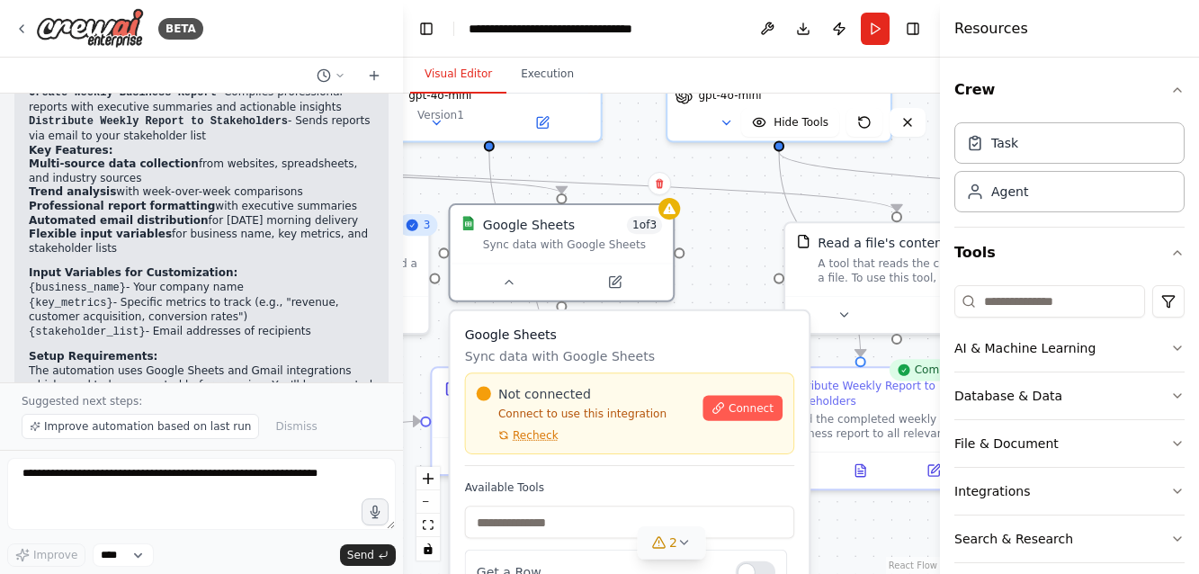
drag, startPoint x: 746, startPoint y: 348, endPoint x: 698, endPoint y: 338, distance: 48.7
click at [698, 338] on h3 "Google Sheets" at bounding box center [630, 335] width 330 height 18
click at [513, 279] on icon at bounding box center [508, 279] width 14 height 14
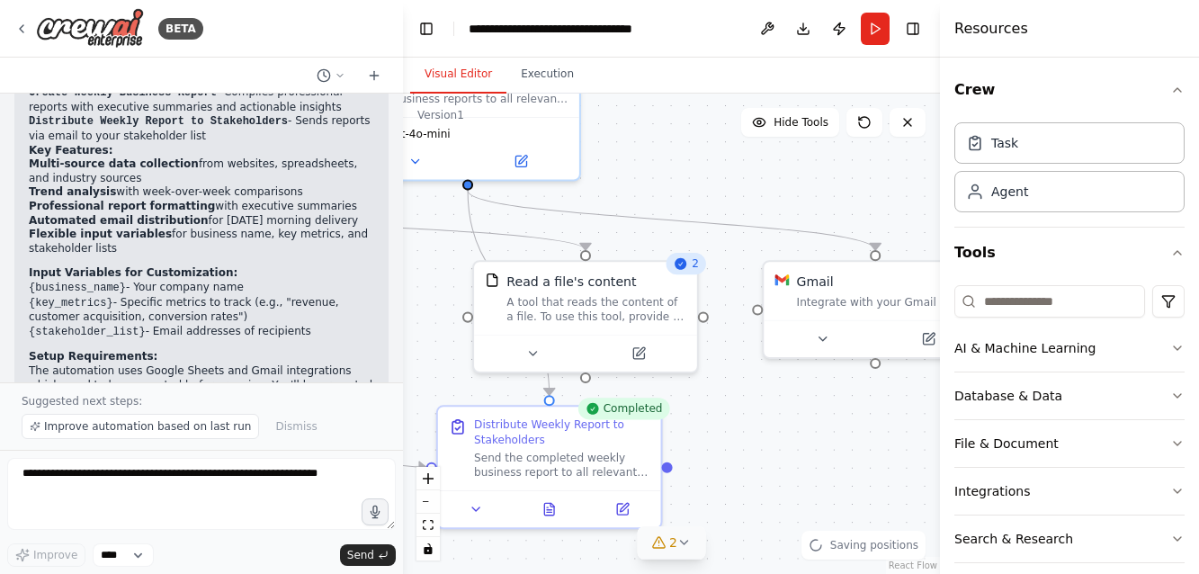
drag, startPoint x: 760, startPoint y: 245, endPoint x: 403, endPoint y: 299, distance: 361.1
click at [403, 299] on div ".deletable-edge-delete-btn { width: 20px; height: 20px; border: 0px solid #ffff…" at bounding box center [671, 334] width 537 height 480
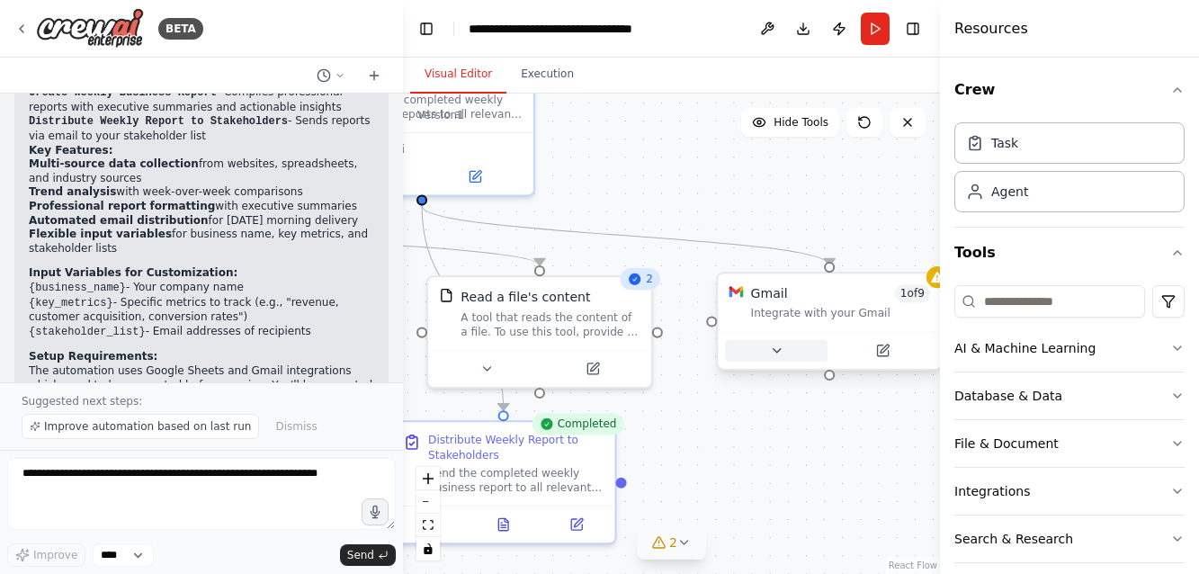
click at [777, 354] on icon at bounding box center [776, 351] width 14 height 14
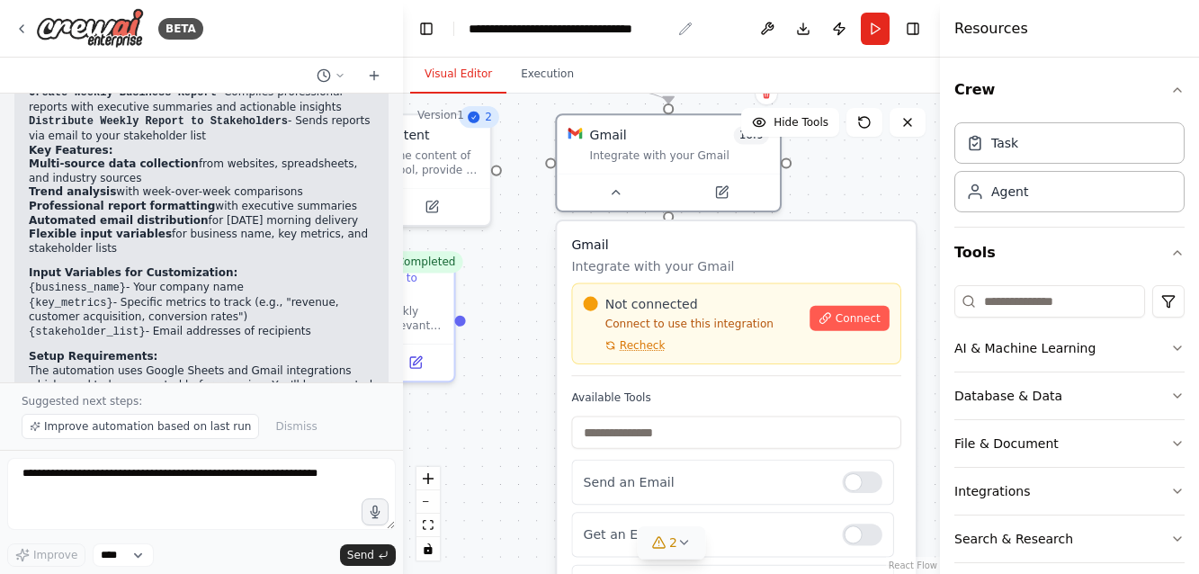
drag, startPoint x: 804, startPoint y: 192, endPoint x: 642, endPoint y: 31, distance: 228.9
click at [642, 31] on main "**********" at bounding box center [671, 287] width 537 height 574
click at [855, 318] on span "Connect" at bounding box center [857, 318] width 45 height 14
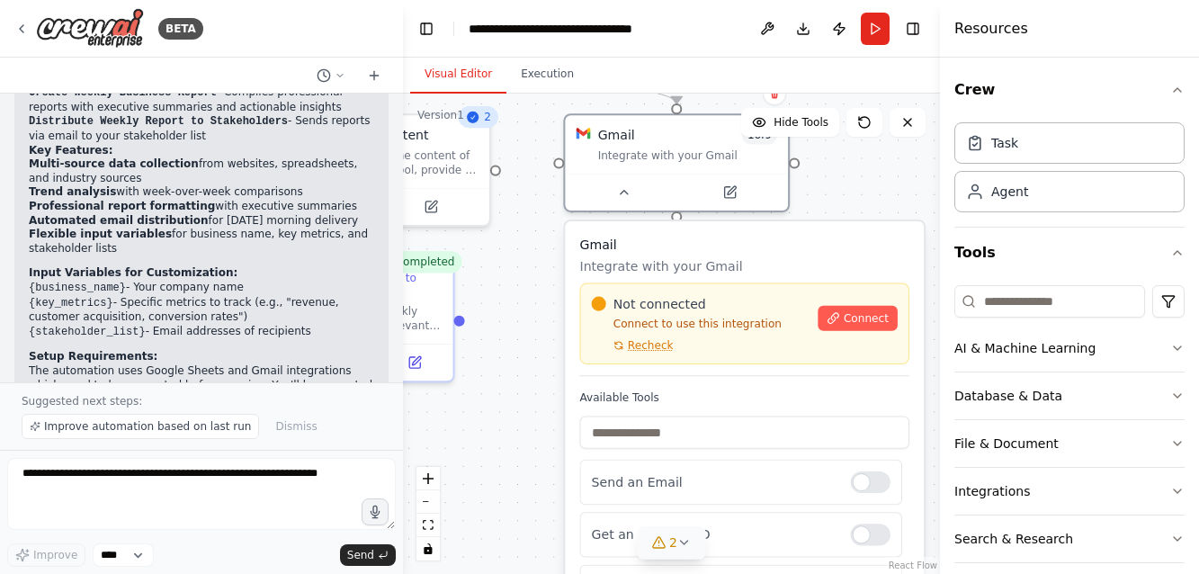
click at [485, 457] on div ".deletable-edge-delete-btn { width: 20px; height: 20px; border: 0px solid #ffff…" at bounding box center [671, 334] width 537 height 480
click at [876, 325] on span "Connect" at bounding box center [866, 318] width 45 height 14
click at [882, 315] on span "Connect" at bounding box center [866, 318] width 45 height 14
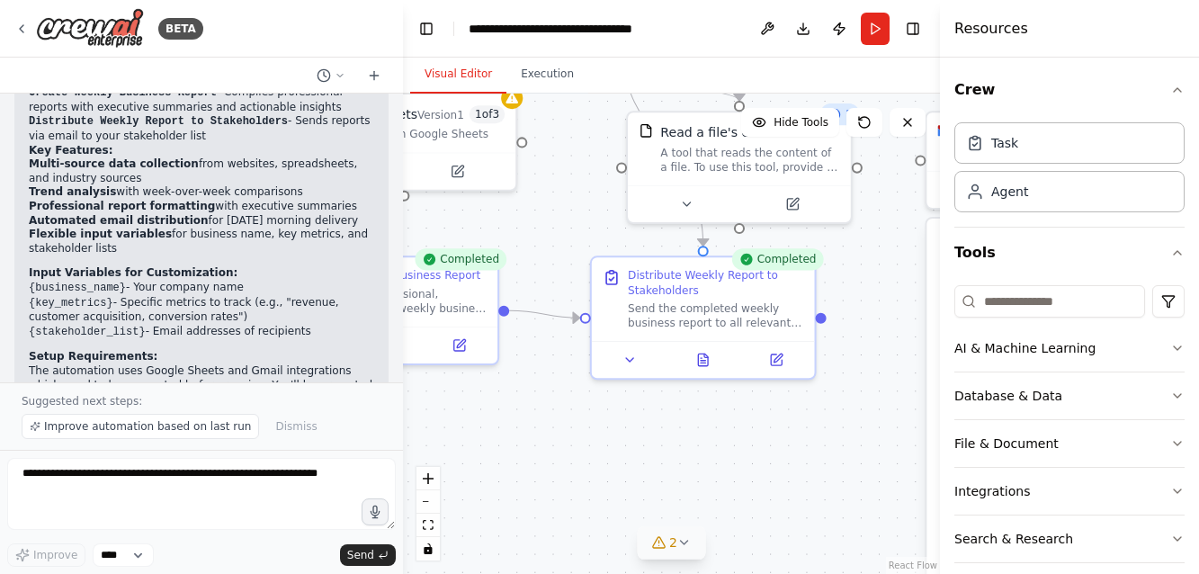
drag, startPoint x: 501, startPoint y: 447, endPoint x: 862, endPoint y: 445, distance: 361.5
click at [862, 445] on div ".deletable-edge-delete-btn { width: 20px; height: 20px; border: 0px solid #ffff…" at bounding box center [671, 334] width 537 height 480
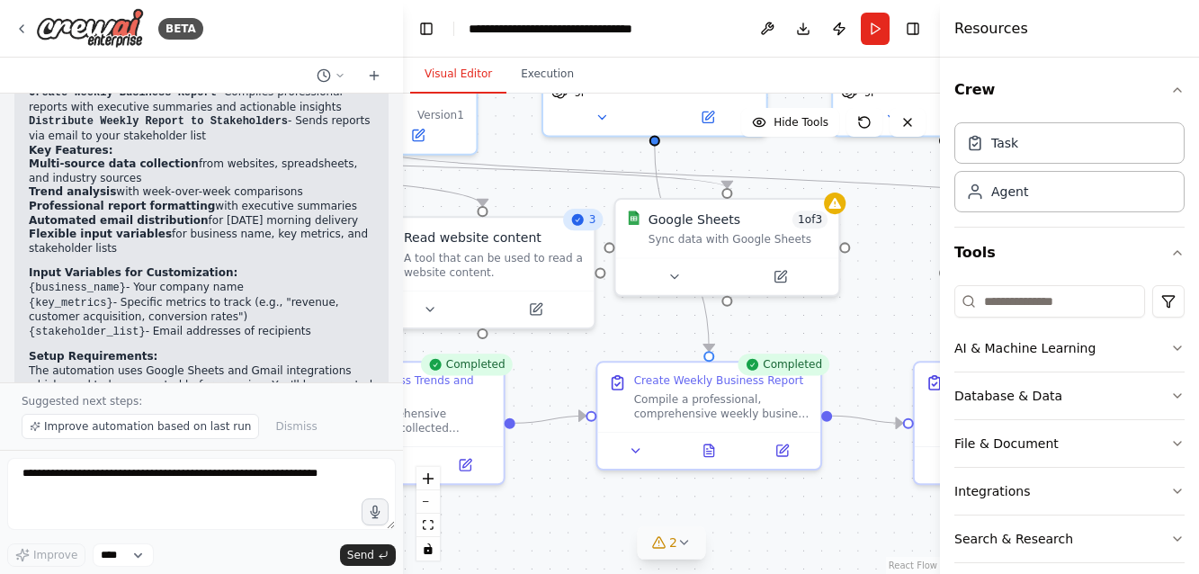
drag, startPoint x: 601, startPoint y: 433, endPoint x: 922, endPoint y: 538, distance: 337.6
click at [922, 538] on div ".deletable-edge-delete-btn { width: 20px; height: 20px; border: 0px solid #ffff…" at bounding box center [671, 334] width 537 height 480
click at [671, 275] on icon at bounding box center [672, 273] width 14 height 14
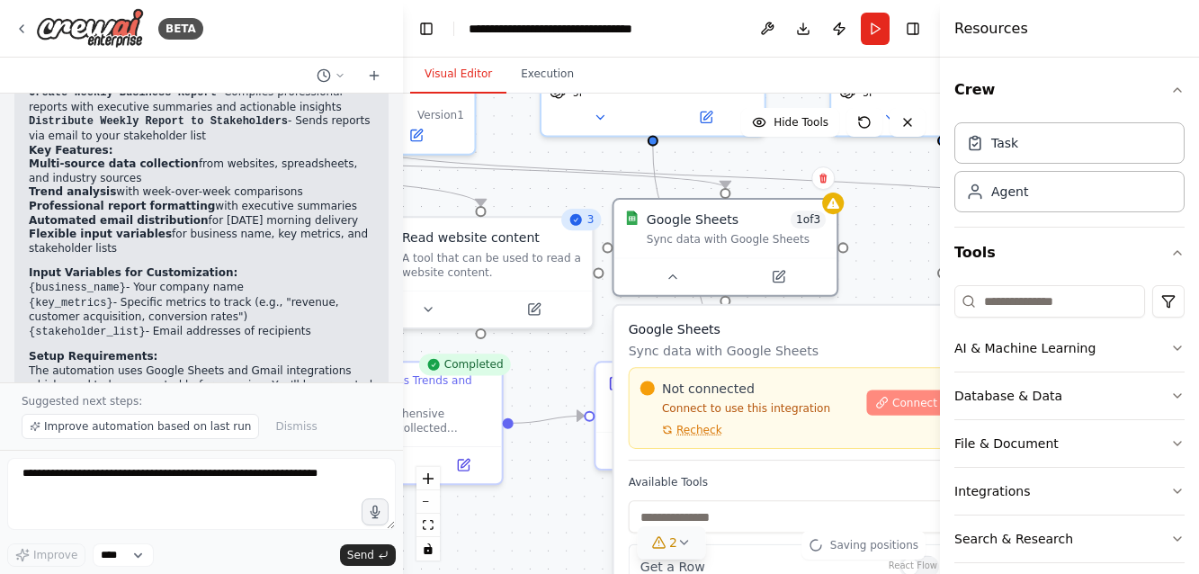
click at [907, 399] on span "Connect" at bounding box center [914, 403] width 45 height 14
click at [669, 275] on icon at bounding box center [672, 273] width 14 height 14
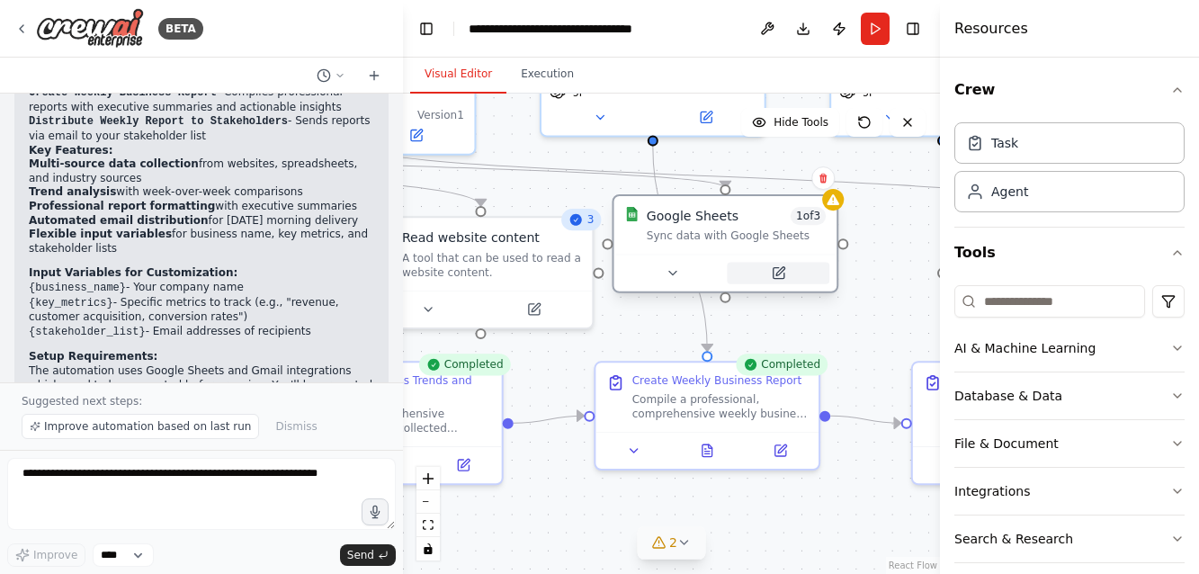
click at [777, 270] on icon at bounding box center [778, 273] width 11 height 11
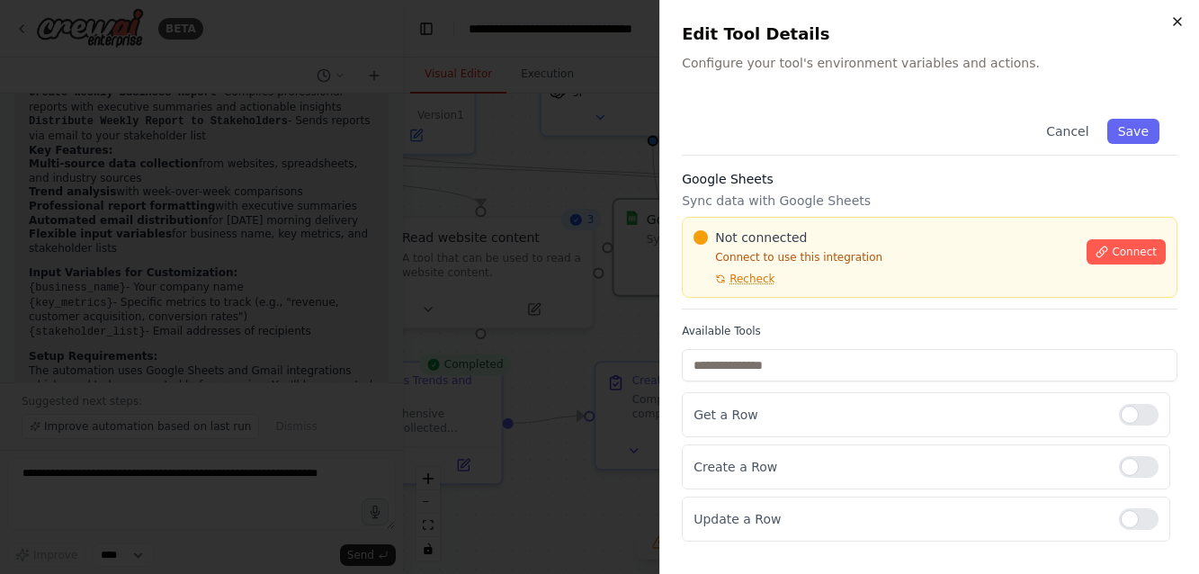
click at [1178, 20] on icon "button" at bounding box center [1177, 21] width 14 height 14
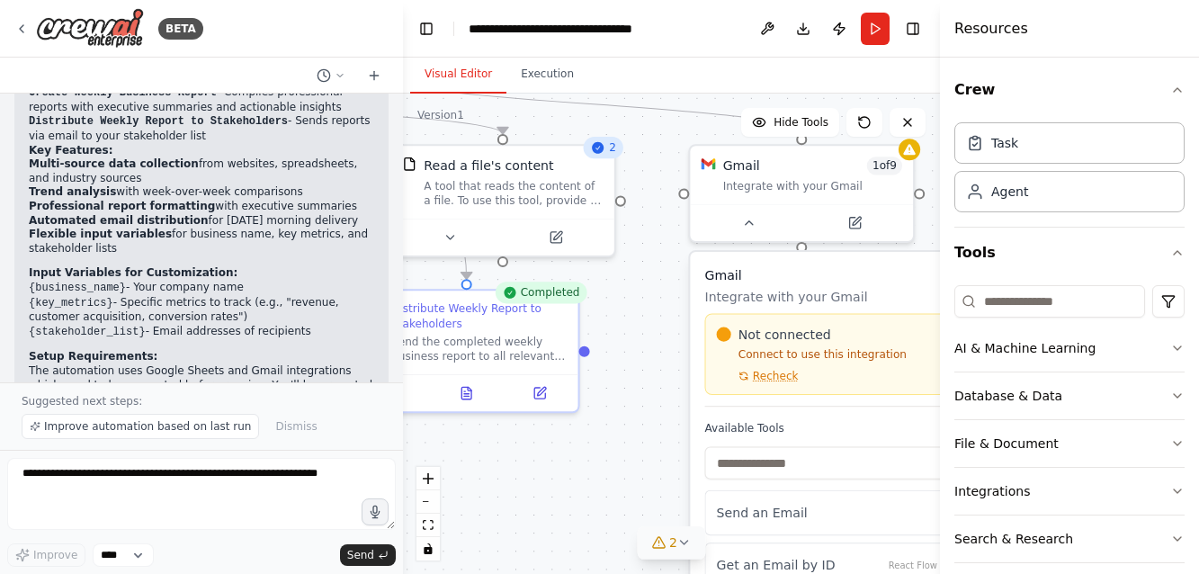
drag, startPoint x: 876, startPoint y: 342, endPoint x: 293, endPoint y: 266, distance: 587.7
click at [293, 266] on div "BETA Set up a crew that collects data from multiple sources, creates comprehens…" at bounding box center [599, 287] width 1199 height 574
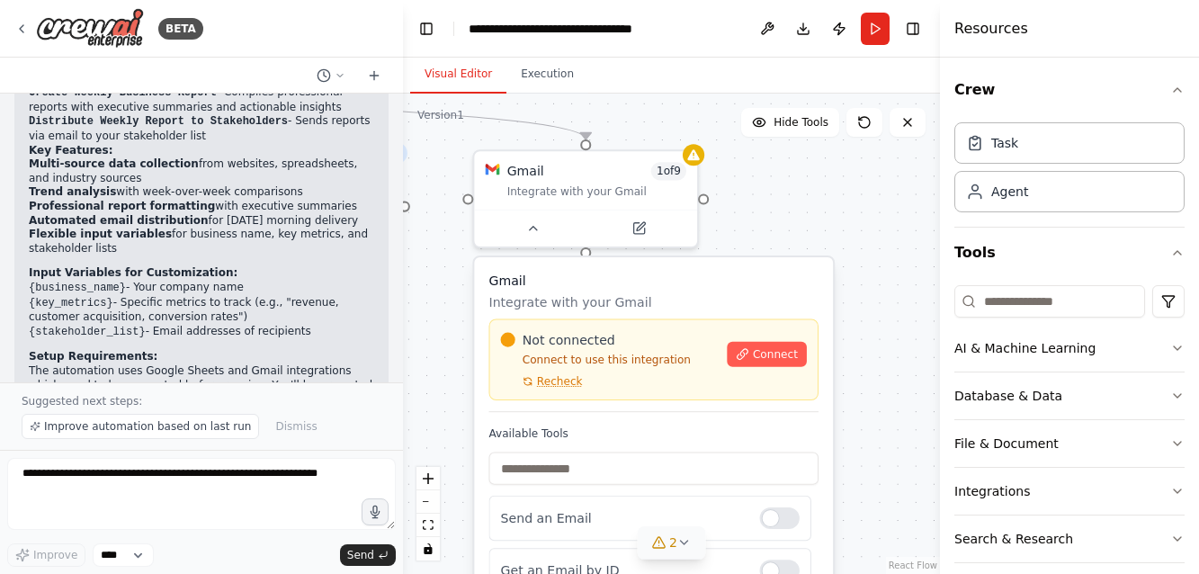
drag, startPoint x: 627, startPoint y: 284, endPoint x: 436, endPoint y: 293, distance: 190.9
click at [436, 293] on div ".deletable-edge-delete-btn { width: 20px; height: 20px; border: 0px solid #ffff…" at bounding box center [671, 334] width 537 height 480
click at [532, 236] on div at bounding box center [585, 224] width 223 height 37
click at [536, 225] on icon at bounding box center [532, 225] width 14 height 14
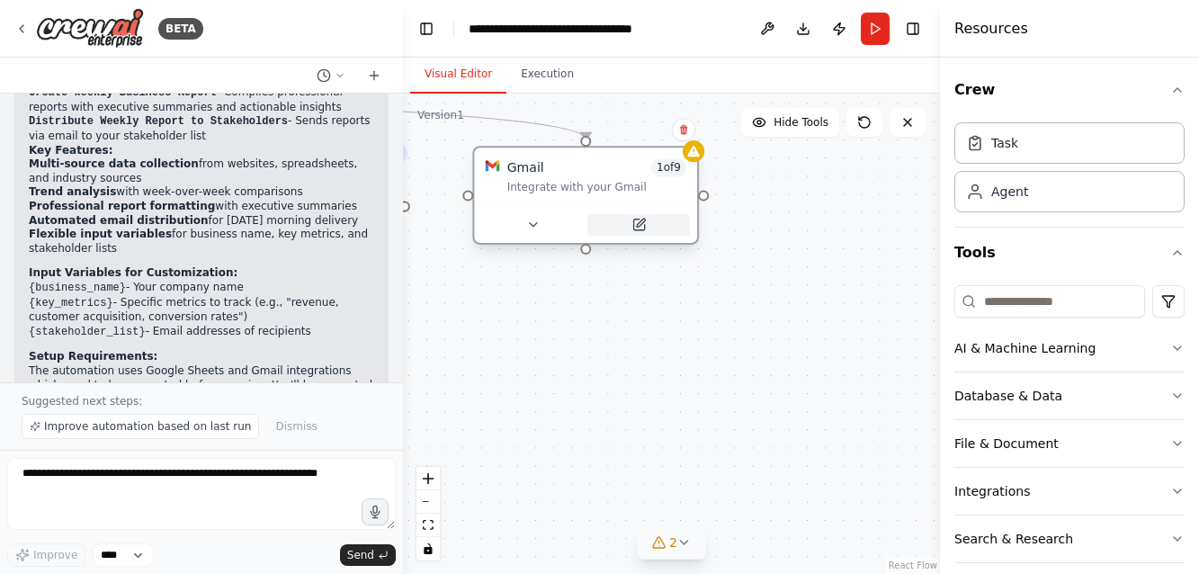
click at [639, 221] on icon at bounding box center [638, 224] width 11 height 11
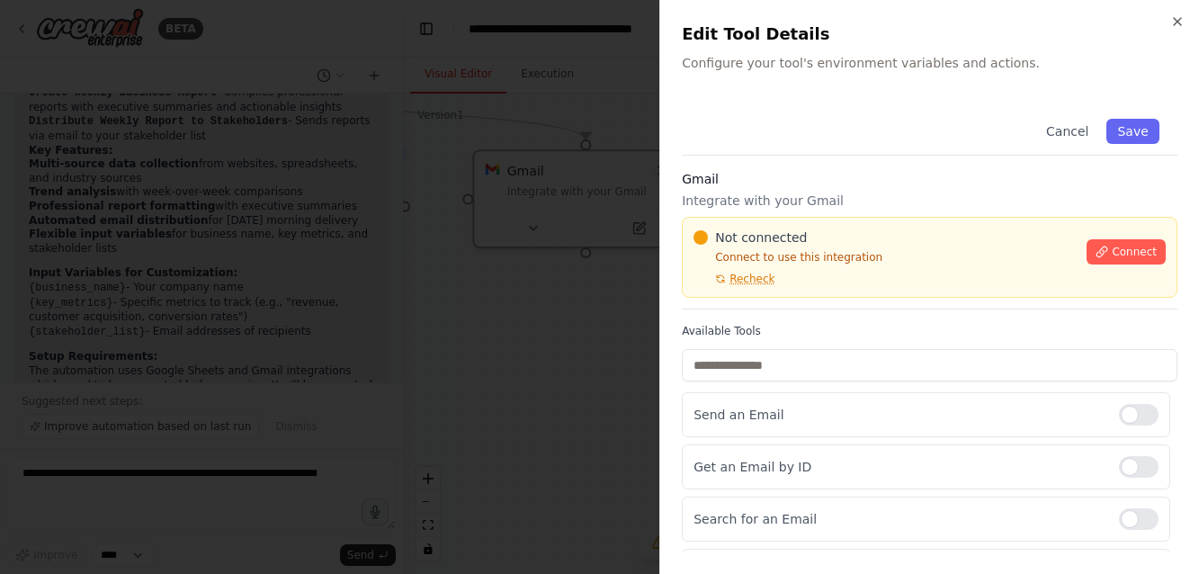
scroll to position [0, 0]
click at [1065, 130] on button "Cancel" at bounding box center [1067, 131] width 64 height 25
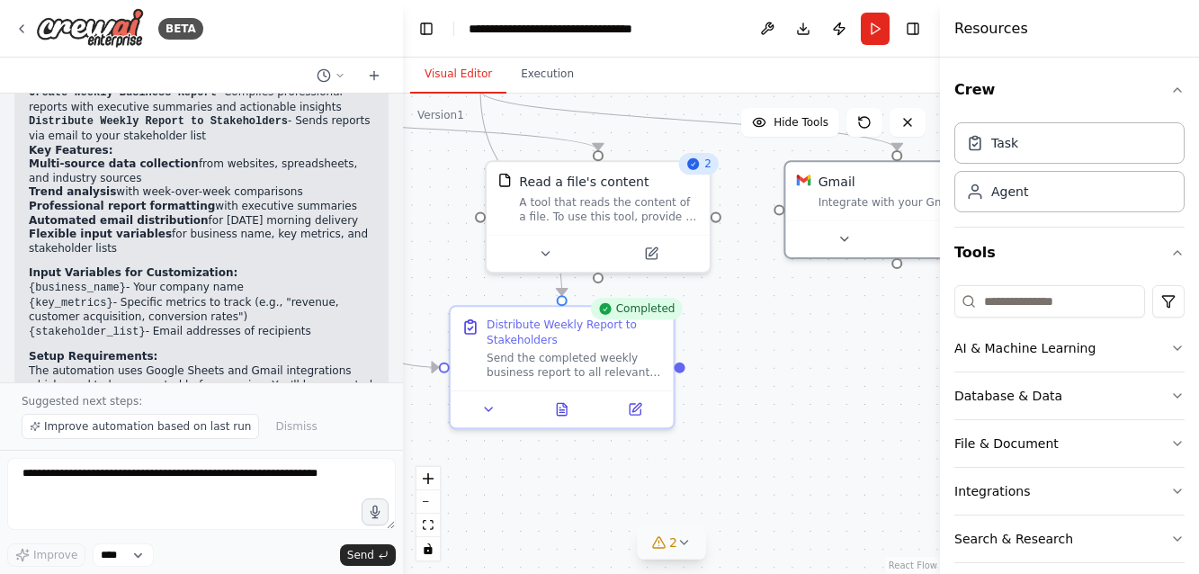
drag, startPoint x: 634, startPoint y: 389, endPoint x: 943, endPoint y: 399, distance: 309.6
click at [943, 399] on div "BETA Set up a crew that collects data from multiple sources, creates comprehens…" at bounding box center [599, 287] width 1199 height 574
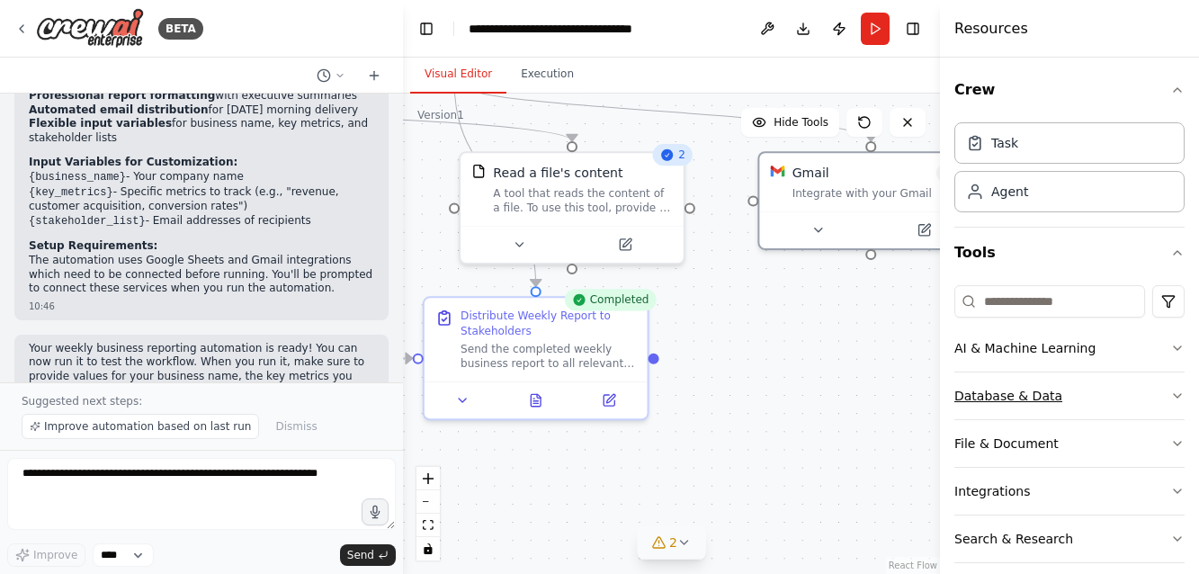
drag, startPoint x: 832, startPoint y: 433, endPoint x: 1020, endPoint y: 372, distance: 197.4
click at [1020, 372] on div "BETA Set up a crew that collects data from multiple sources, creates comprehens…" at bounding box center [599, 287] width 1199 height 574
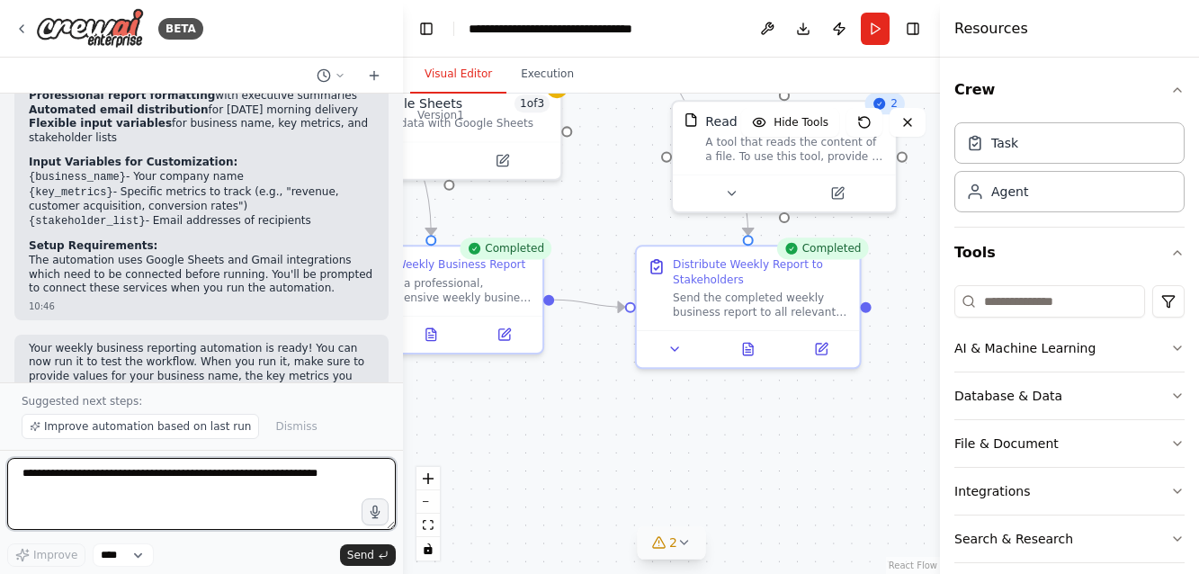
click at [132, 471] on textarea at bounding box center [201, 494] width 389 height 72
type textarea "**********"
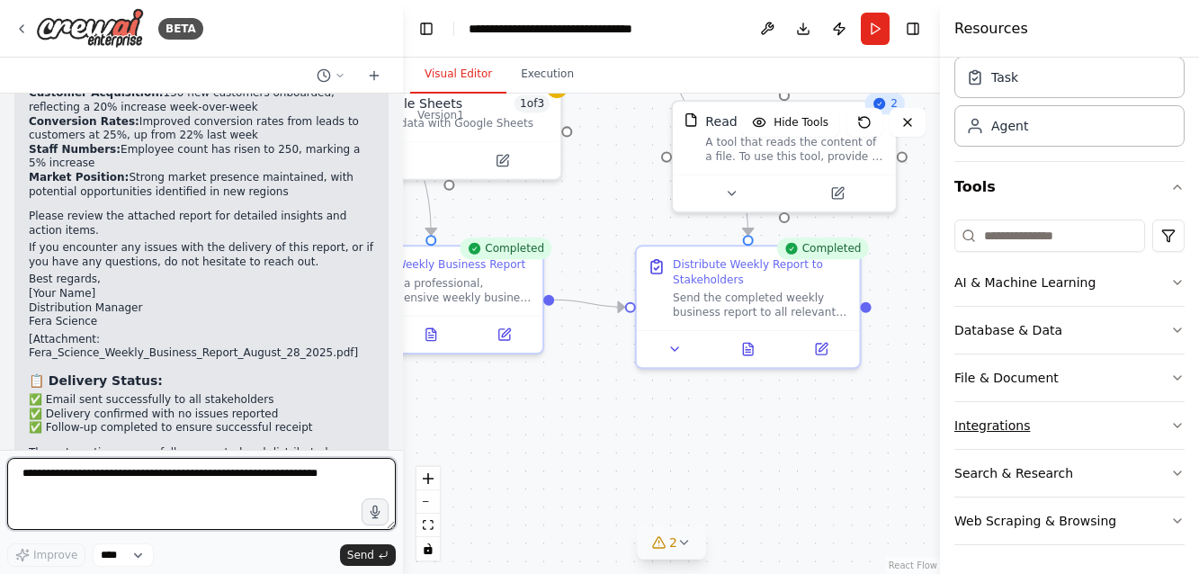
scroll to position [2312, 0]
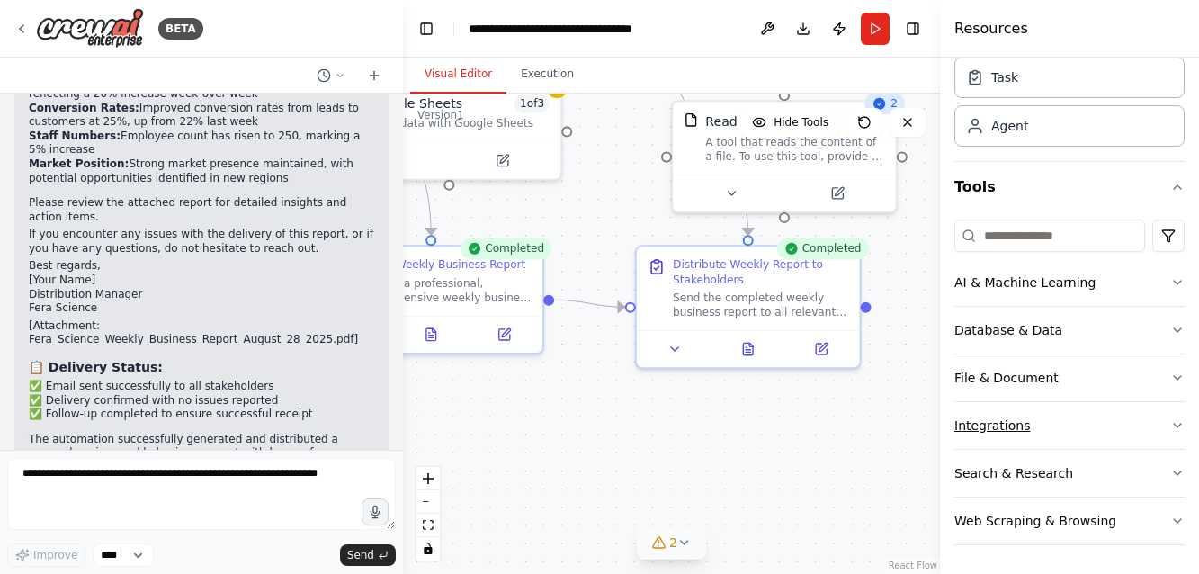
click at [1175, 425] on icon "button" at bounding box center [1177, 426] width 7 height 4
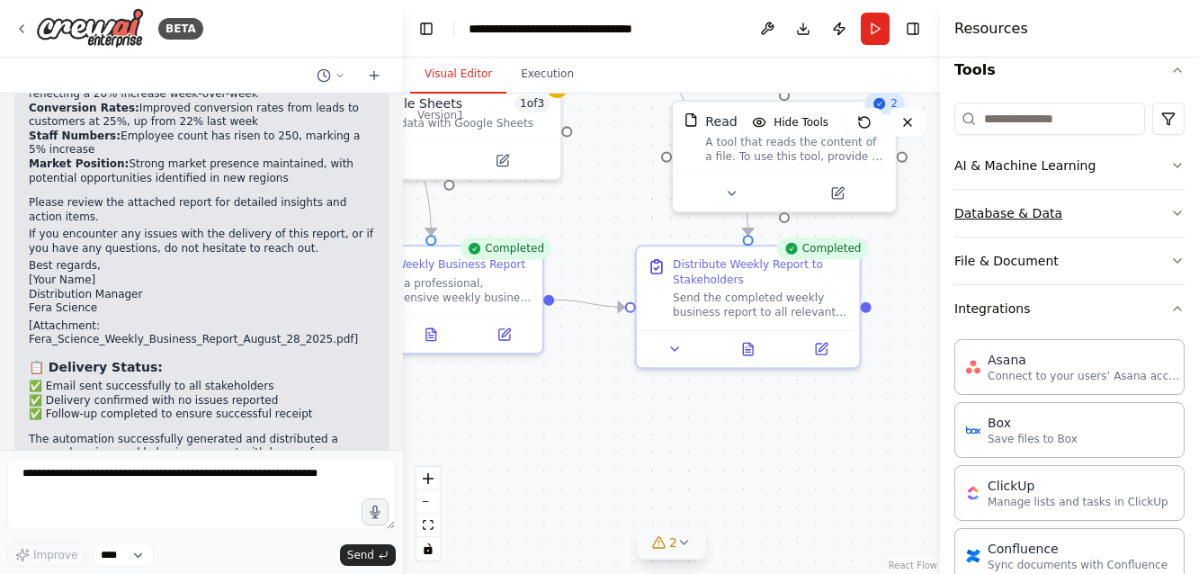
scroll to position [236, 0]
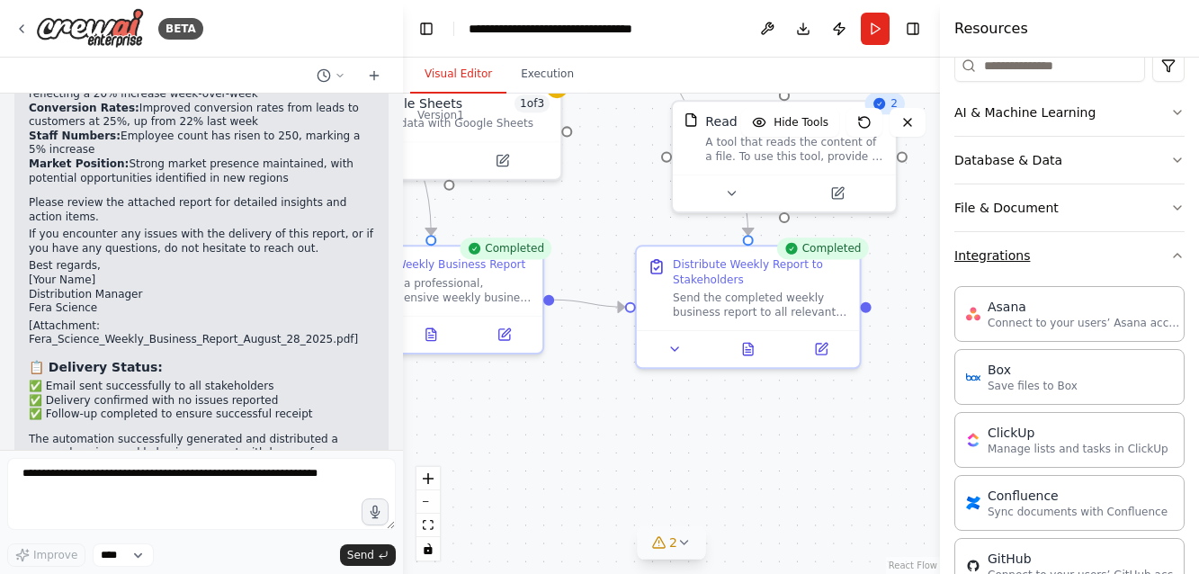
click at [1177, 257] on icon "button" at bounding box center [1177, 255] width 14 height 14
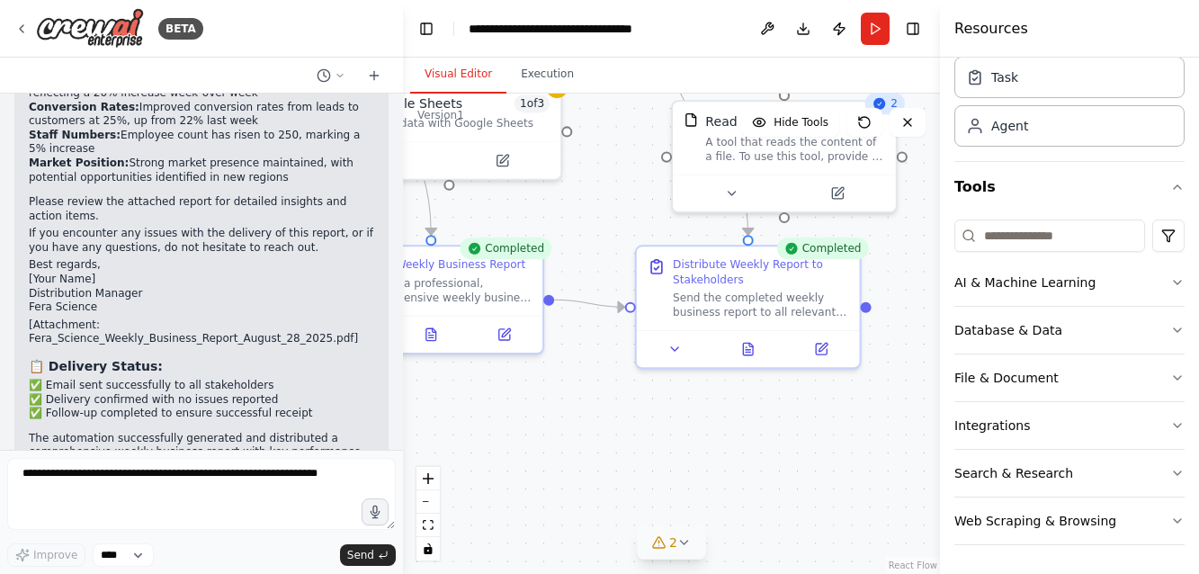
scroll to position [2312, 0]
